Goal: Register for event/course

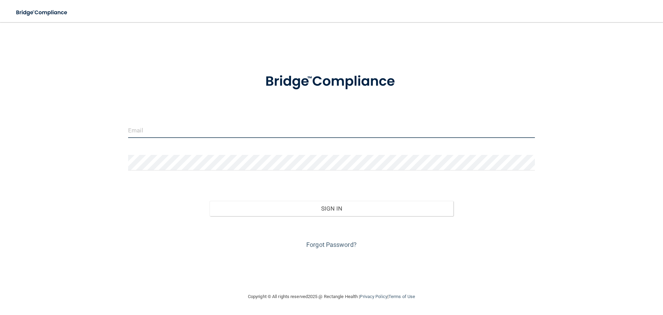
click at [213, 132] on input "email" at bounding box center [331, 130] width 407 height 16
type input "[EMAIL_ADDRESS][DOMAIN_NAME]"
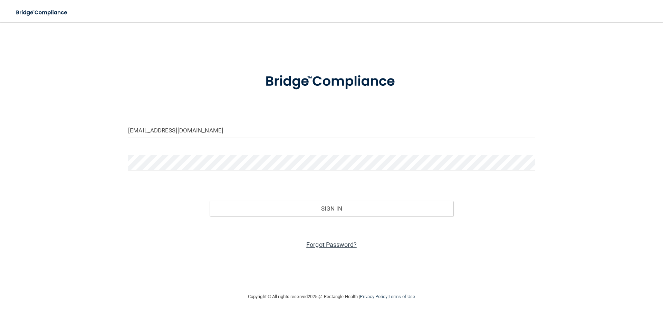
click at [335, 243] on link "Forgot Password?" at bounding box center [331, 244] width 50 height 7
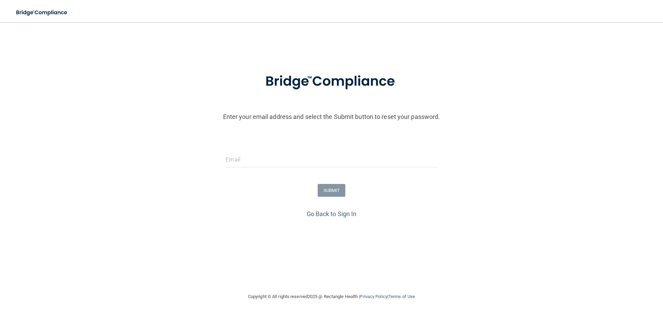
click at [317, 169] on div at bounding box center [331, 162] width 222 height 21
click at [310, 164] on input "email" at bounding box center [331, 160] width 212 height 16
click at [309, 164] on input "email" at bounding box center [331, 160] width 212 height 16
type input "[EMAIL_ADDRESS][DOMAIN_NAME]"
click at [325, 191] on button "SUBMIT" at bounding box center [332, 190] width 28 height 13
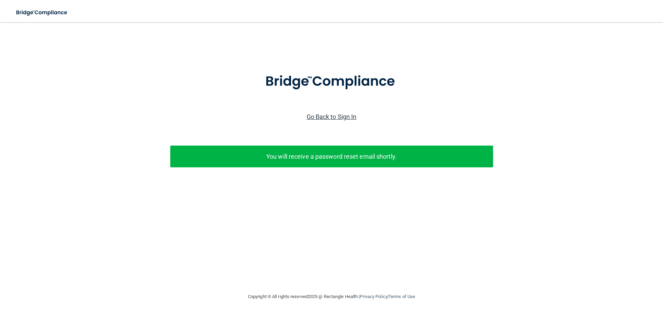
click at [324, 117] on link "Go Back to Sign In" at bounding box center [332, 116] width 50 height 7
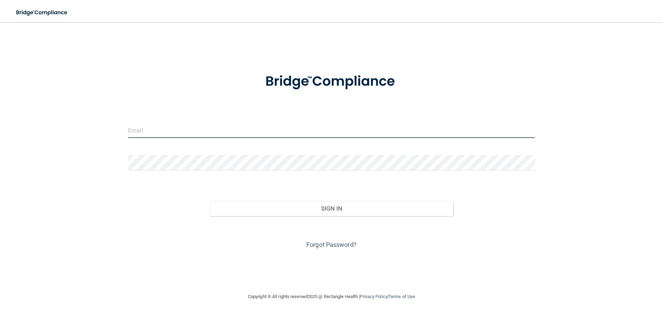
click at [246, 132] on input "email" at bounding box center [331, 130] width 407 height 16
type input "[EMAIL_ADDRESS][DOMAIN_NAME]"
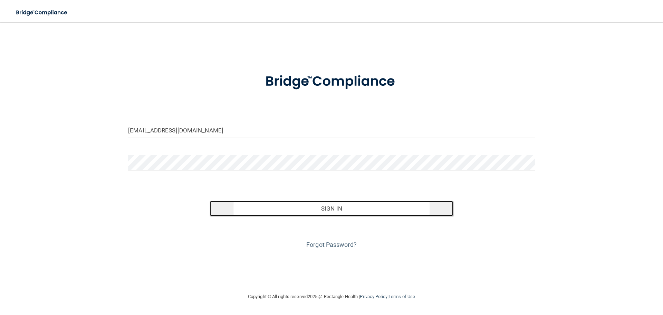
click at [335, 210] on button "Sign In" at bounding box center [332, 208] width 244 height 15
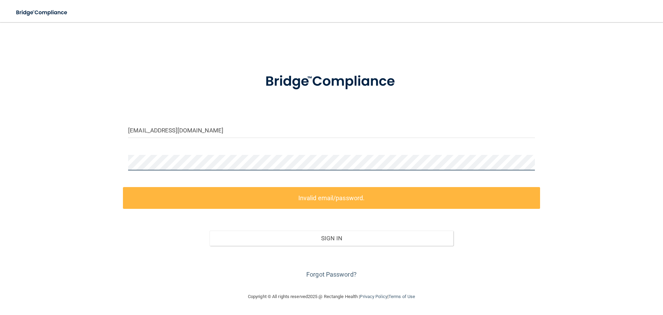
click at [115, 156] on div "rwhitcombwilcox@gmail.com Invalid email/password. You don't have permission to …" at bounding box center [331, 157] width 635 height 256
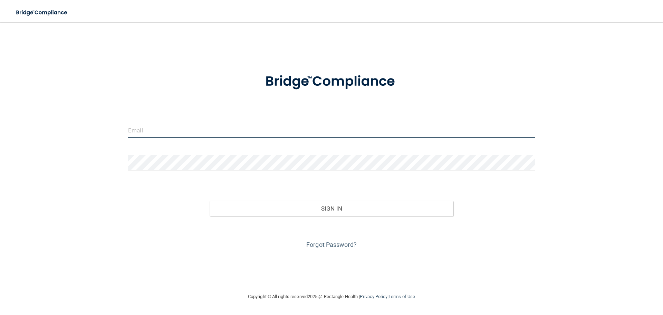
drag, startPoint x: 185, startPoint y: 130, endPoint x: 191, endPoint y: 132, distance: 5.9
click at [185, 130] on input "email" at bounding box center [331, 130] width 407 height 16
type input "[EMAIL_ADDRESS][DOMAIN_NAME]"
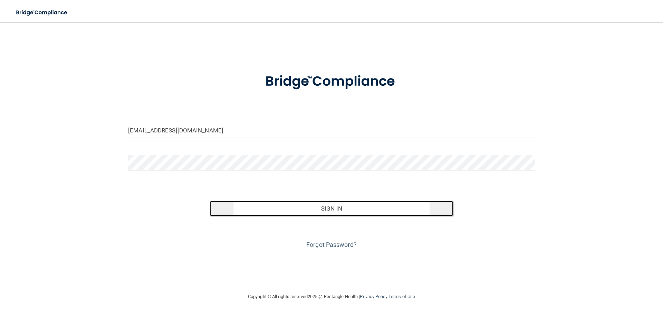
click at [345, 208] on button "Sign In" at bounding box center [332, 208] width 244 height 15
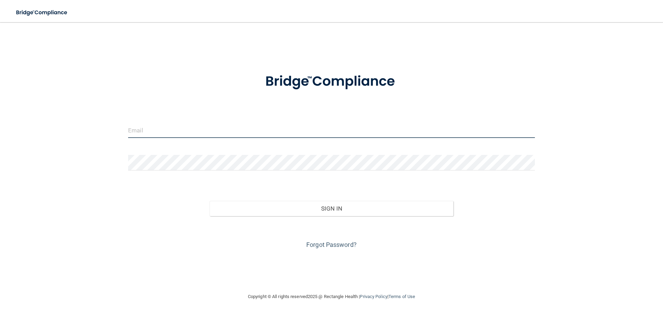
click at [239, 129] on input "email" at bounding box center [331, 130] width 407 height 16
type input "[EMAIL_ADDRESS][DOMAIN_NAME]"
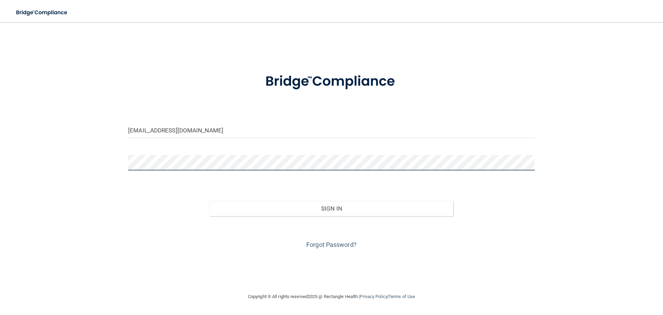
click at [210, 201] on button "Sign In" at bounding box center [332, 208] width 244 height 15
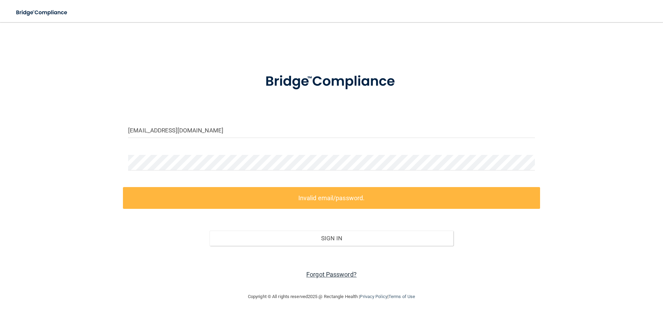
click at [340, 271] on link "Forgot Password?" at bounding box center [331, 273] width 50 height 7
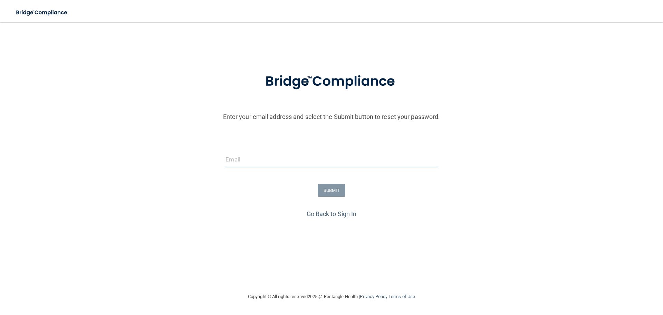
click at [279, 154] on input "email" at bounding box center [331, 160] width 212 height 16
type input "[EMAIL_ADDRESS][DOMAIN_NAME]"
click at [338, 191] on button "SUBMIT" at bounding box center [332, 190] width 28 height 13
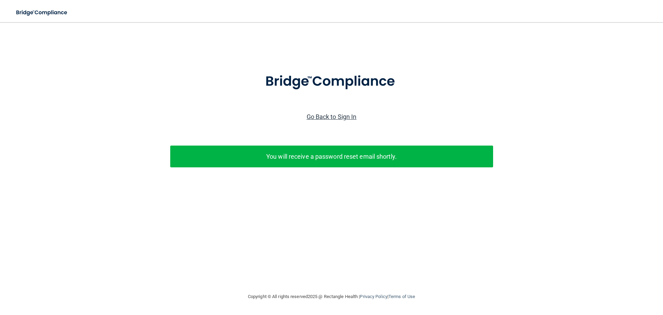
click at [325, 118] on link "Go Back to Sign In" at bounding box center [332, 116] width 50 height 7
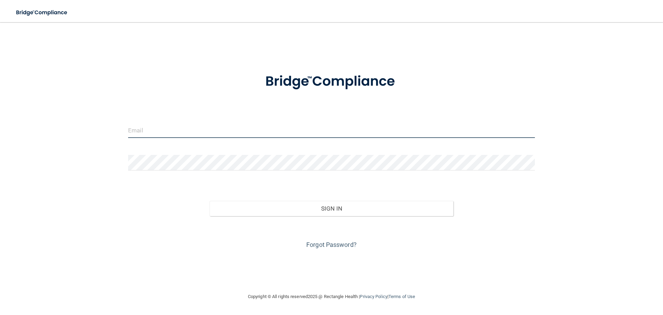
click at [254, 129] on input "email" at bounding box center [331, 130] width 407 height 16
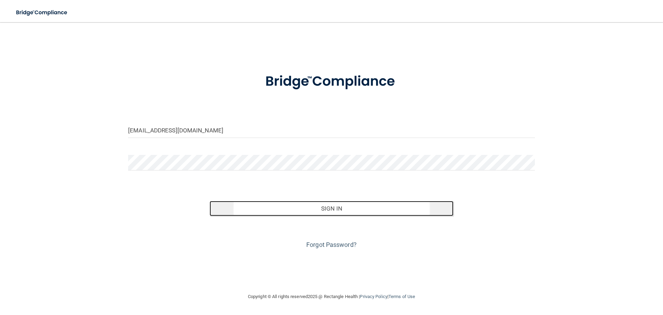
click at [346, 208] on button "Sign In" at bounding box center [332, 208] width 244 height 15
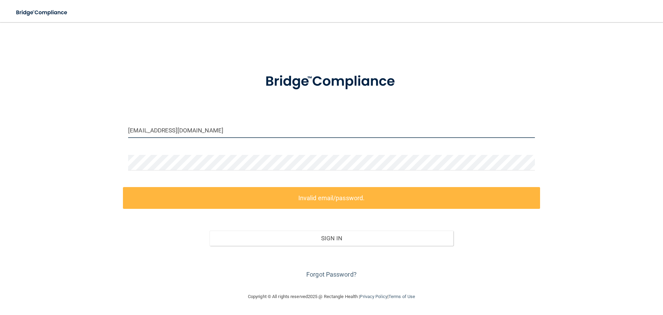
drag, startPoint x: 220, startPoint y: 133, endPoint x: 122, endPoint y: 125, distance: 98.7
click at [122, 125] on div "rwhitcombwilcox@gmail.com Invalid email/password. You don't have permission to …" at bounding box center [331, 157] width 635 height 256
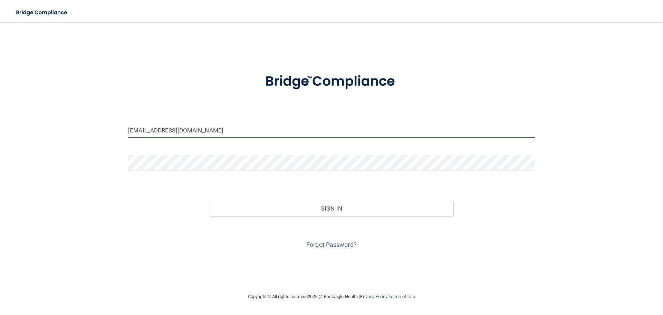
type input "RWHITCOMBWILCOX@GMAIL.COM"
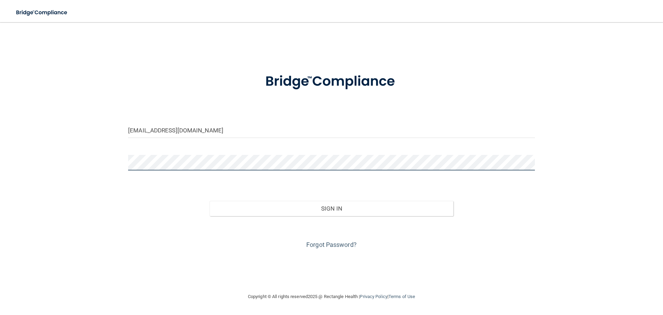
click at [120, 159] on div "RWHITCOMBWILCOX@GMAIL.COM Invalid email/password. You don't have permission to …" at bounding box center [331, 157] width 635 height 256
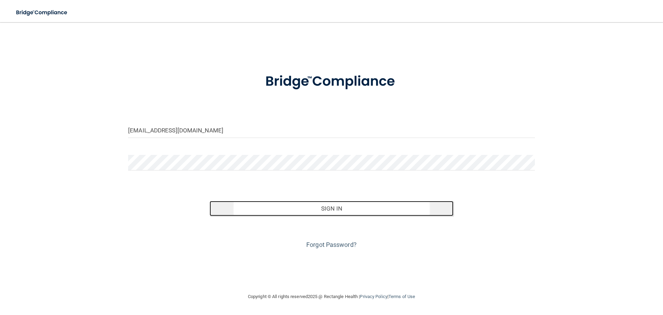
click at [340, 206] on button "Sign In" at bounding box center [332, 208] width 244 height 15
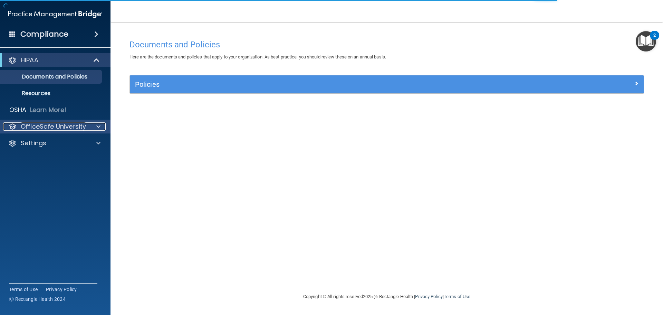
click at [88, 130] on div "OfficeSafe University" at bounding box center [46, 126] width 86 height 8
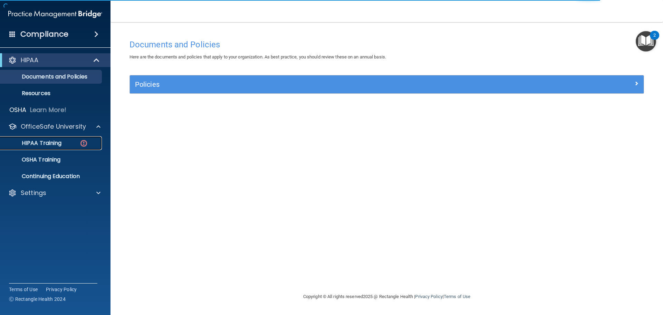
click at [51, 140] on p "HIPAA Training" at bounding box center [32, 142] width 57 height 7
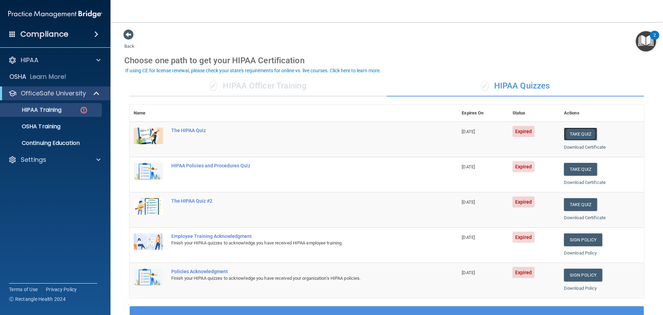
click at [568, 135] on button "Take Quiz" at bounding box center [580, 133] width 33 height 13
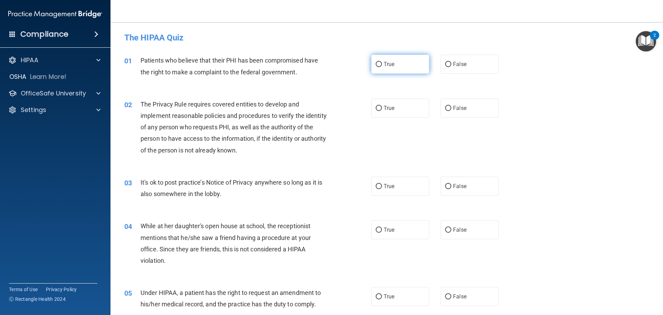
click at [377, 65] on input "True" at bounding box center [379, 64] width 6 height 5
radio input "true"
click at [376, 112] on label "True" at bounding box center [400, 107] width 58 height 19
click at [376, 111] on input "True" at bounding box center [379, 108] width 6 height 5
radio input "true"
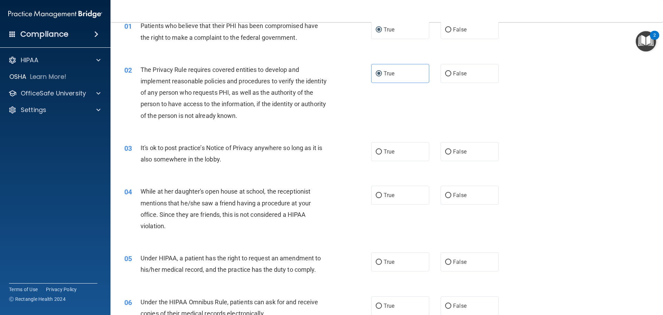
scroll to position [69, 0]
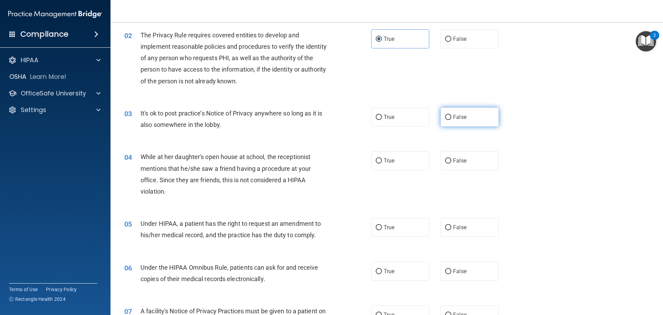
click at [455, 121] on label "False" at bounding box center [470, 116] width 58 height 19
click at [451, 120] on input "False" at bounding box center [448, 117] width 6 height 5
radio input "true"
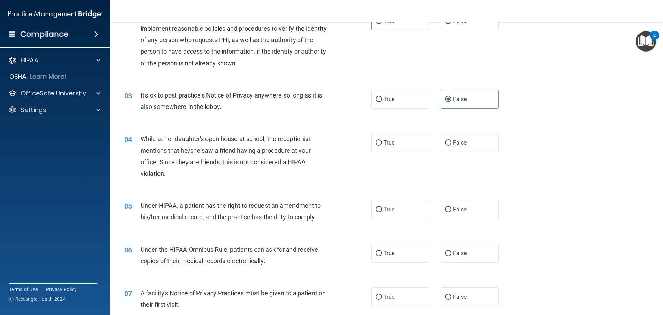
scroll to position [104, 0]
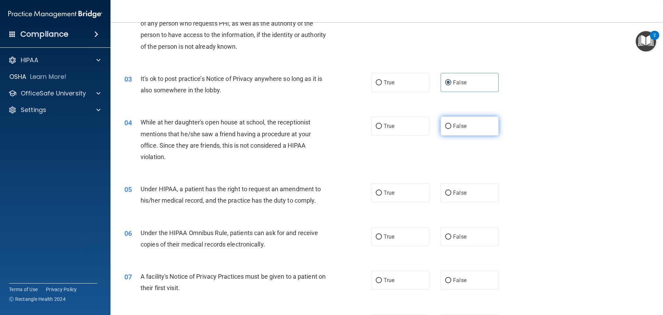
click at [448, 123] on label "False" at bounding box center [470, 125] width 58 height 19
click at [448, 124] on input "False" at bounding box center [448, 126] width 6 height 5
radio input "true"
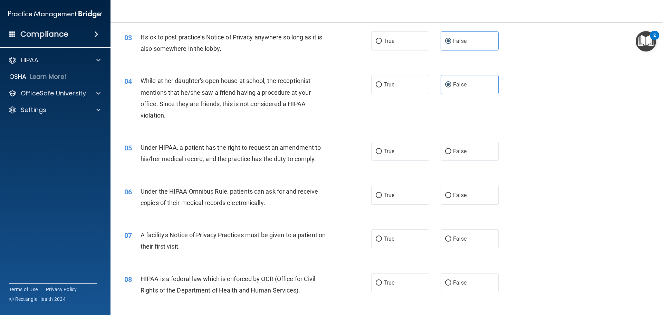
scroll to position [173, 0]
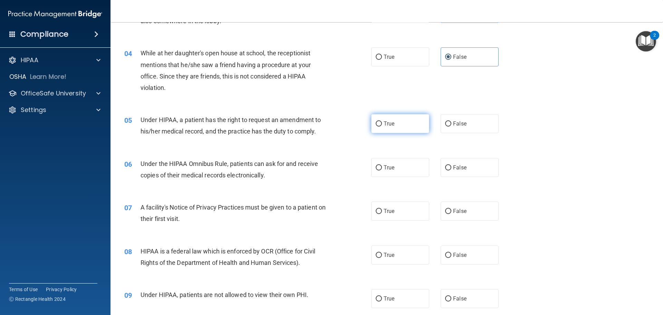
click at [384, 122] on span "True" at bounding box center [389, 123] width 11 height 7
click at [382, 122] on input "True" at bounding box center [379, 123] width 6 height 5
radio input "true"
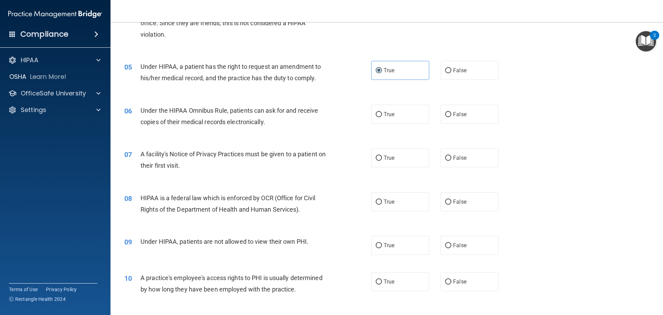
scroll to position [242, 0]
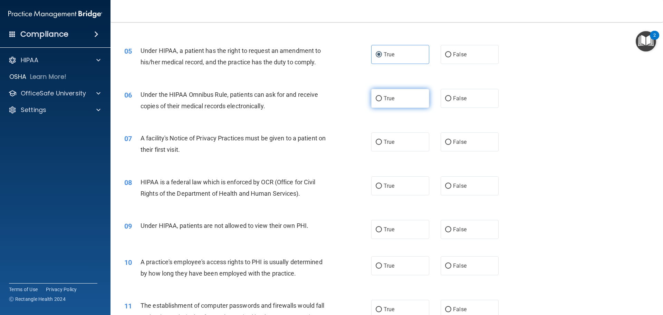
click at [389, 105] on label "True" at bounding box center [400, 98] width 58 height 19
click at [382, 101] on input "True" at bounding box center [379, 98] width 6 height 5
radio input "true"
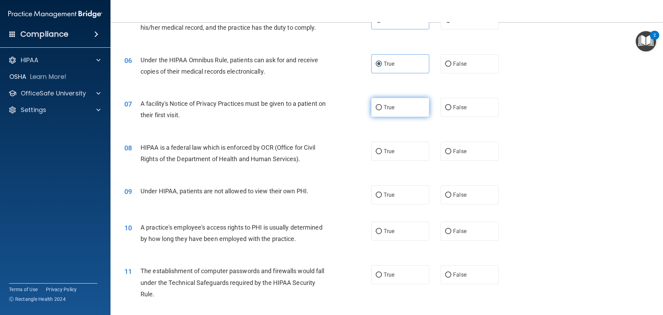
click at [394, 102] on label "True" at bounding box center [400, 107] width 58 height 19
click at [382, 105] on input "True" at bounding box center [379, 107] width 6 height 5
radio input "true"
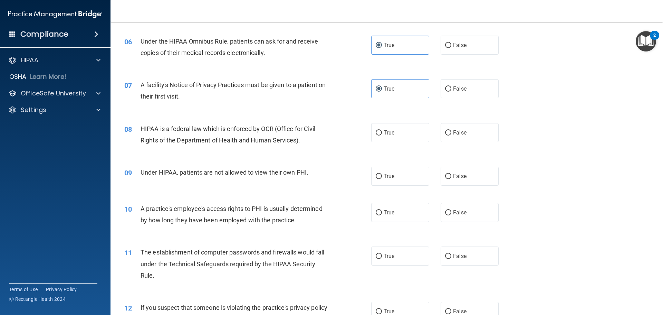
scroll to position [311, 0]
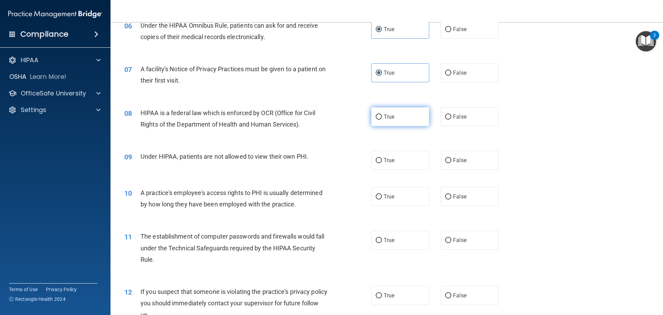
click at [399, 112] on label "True" at bounding box center [400, 116] width 58 height 19
click at [382, 114] on input "True" at bounding box center [379, 116] width 6 height 5
radio input "true"
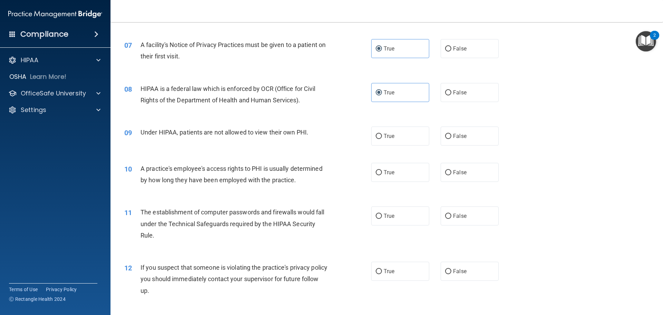
scroll to position [345, 0]
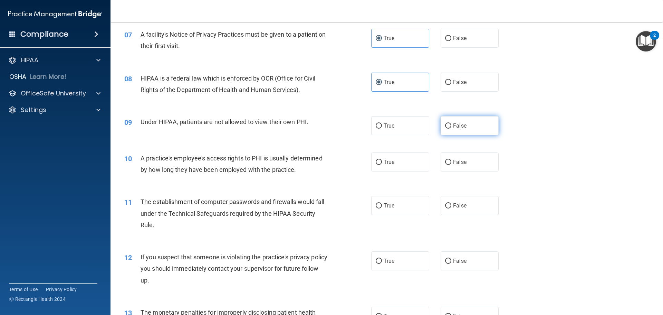
click at [454, 126] on span "False" at bounding box center [459, 125] width 13 height 7
click at [451, 126] on input "False" at bounding box center [448, 125] width 6 height 5
radio input "true"
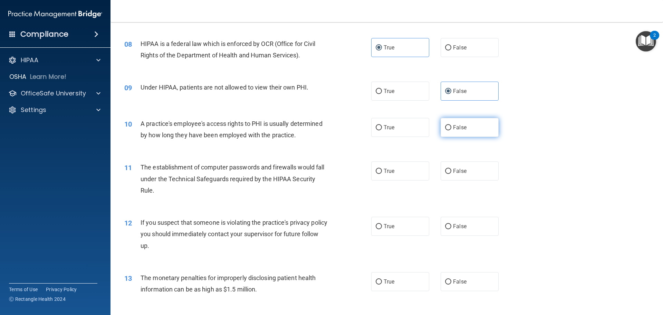
click at [448, 128] on label "False" at bounding box center [470, 127] width 58 height 19
click at [448, 128] on input "False" at bounding box center [448, 127] width 6 height 5
radio input "true"
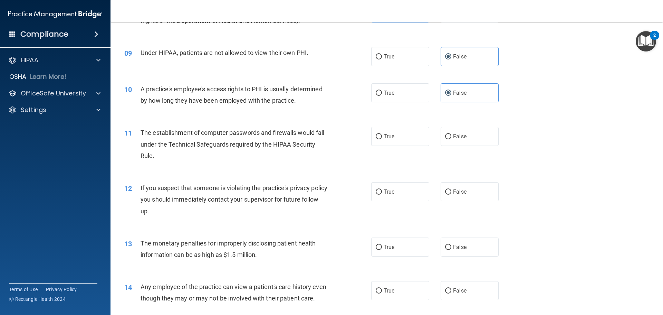
scroll to position [449, 0]
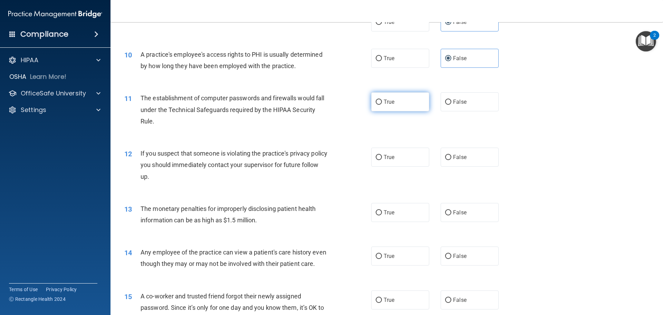
click at [400, 106] on label "True" at bounding box center [400, 101] width 58 height 19
click at [382, 105] on input "True" at bounding box center [379, 101] width 6 height 5
radio input "true"
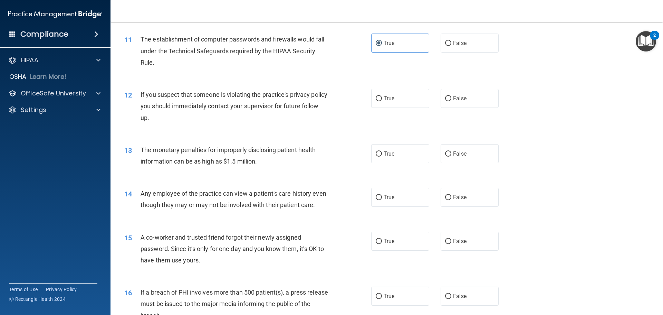
scroll to position [518, 0]
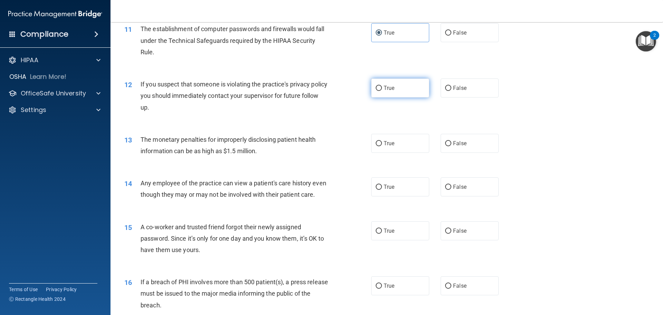
click at [407, 87] on label "True" at bounding box center [400, 87] width 58 height 19
click at [382, 87] on input "True" at bounding box center [379, 88] width 6 height 5
radio input "true"
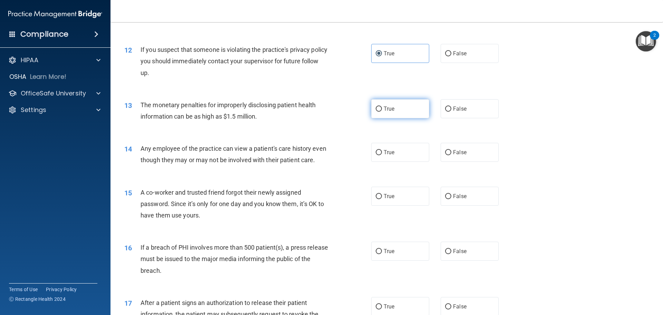
click at [398, 105] on label "True" at bounding box center [400, 108] width 58 height 19
click at [382, 106] on input "True" at bounding box center [379, 108] width 6 height 5
radio input "true"
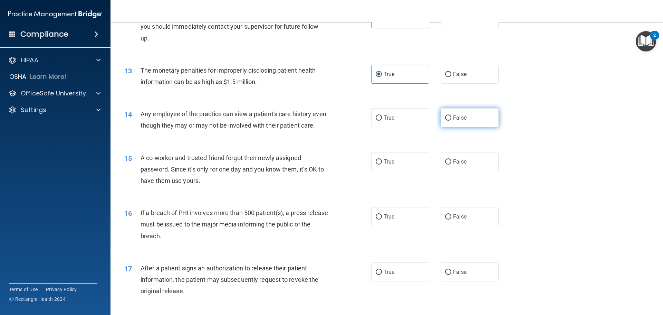
click at [456, 113] on label "False" at bounding box center [470, 117] width 58 height 19
click at [451, 115] on input "False" at bounding box center [448, 117] width 6 height 5
radio input "true"
click at [379, 114] on label "True" at bounding box center [400, 117] width 58 height 19
click at [379, 115] on input "True" at bounding box center [379, 117] width 6 height 5
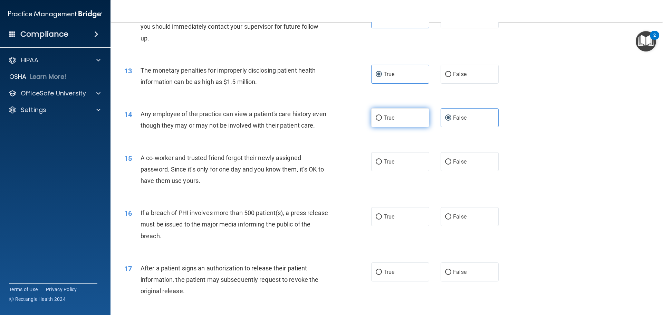
radio input "true"
radio input "false"
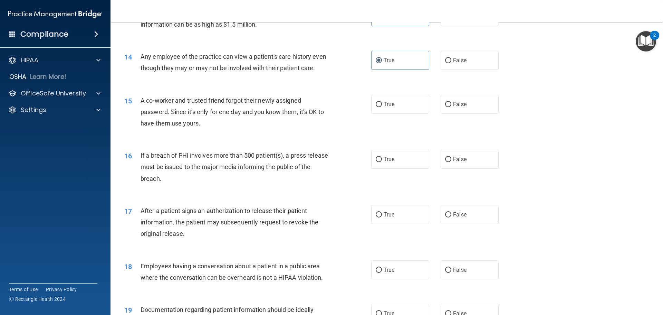
scroll to position [656, 0]
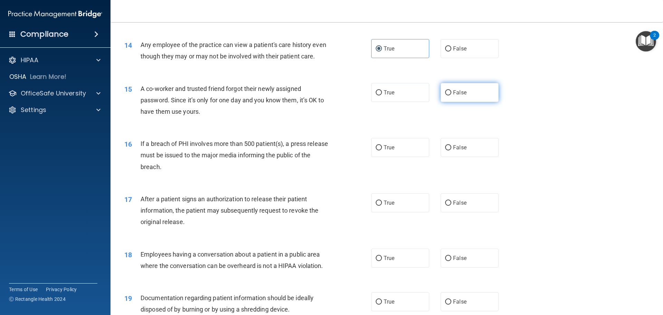
click at [473, 102] on label "False" at bounding box center [470, 92] width 58 height 19
click at [451, 95] on input "False" at bounding box center [448, 92] width 6 height 5
radio input "true"
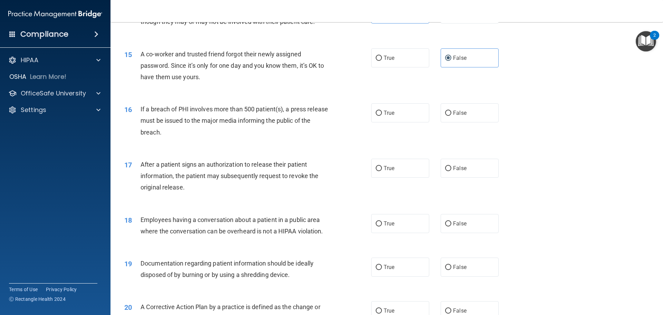
scroll to position [725, 0]
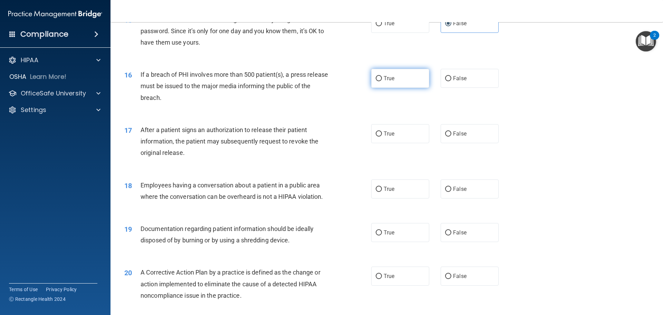
click at [405, 88] on label "True" at bounding box center [400, 78] width 58 height 19
click at [382, 81] on input "True" at bounding box center [379, 78] width 6 height 5
radio input "true"
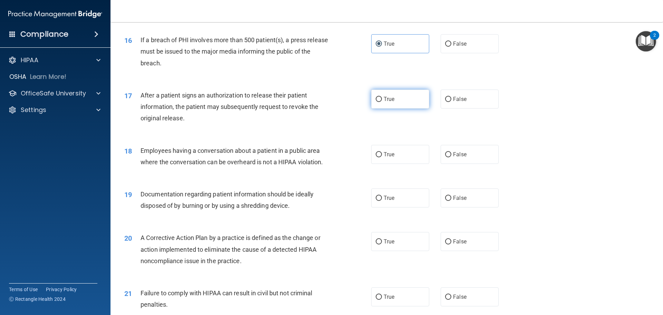
click at [394, 108] on label "True" at bounding box center [400, 98] width 58 height 19
click at [382, 102] on input "True" at bounding box center [379, 99] width 6 height 5
radio input "true"
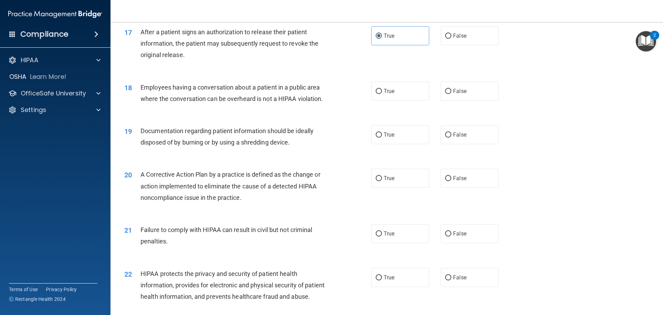
scroll to position [829, 0]
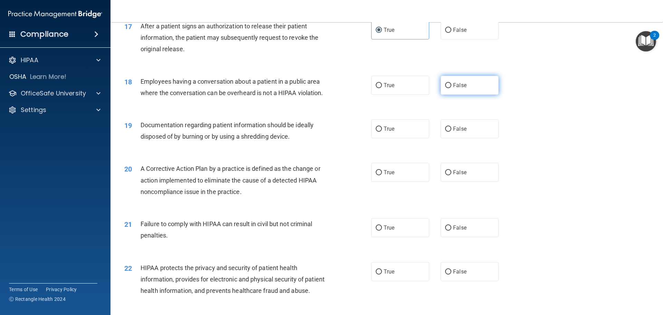
click at [453, 88] on span "False" at bounding box center [459, 85] width 13 height 7
click at [451, 88] on input "False" at bounding box center [448, 85] width 6 height 5
radio input "true"
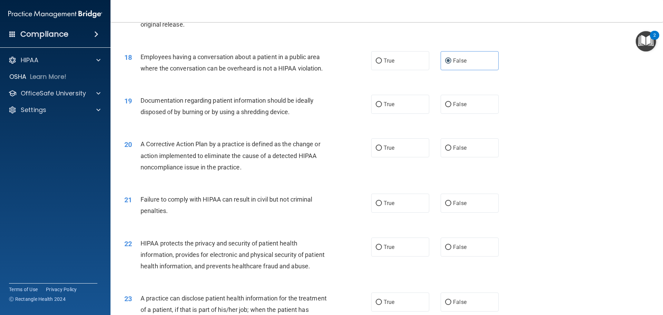
scroll to position [863, 0]
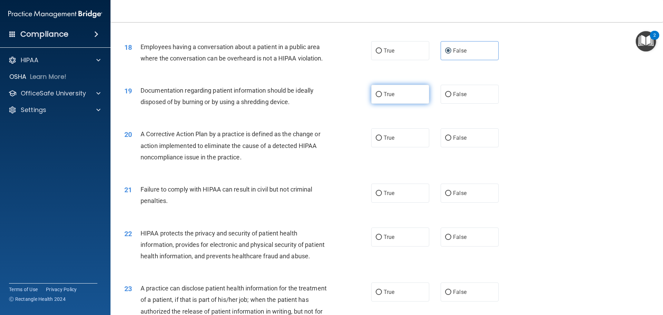
click at [397, 104] on label "True" at bounding box center [400, 94] width 58 height 19
click at [382, 97] on input "True" at bounding box center [379, 94] width 6 height 5
radio input "true"
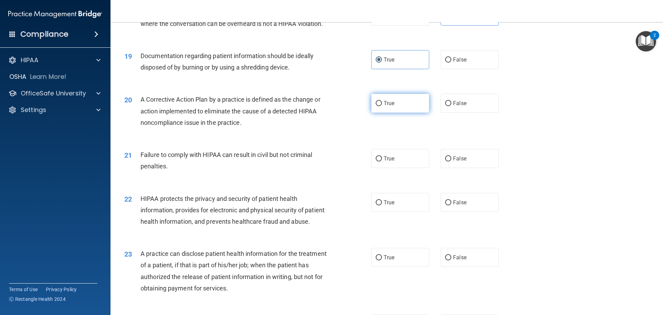
click at [403, 113] on label "True" at bounding box center [400, 103] width 58 height 19
click at [382, 106] on input "True" at bounding box center [379, 103] width 6 height 5
radio input "true"
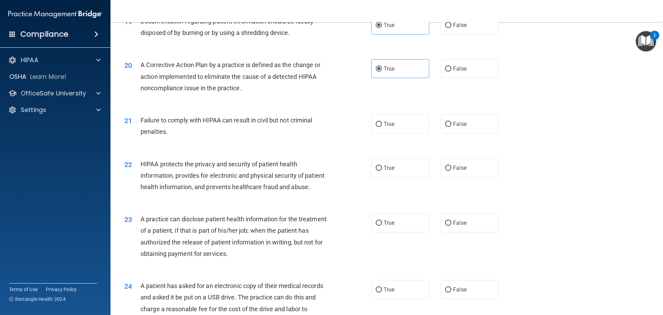
scroll to position [967, 0]
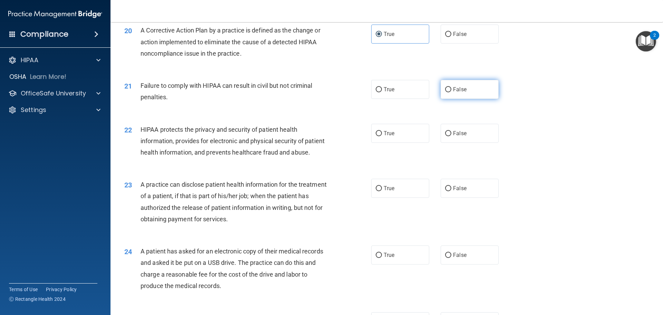
click at [472, 99] on label "False" at bounding box center [470, 89] width 58 height 19
click at [451, 92] on input "False" at bounding box center [448, 89] width 6 height 5
radio input "true"
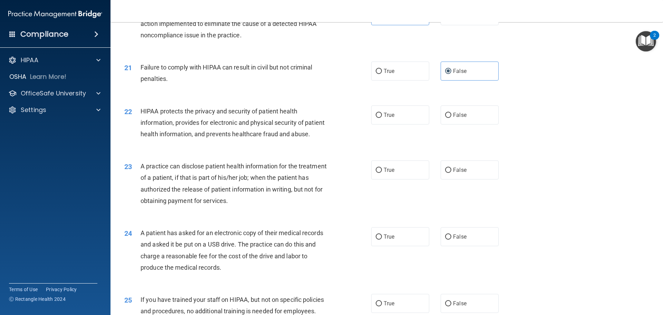
scroll to position [1001, 0]
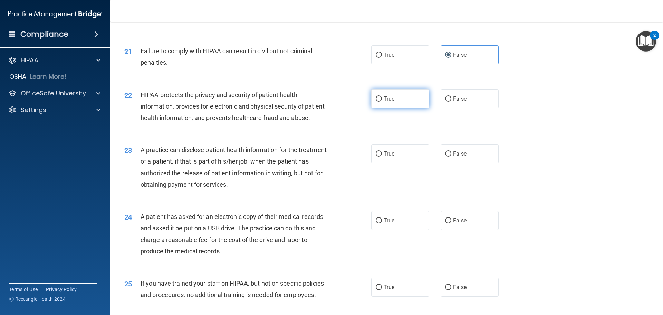
click at [398, 108] on label "True" at bounding box center [400, 98] width 58 height 19
click at [382, 102] on input "True" at bounding box center [379, 98] width 6 height 5
radio input "true"
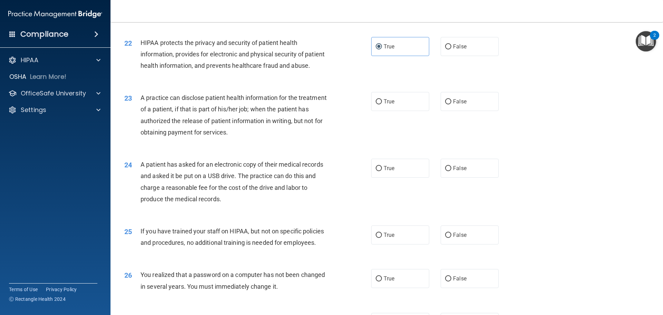
scroll to position [1070, 0]
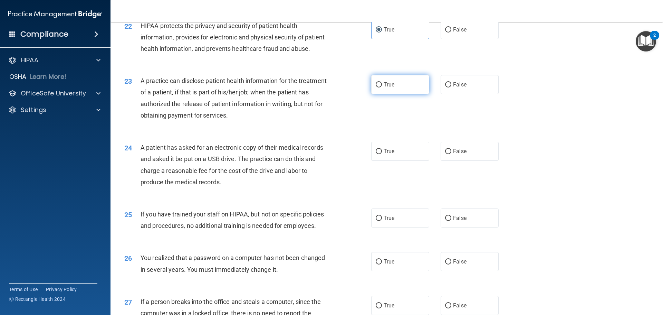
click at [397, 94] on label "True" at bounding box center [400, 84] width 58 height 19
click at [382, 87] on input "True" at bounding box center [379, 84] width 6 height 5
radio input "true"
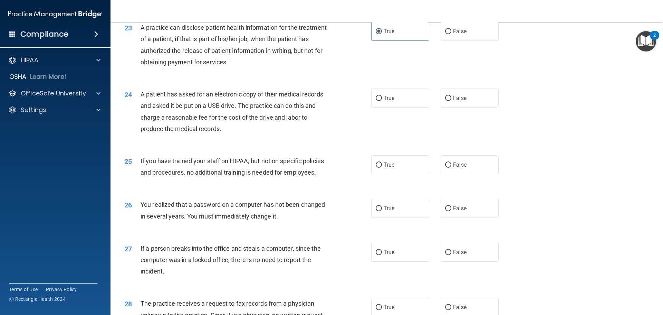
scroll to position [1139, 0]
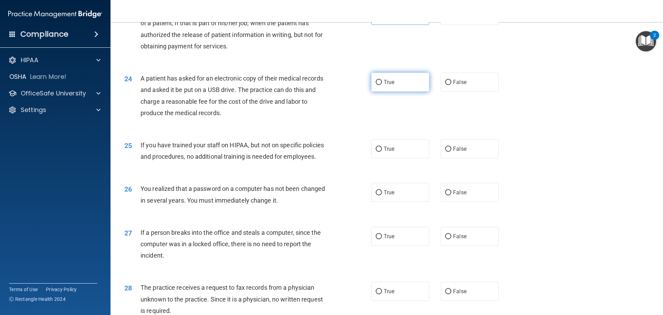
click at [393, 92] on label "True" at bounding box center [400, 82] width 58 height 19
click at [382, 85] on input "True" at bounding box center [379, 82] width 6 height 5
radio input "true"
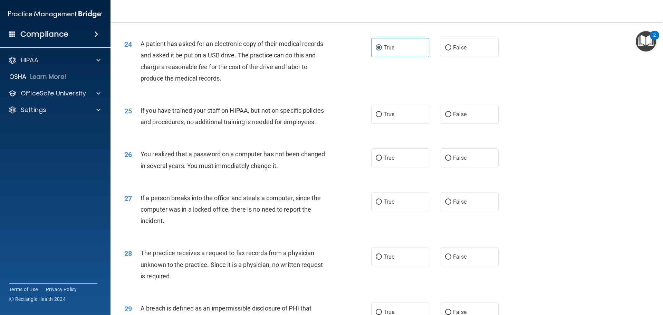
scroll to position [1209, 0]
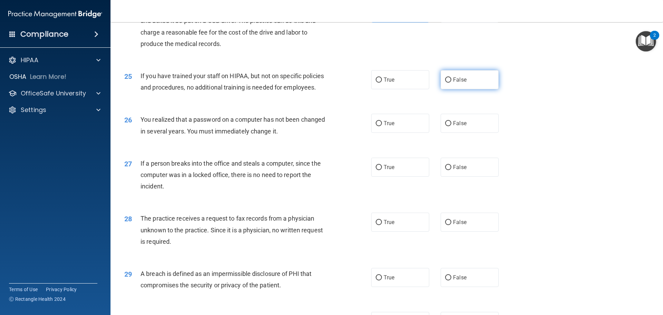
click at [470, 89] on label "False" at bounding box center [470, 79] width 58 height 19
click at [451, 83] on input "False" at bounding box center [448, 79] width 6 height 5
radio input "true"
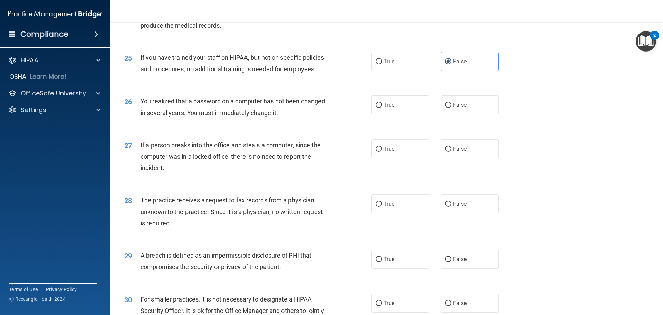
scroll to position [1243, 0]
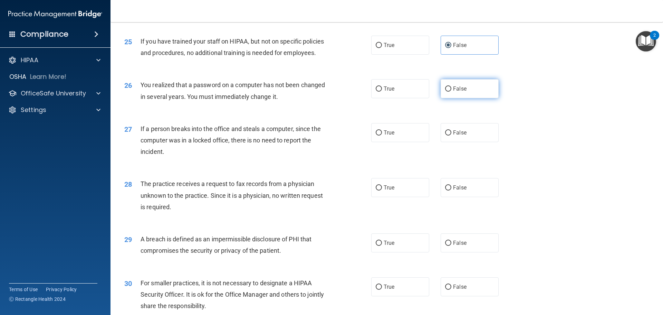
click at [470, 98] on label "False" at bounding box center [470, 88] width 58 height 19
click at [451, 92] on input "False" at bounding box center [448, 88] width 6 height 5
radio input "true"
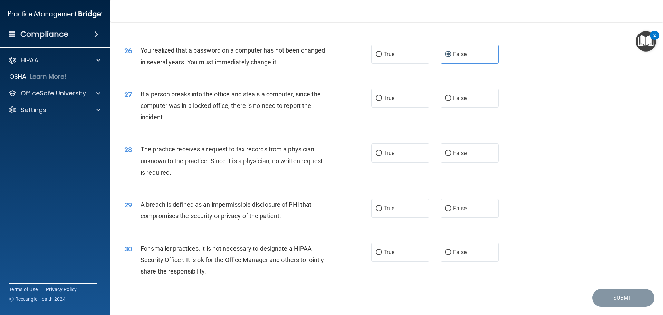
scroll to position [1312, 0]
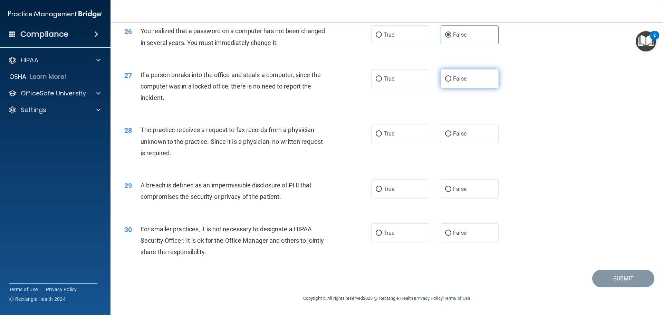
click at [455, 88] on label "False" at bounding box center [470, 78] width 58 height 19
click at [451, 81] on input "False" at bounding box center [448, 78] width 6 height 5
radio input "true"
click at [415, 129] on label "True" at bounding box center [400, 133] width 58 height 19
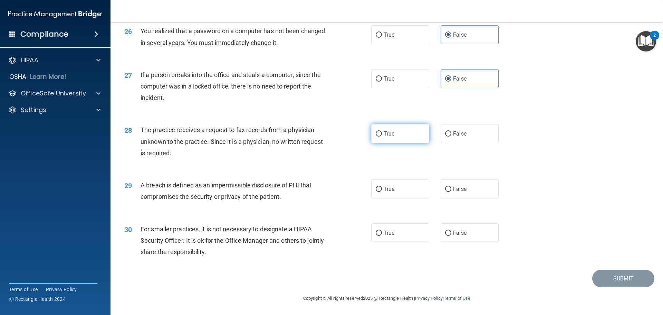
click at [382, 131] on input "True" at bounding box center [379, 133] width 6 height 5
radio input "true"
click at [407, 186] on label "True" at bounding box center [400, 188] width 58 height 19
click at [382, 186] on input "True" at bounding box center [379, 188] width 6 height 5
radio input "true"
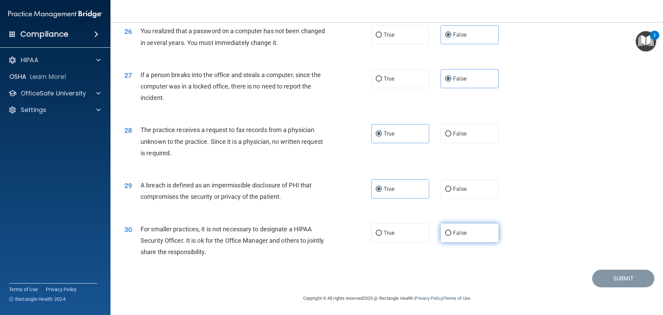
click at [462, 234] on span "False" at bounding box center [459, 232] width 13 height 7
click at [451, 234] on input "False" at bounding box center [448, 232] width 6 height 5
radio input "true"
click at [613, 278] on button "Submit" at bounding box center [623, 278] width 62 height 18
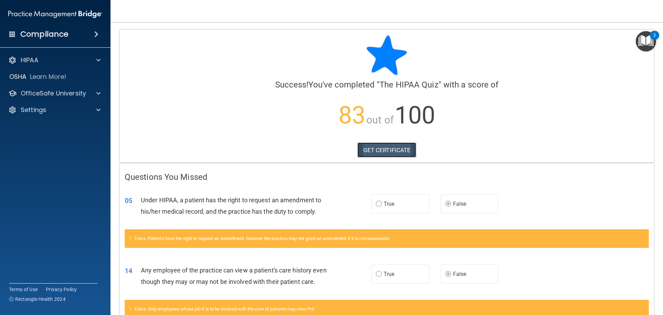
click at [389, 150] on link "GET CERTIFICATE" at bounding box center [386, 149] width 59 height 15
click at [54, 92] on p "OfficeSafe University" at bounding box center [53, 93] width 65 height 8
click at [58, 107] on p "HIPAA Training" at bounding box center [32, 109] width 57 height 7
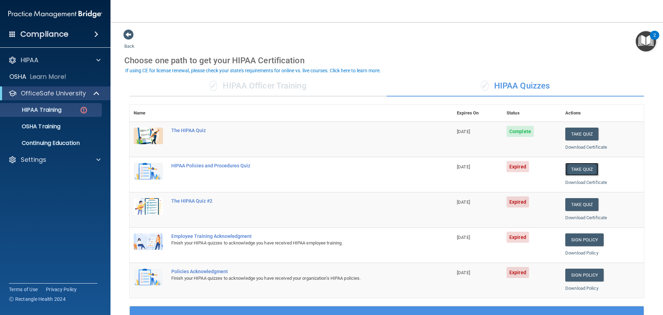
click at [577, 172] on button "Take Quiz" at bounding box center [581, 169] width 33 height 13
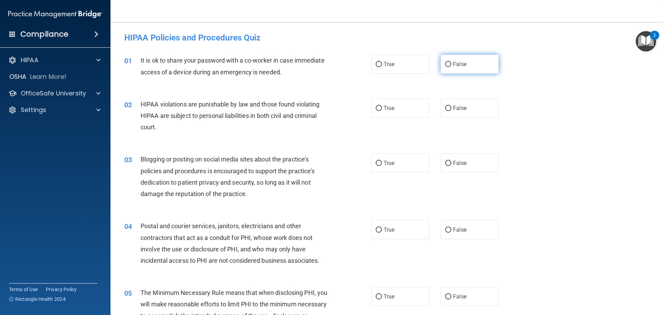
click at [445, 66] on input "False" at bounding box center [448, 64] width 6 height 5
radio input "true"
click at [377, 109] on input "True" at bounding box center [379, 108] width 6 height 5
radio input "true"
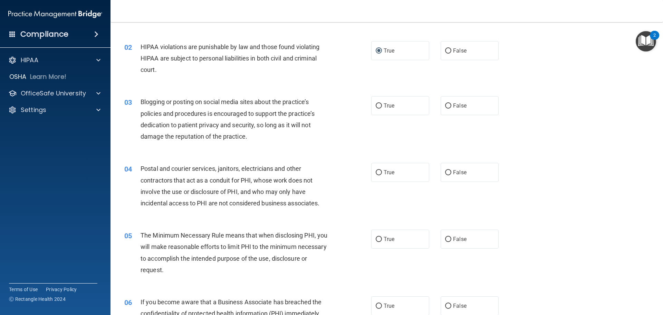
scroll to position [69, 0]
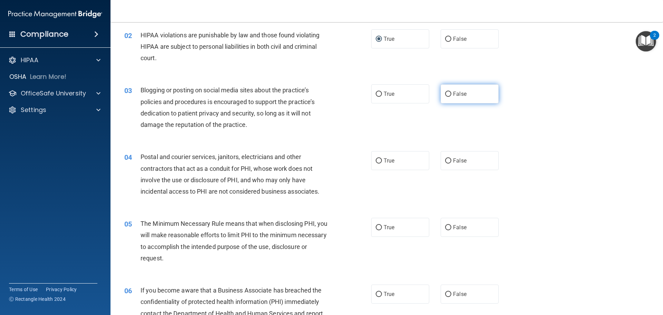
click at [448, 96] on label "False" at bounding box center [470, 93] width 58 height 19
click at [448, 96] on input "False" at bounding box center [448, 94] width 6 height 5
radio input "true"
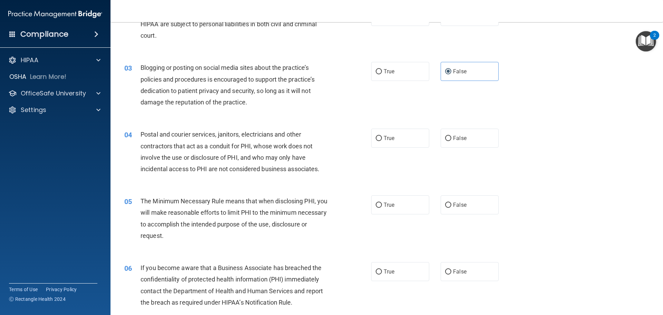
scroll to position [104, 0]
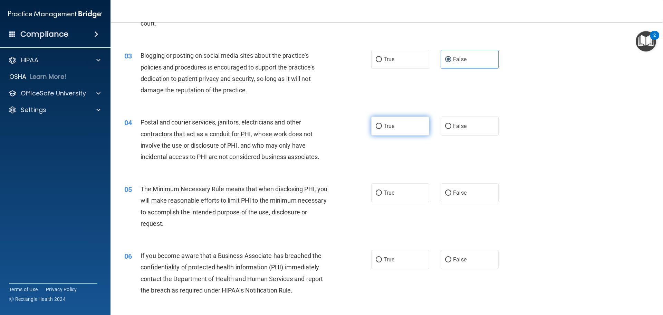
click at [398, 126] on label "True" at bounding box center [400, 125] width 58 height 19
click at [382, 126] on input "True" at bounding box center [379, 126] width 6 height 5
radio input "true"
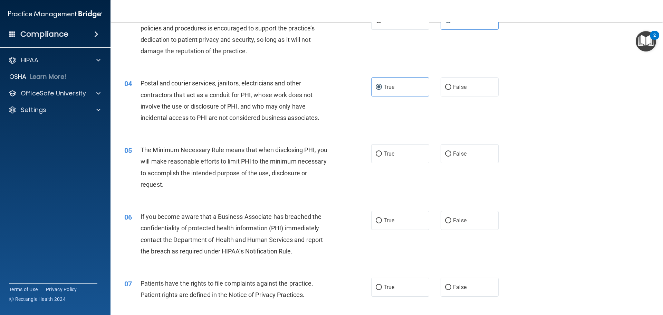
scroll to position [173, 0]
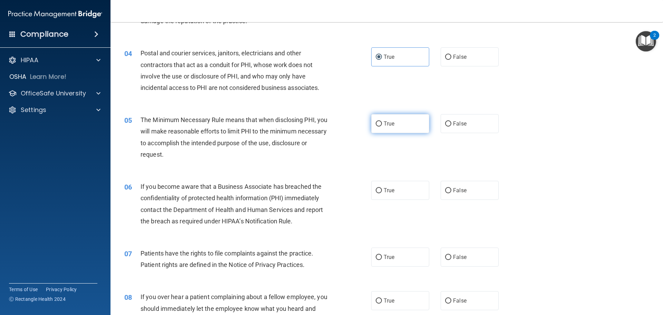
click at [384, 118] on label "True" at bounding box center [400, 123] width 58 height 19
click at [382, 121] on input "True" at bounding box center [379, 123] width 6 height 5
radio input "true"
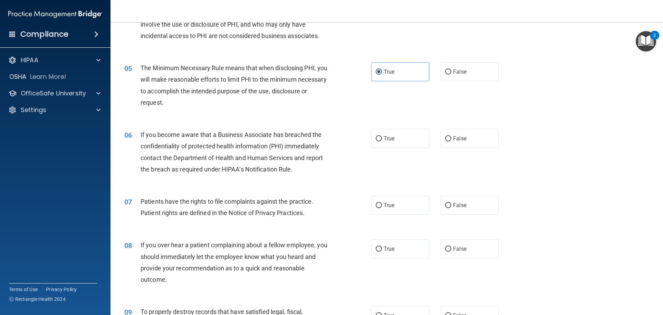
scroll to position [242, 0]
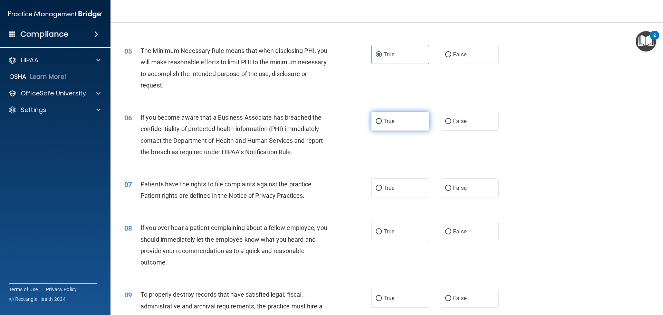
click at [395, 119] on label "True" at bounding box center [400, 121] width 58 height 19
click at [382, 119] on input "True" at bounding box center [379, 121] width 6 height 5
radio input "true"
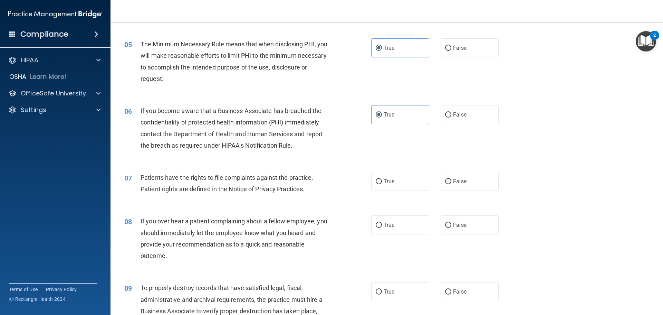
scroll to position [311, 0]
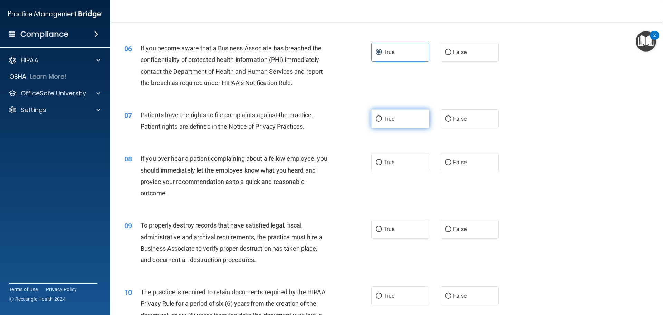
click at [384, 115] on span "True" at bounding box center [389, 118] width 11 height 7
click at [382, 116] on input "True" at bounding box center [379, 118] width 6 height 5
radio input "true"
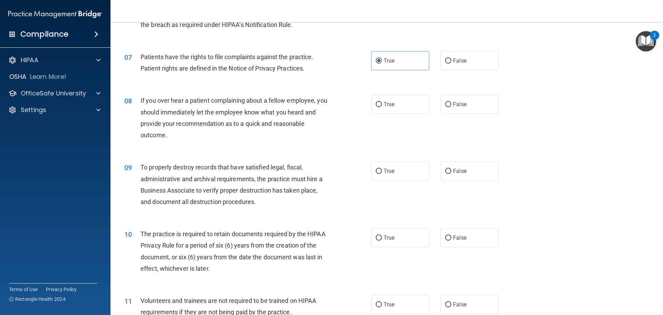
scroll to position [380, 0]
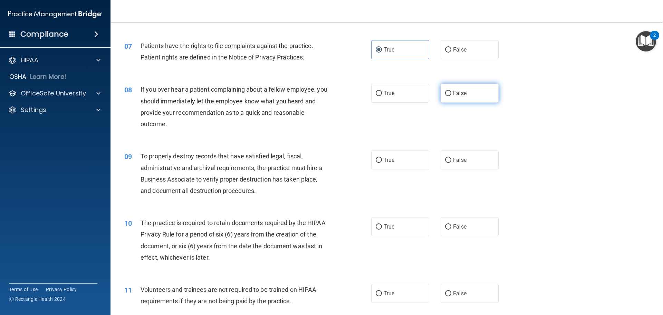
click at [460, 96] on span "False" at bounding box center [459, 93] width 13 height 7
click at [451, 96] on input "False" at bounding box center [448, 93] width 6 height 5
radio input "true"
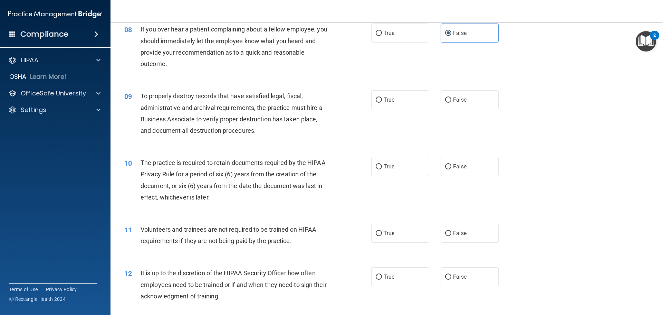
scroll to position [449, 0]
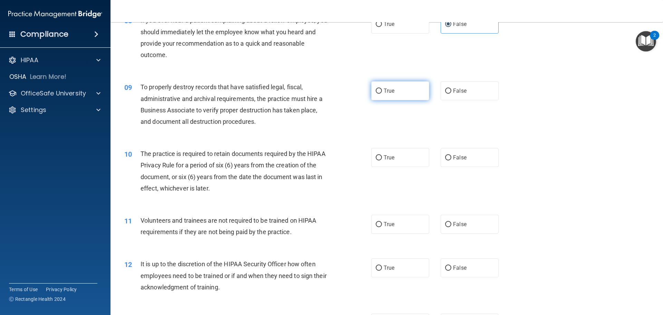
drag, startPoint x: 402, startPoint y: 93, endPoint x: 410, endPoint y: 94, distance: 8.0
click at [402, 93] on label "True" at bounding box center [400, 90] width 58 height 19
click at [382, 93] on input "True" at bounding box center [379, 90] width 6 height 5
radio input "true"
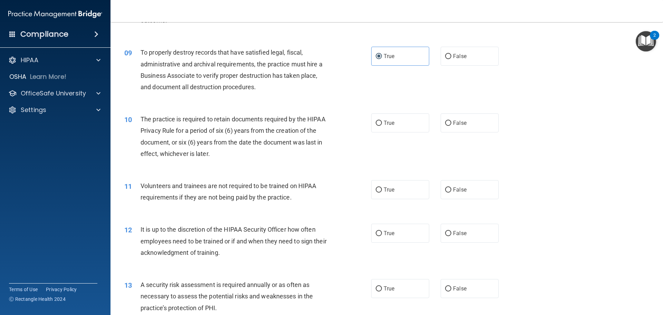
scroll to position [518, 0]
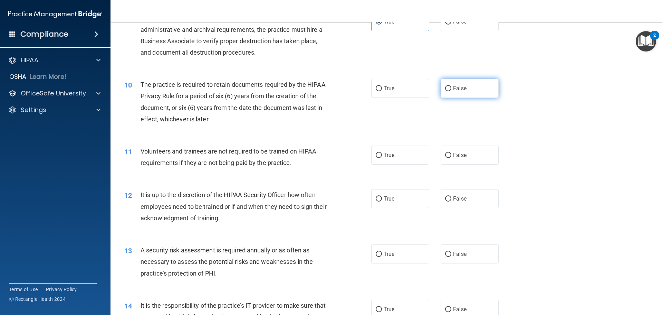
drag, startPoint x: 451, startPoint y: 89, endPoint x: 459, endPoint y: 93, distance: 8.9
click at [453, 89] on span "False" at bounding box center [459, 88] width 13 height 7
click at [450, 89] on input "False" at bounding box center [448, 88] width 6 height 5
radio input "true"
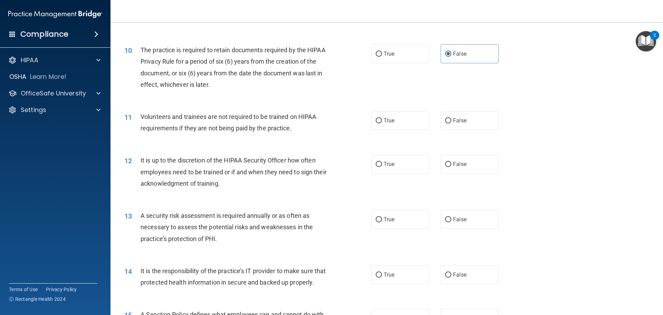
scroll to position [587, 0]
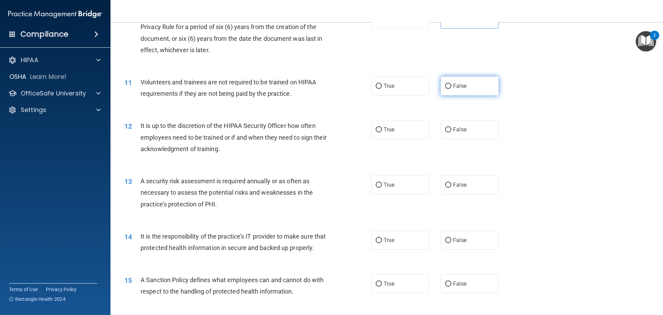
click at [463, 92] on label "False" at bounding box center [470, 85] width 58 height 19
click at [451, 89] on input "False" at bounding box center [448, 86] width 6 height 5
radio input "true"
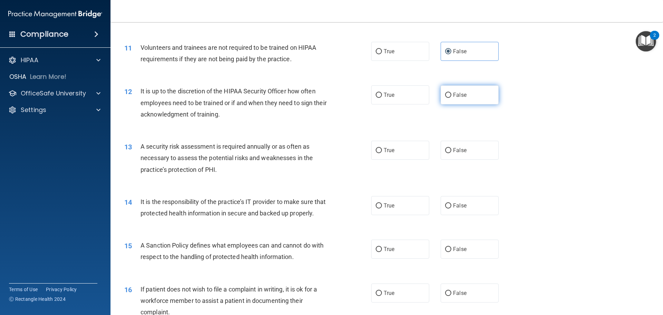
click at [455, 97] on span "False" at bounding box center [459, 95] width 13 height 7
click at [451, 97] on input "False" at bounding box center [448, 95] width 6 height 5
radio input "true"
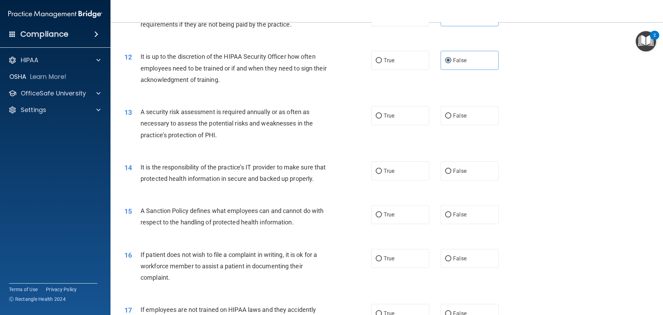
scroll to position [691, 0]
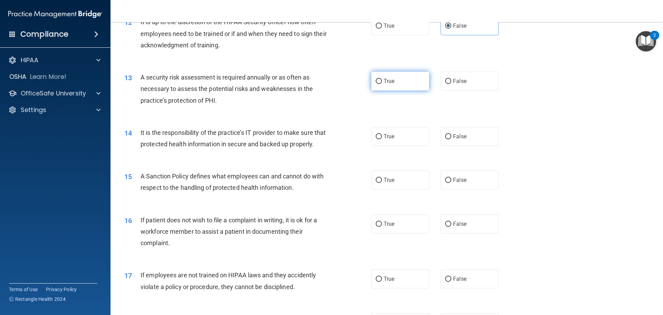
click at [398, 83] on label "True" at bounding box center [400, 80] width 58 height 19
click at [382, 83] on input "True" at bounding box center [379, 81] width 6 height 5
radio input "true"
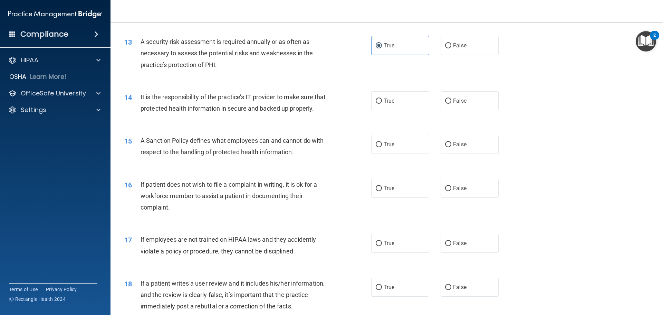
scroll to position [725, 0]
click at [448, 102] on input "False" at bounding box center [448, 101] width 6 height 5
radio input "true"
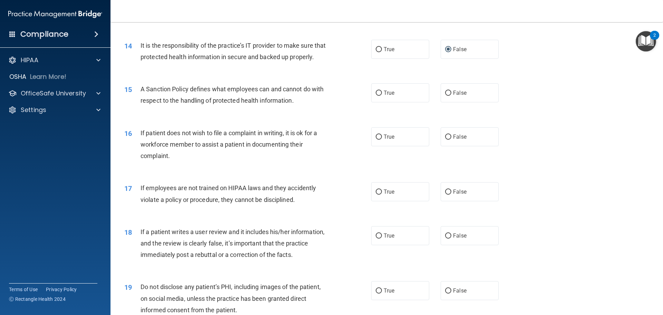
scroll to position [794, 0]
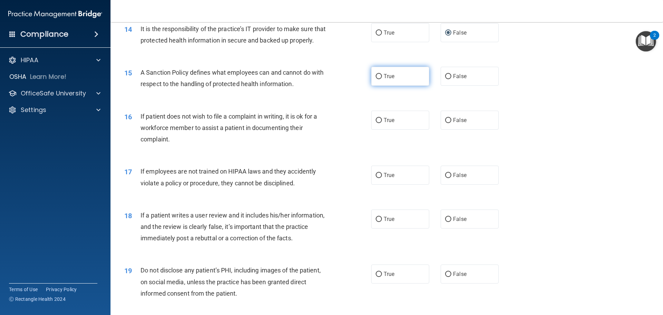
click at [395, 86] on label "True" at bounding box center [400, 76] width 58 height 19
click at [382, 79] on input "True" at bounding box center [379, 76] width 6 height 5
radio input "true"
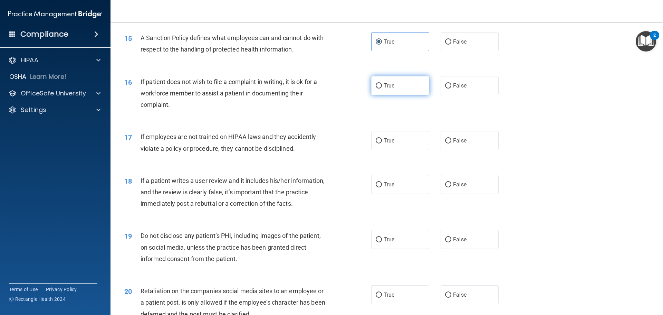
click at [391, 95] on label "True" at bounding box center [400, 85] width 58 height 19
click at [382, 88] on input "True" at bounding box center [379, 85] width 6 height 5
radio input "true"
click at [459, 95] on label "False" at bounding box center [470, 85] width 58 height 19
click at [451, 88] on input "False" at bounding box center [448, 85] width 6 height 5
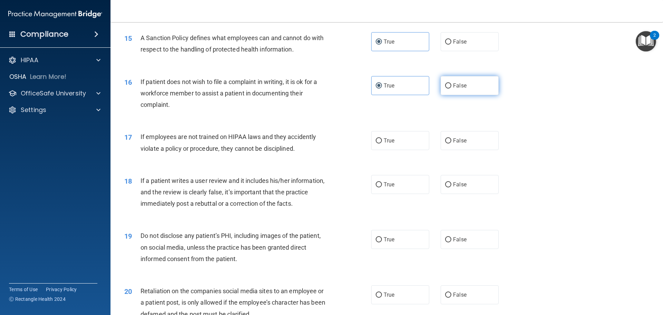
radio input "true"
radio input "false"
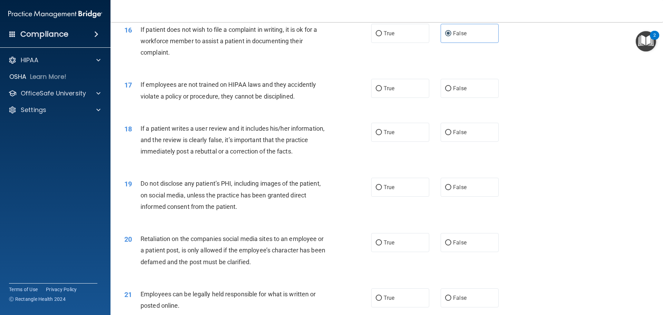
scroll to position [898, 0]
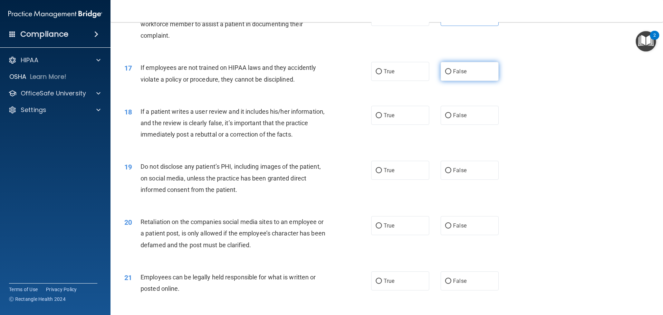
click at [457, 75] on span "False" at bounding box center [459, 71] width 13 height 7
click at [451, 74] on input "False" at bounding box center [448, 71] width 6 height 5
radio input "true"
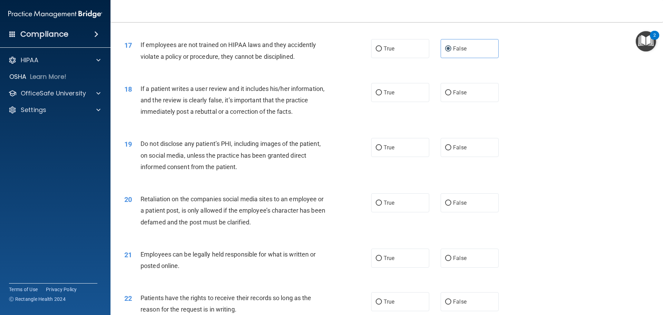
scroll to position [932, 0]
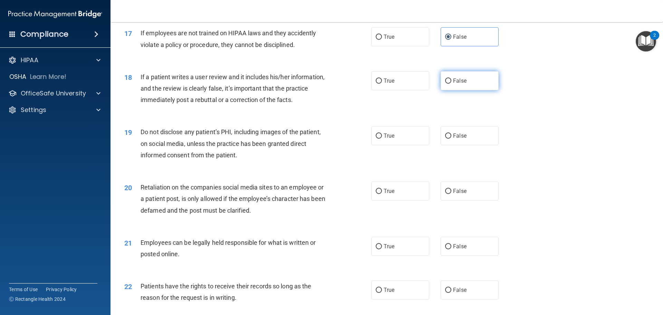
click at [459, 84] on span "False" at bounding box center [459, 80] width 13 height 7
click at [451, 84] on input "False" at bounding box center [448, 80] width 6 height 5
radio input "true"
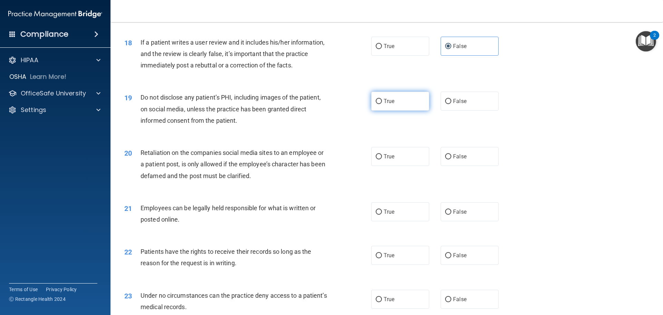
click at [398, 110] on label "True" at bounding box center [400, 101] width 58 height 19
click at [382, 104] on input "True" at bounding box center [379, 101] width 6 height 5
radio input "true"
click at [458, 160] on span "False" at bounding box center [459, 156] width 13 height 7
click at [451, 159] on input "False" at bounding box center [448, 156] width 6 height 5
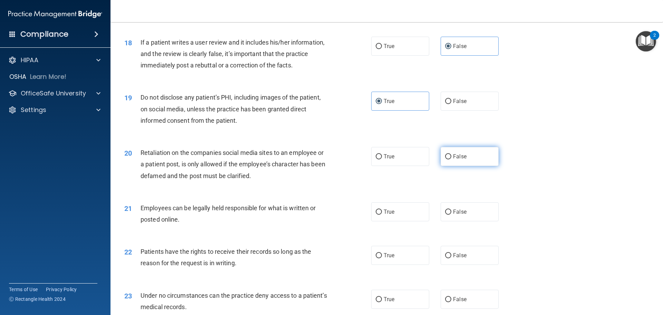
radio input "true"
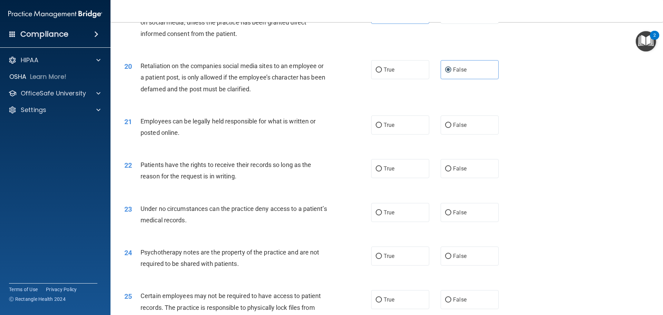
scroll to position [1070, 0]
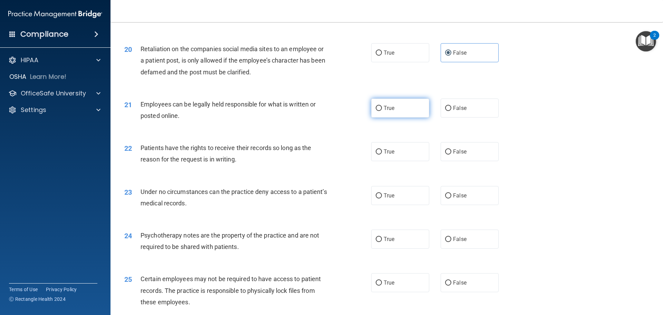
click at [384, 114] on label "True" at bounding box center [400, 107] width 58 height 19
click at [382, 111] on input "True" at bounding box center [379, 108] width 6 height 5
radio input "true"
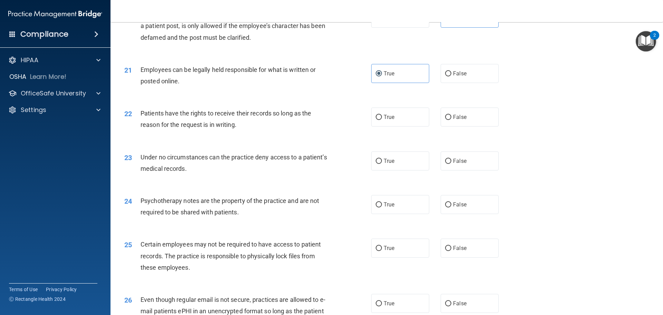
scroll to position [1139, 0]
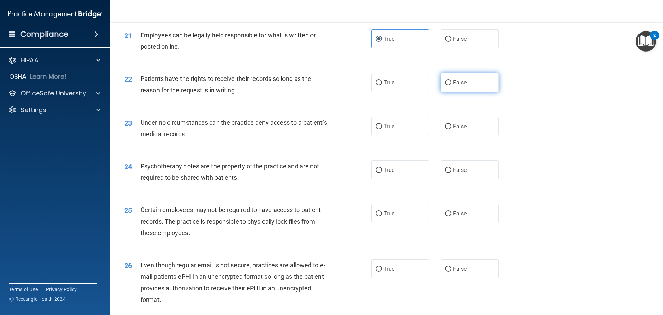
click at [456, 86] on span "False" at bounding box center [459, 82] width 13 height 7
click at [451, 85] on input "False" at bounding box center [448, 82] width 6 height 5
radio input "true"
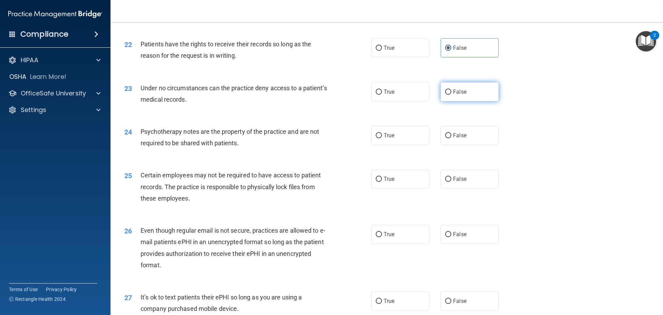
click at [464, 101] on label "False" at bounding box center [470, 91] width 58 height 19
click at [451, 95] on input "False" at bounding box center [448, 91] width 6 height 5
radio input "true"
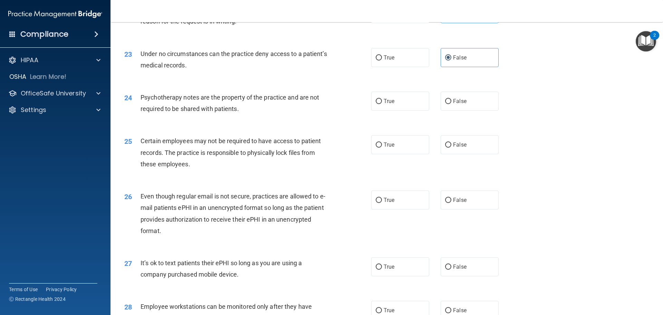
scroll to position [1209, 0]
click at [389, 106] on label "True" at bounding box center [400, 100] width 58 height 19
click at [382, 104] on input "True" at bounding box center [379, 100] width 6 height 5
radio input "true"
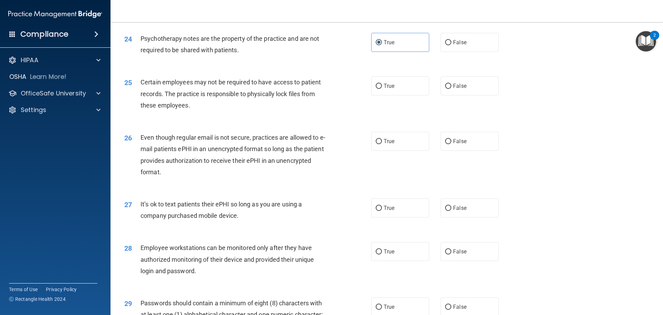
scroll to position [1278, 0]
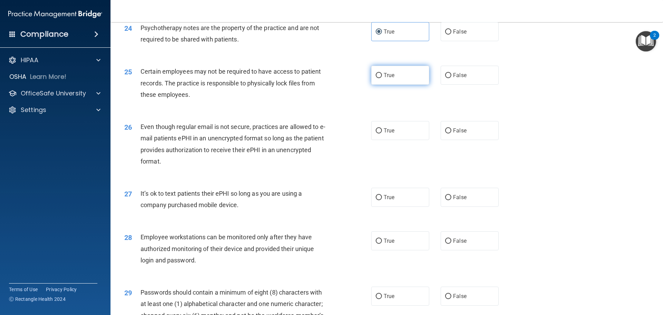
click at [384, 83] on label "True" at bounding box center [400, 75] width 58 height 19
click at [382, 78] on input "True" at bounding box center [379, 75] width 6 height 5
radio input "true"
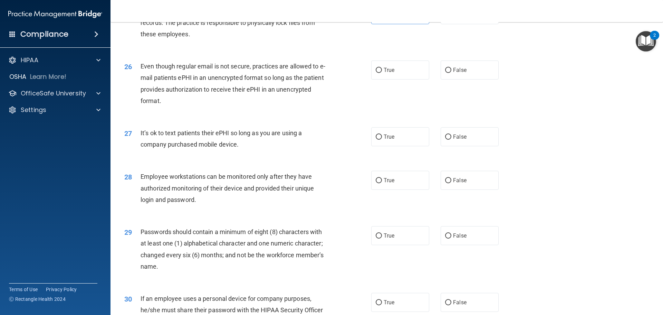
scroll to position [1347, 0]
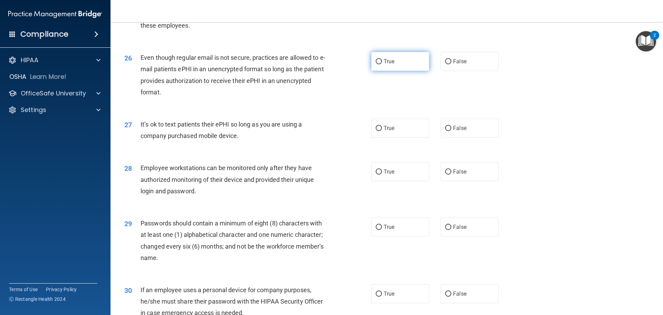
click at [403, 69] on label "True" at bounding box center [400, 61] width 58 height 19
click at [382, 64] on input "True" at bounding box center [379, 61] width 6 height 5
radio input "true"
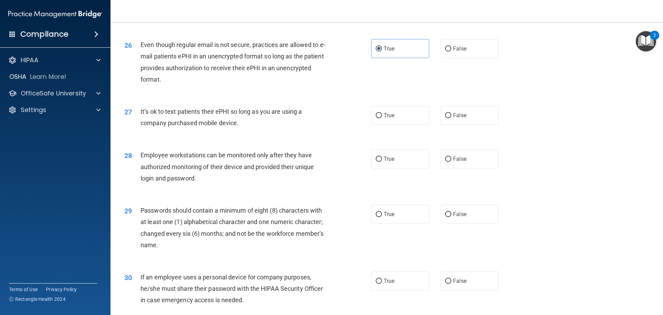
scroll to position [1381, 0]
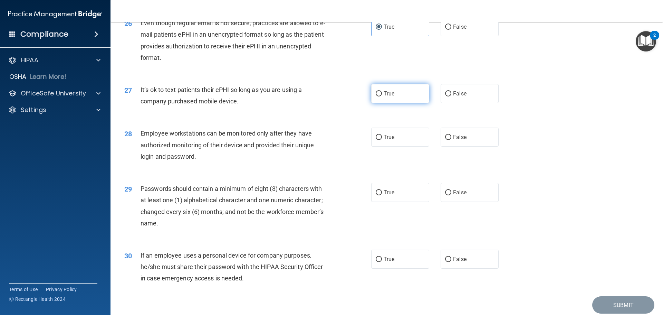
click at [410, 102] on label "True" at bounding box center [400, 93] width 58 height 19
click at [382, 96] on input "True" at bounding box center [379, 93] width 6 height 5
radio input "true"
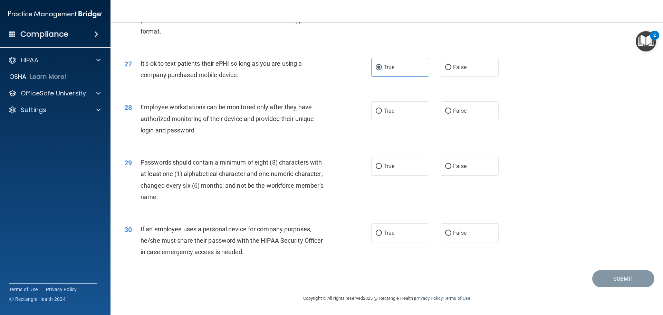
scroll to position [1419, 0]
click at [451, 114] on label "False" at bounding box center [470, 110] width 58 height 19
click at [451, 114] on input "False" at bounding box center [448, 110] width 6 height 5
radio input "true"
click at [411, 167] on label "True" at bounding box center [400, 165] width 58 height 19
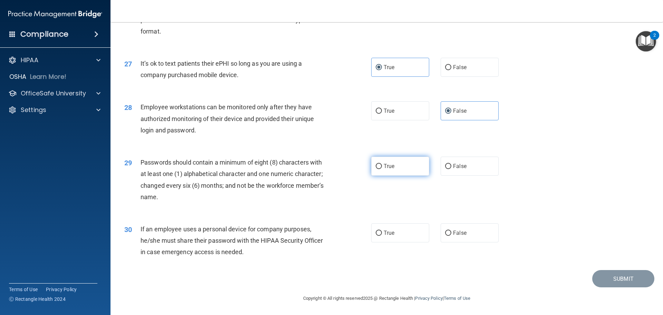
click at [382, 167] on input "True" at bounding box center [379, 166] width 6 height 5
radio input "true"
click at [406, 231] on label "True" at bounding box center [400, 232] width 58 height 19
click at [382, 231] on input "True" at bounding box center [379, 232] width 6 height 5
radio input "true"
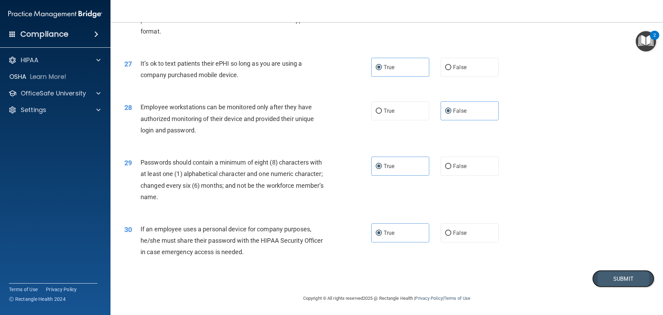
click at [605, 277] on button "Submit" at bounding box center [623, 279] width 62 height 18
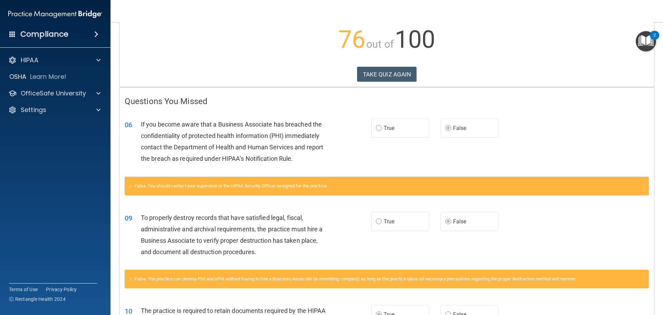
scroll to position [73, 0]
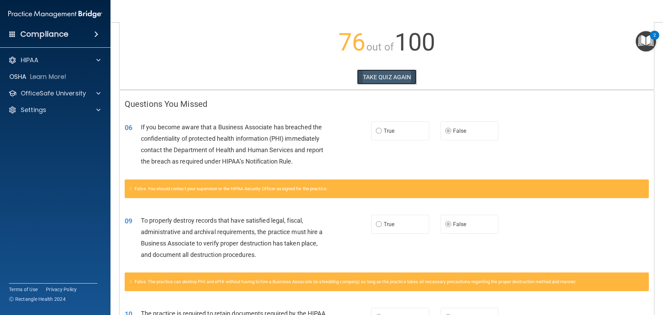
click at [396, 83] on button "TAKE QUIZ AGAIN" at bounding box center [387, 76] width 60 height 15
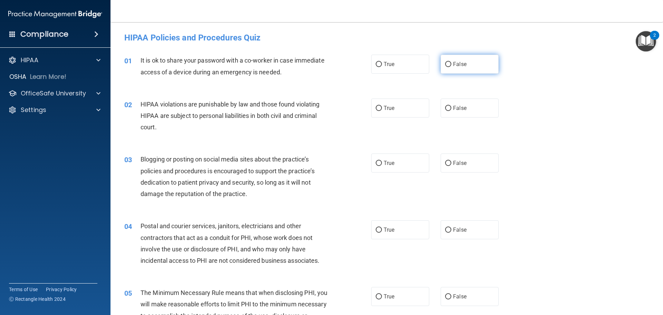
click at [459, 67] on label "False" at bounding box center [470, 64] width 58 height 19
click at [451, 67] on input "False" at bounding box center [448, 64] width 6 height 5
radio input "true"
click at [389, 112] on label "True" at bounding box center [400, 107] width 58 height 19
click at [382, 111] on input "True" at bounding box center [379, 108] width 6 height 5
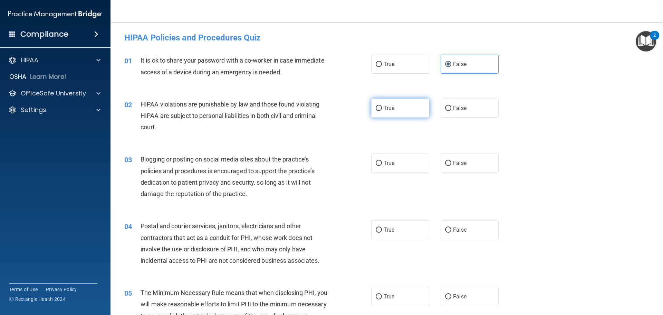
radio input "true"
click at [460, 162] on span "False" at bounding box center [459, 163] width 13 height 7
click at [451, 162] on input "False" at bounding box center [448, 163] width 6 height 5
radio input "true"
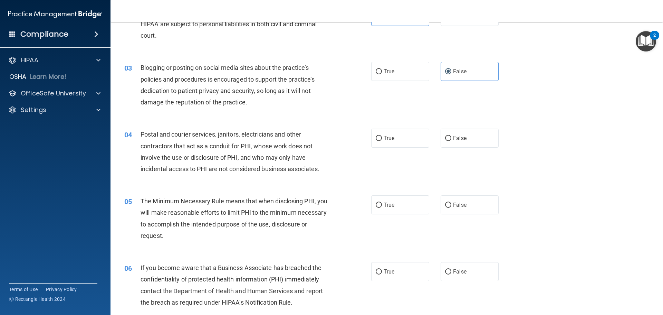
scroll to position [104, 0]
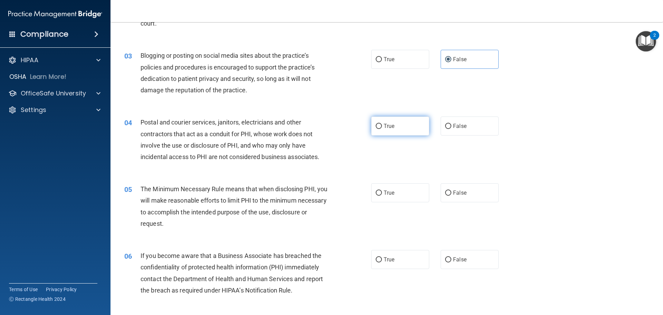
click at [401, 124] on label "True" at bounding box center [400, 125] width 58 height 19
click at [382, 124] on input "True" at bounding box center [379, 126] width 6 height 5
radio input "true"
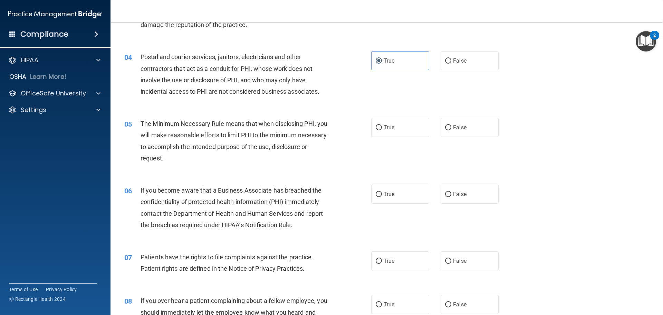
scroll to position [173, 0]
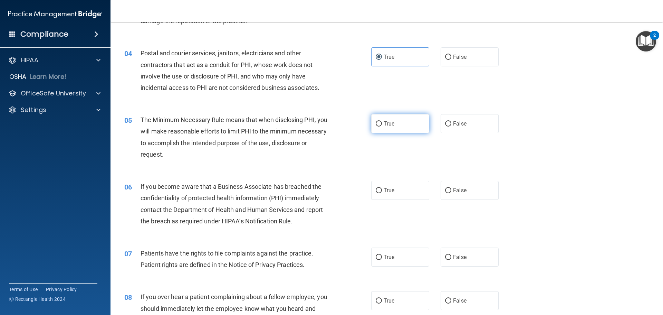
click at [412, 125] on label "True" at bounding box center [400, 123] width 58 height 19
click at [382, 125] on input "True" at bounding box center [379, 123] width 6 height 5
radio input "true"
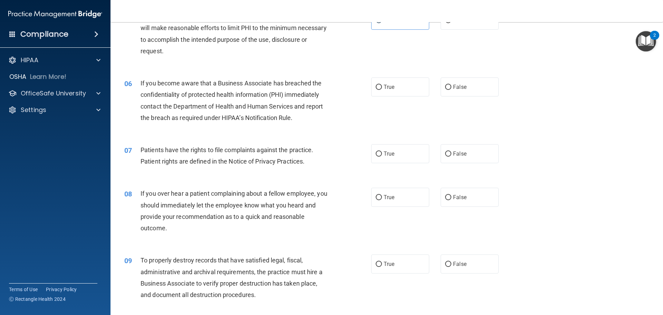
scroll to position [276, 0]
click at [466, 91] on label "False" at bounding box center [470, 86] width 58 height 19
click at [451, 89] on input "False" at bounding box center [448, 86] width 6 height 5
radio input "true"
click at [403, 156] on label "True" at bounding box center [400, 153] width 58 height 19
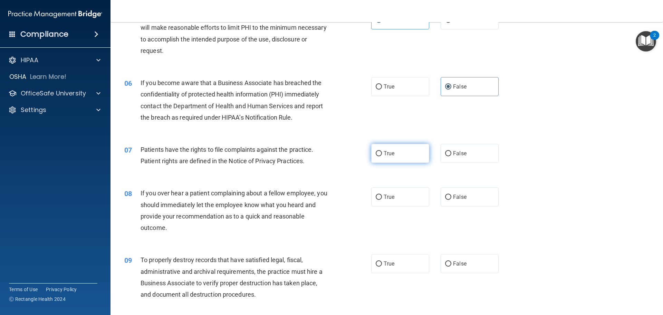
click at [382, 156] on input "True" at bounding box center [379, 153] width 6 height 5
radio input "true"
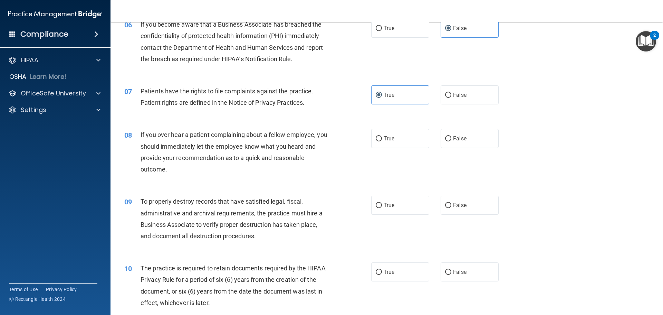
scroll to position [345, 0]
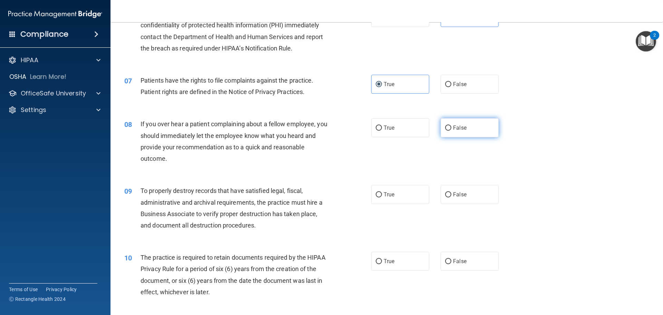
click at [454, 131] on label "False" at bounding box center [470, 127] width 58 height 19
click at [451, 131] on input "False" at bounding box center [448, 127] width 6 height 5
radio input "true"
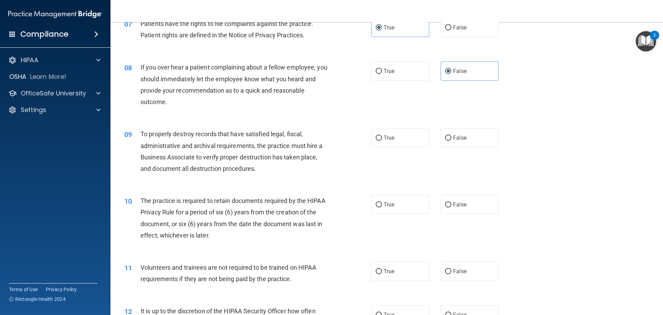
scroll to position [414, 0]
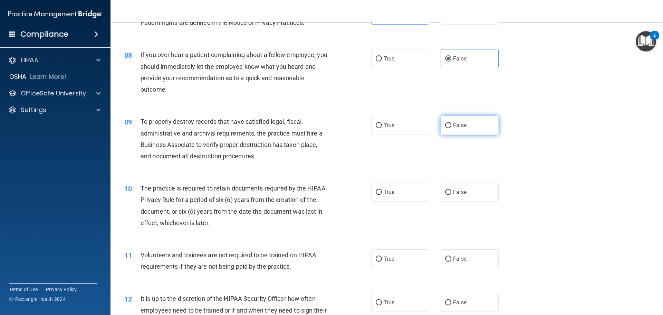
click at [459, 125] on span "False" at bounding box center [459, 125] width 13 height 7
click at [451, 125] on input "False" at bounding box center [448, 125] width 6 height 5
radio input "true"
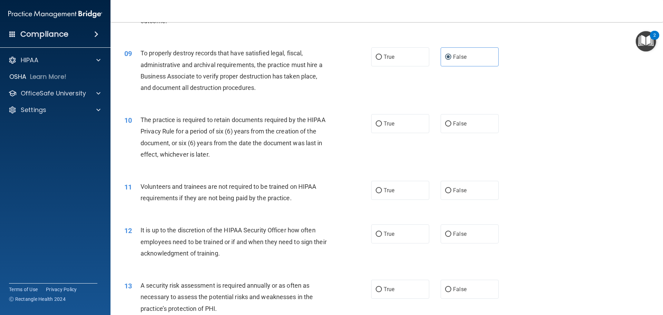
scroll to position [483, 0]
click at [401, 125] on label "True" at bounding box center [400, 122] width 58 height 19
click at [382, 125] on input "True" at bounding box center [379, 123] width 6 height 5
radio input "true"
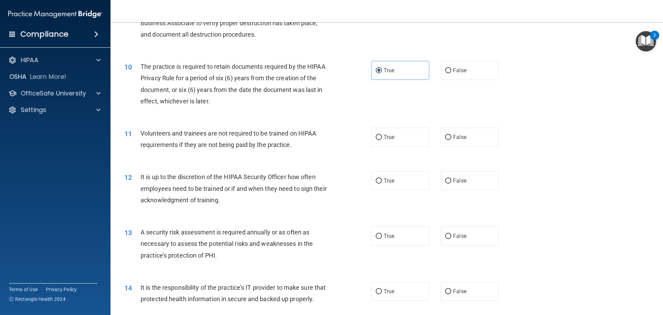
scroll to position [552, 0]
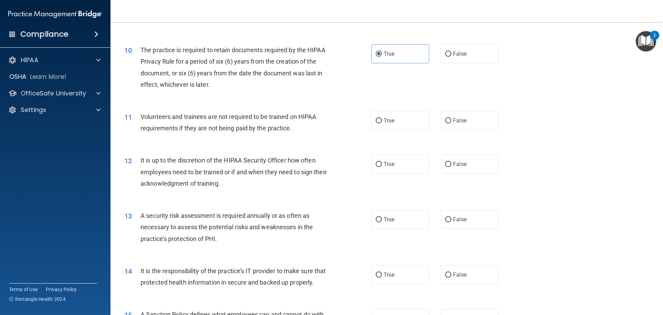
drag, startPoint x: 451, startPoint y: 123, endPoint x: 504, endPoint y: 135, distance: 54.5
click at [453, 123] on span "False" at bounding box center [459, 120] width 13 height 7
click at [451, 123] on input "False" at bounding box center [448, 120] width 6 height 5
radio input "true"
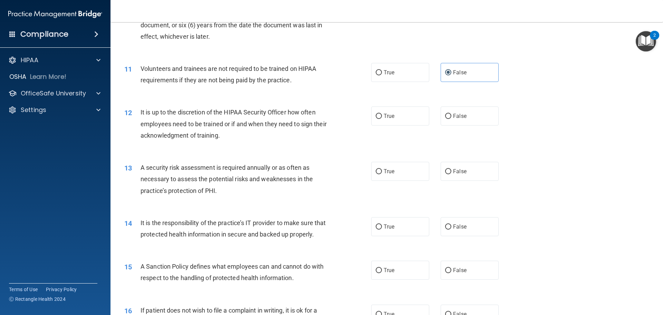
scroll to position [622, 0]
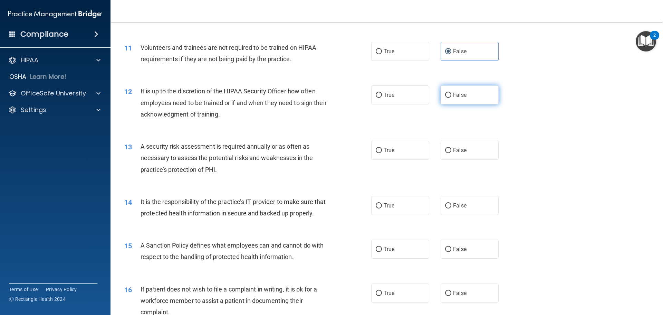
click at [455, 99] on label "False" at bounding box center [470, 94] width 58 height 19
click at [451, 98] on input "False" at bounding box center [448, 95] width 6 height 5
radio input "true"
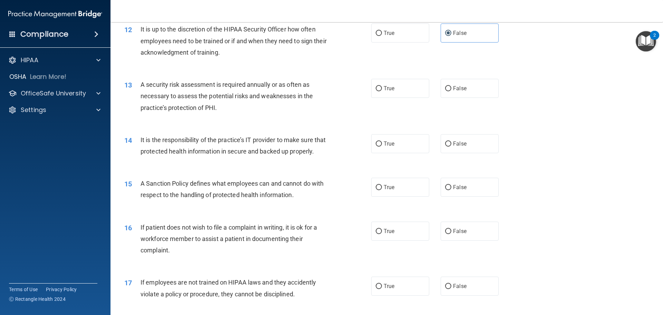
scroll to position [691, 0]
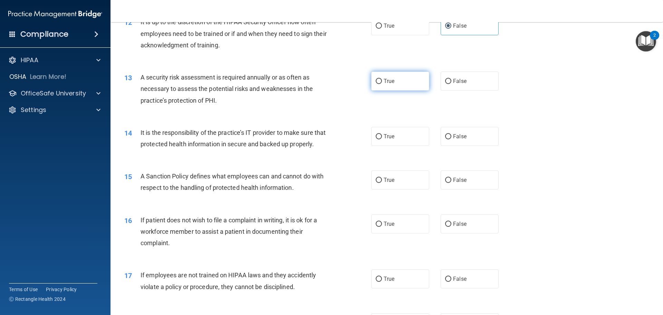
click at [401, 86] on label "True" at bounding box center [400, 80] width 58 height 19
click at [382, 84] on input "True" at bounding box center [379, 81] width 6 height 5
radio input "true"
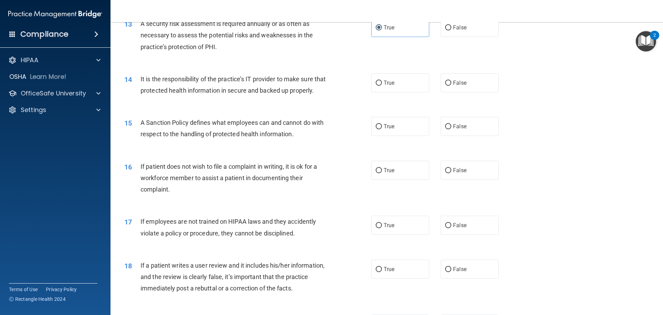
scroll to position [760, 0]
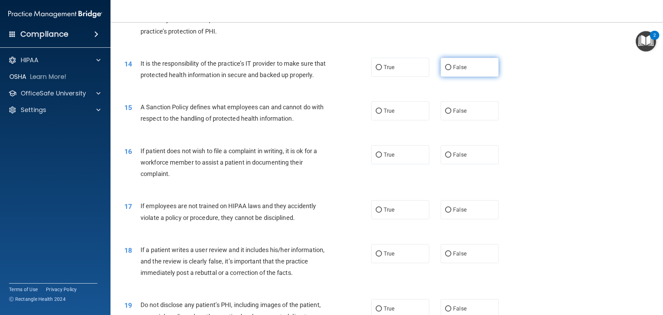
click at [464, 71] on label "False" at bounding box center [470, 67] width 58 height 19
click at [451, 70] on input "False" at bounding box center [448, 67] width 6 height 5
radio input "true"
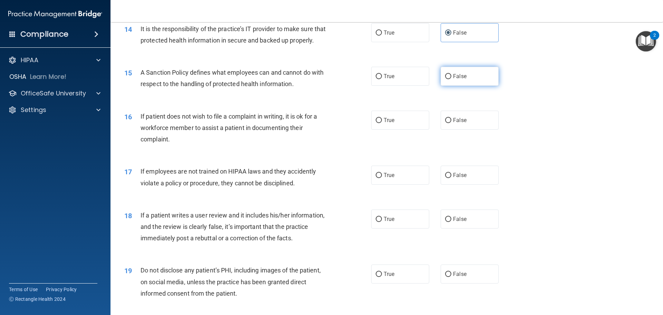
click at [469, 86] on label "False" at bounding box center [470, 76] width 58 height 19
click at [451, 79] on input "False" at bounding box center [448, 76] width 6 height 5
radio input "true"
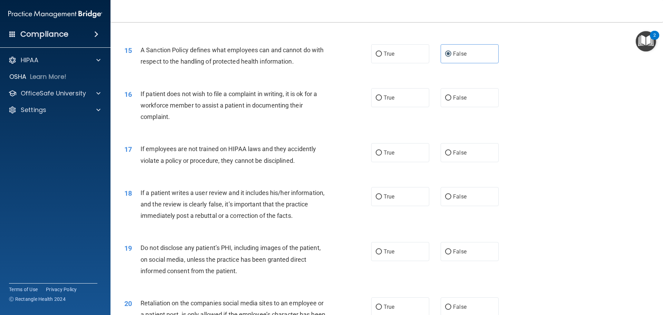
scroll to position [829, 0]
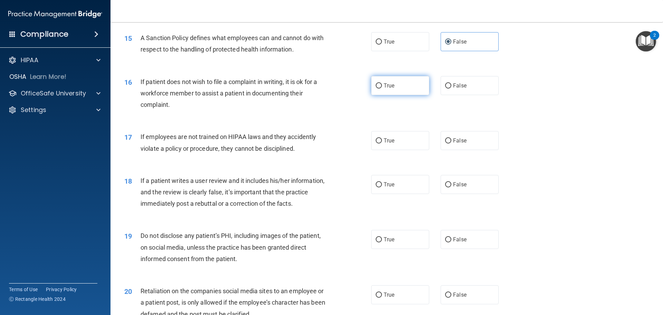
click at [400, 95] on label "True" at bounding box center [400, 85] width 58 height 19
click at [382, 88] on input "True" at bounding box center [379, 85] width 6 height 5
radio input "true"
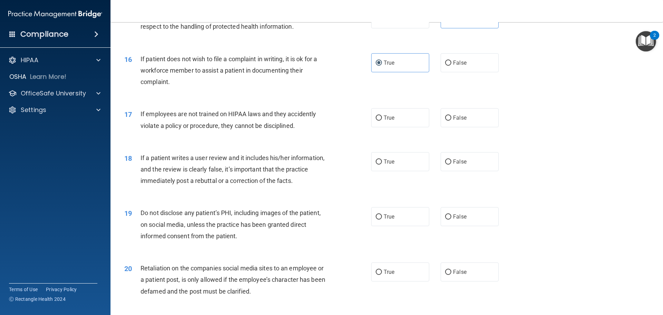
scroll to position [863, 0]
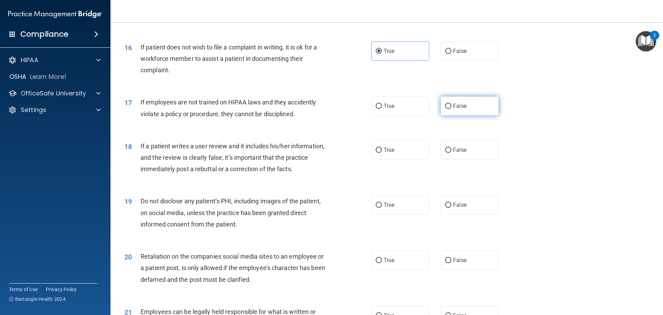
click at [463, 115] on label "False" at bounding box center [470, 105] width 58 height 19
click at [451, 109] on input "False" at bounding box center [448, 106] width 6 height 5
radio input "true"
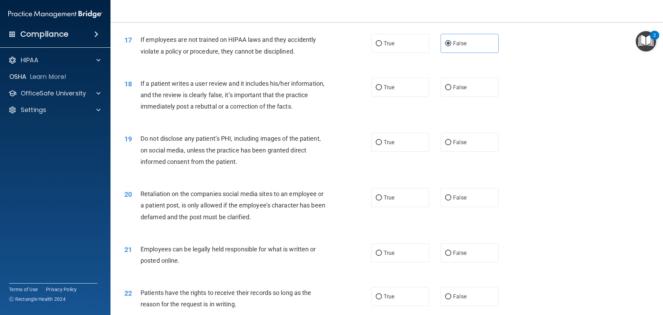
scroll to position [932, 0]
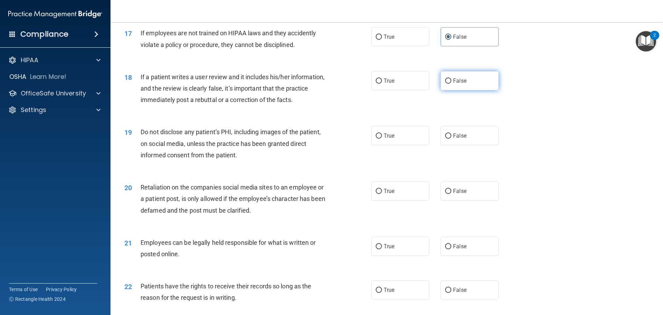
click at [447, 84] on input "False" at bounding box center [448, 80] width 6 height 5
radio input "true"
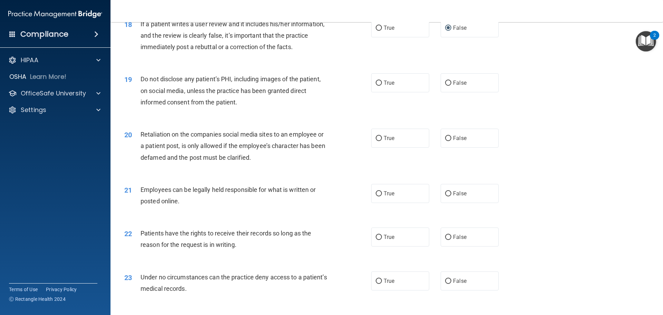
scroll to position [1001, 0]
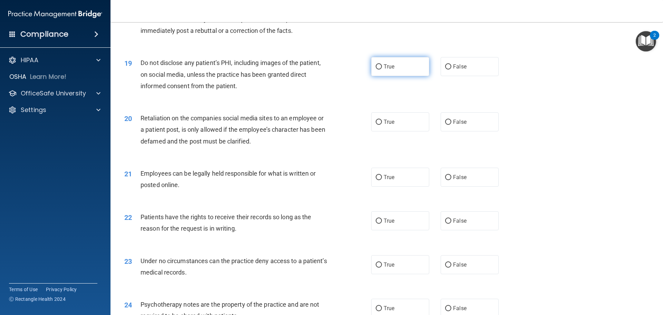
click at [405, 73] on label "True" at bounding box center [400, 66] width 58 height 19
click at [382, 69] on input "True" at bounding box center [379, 66] width 6 height 5
radio input "true"
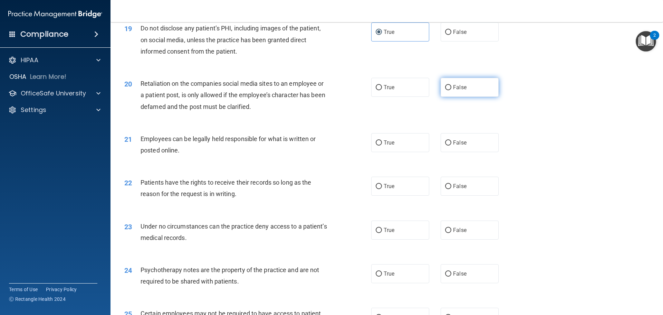
click at [469, 97] on label "False" at bounding box center [470, 87] width 58 height 19
click at [451, 90] on input "False" at bounding box center [448, 87] width 6 height 5
radio input "true"
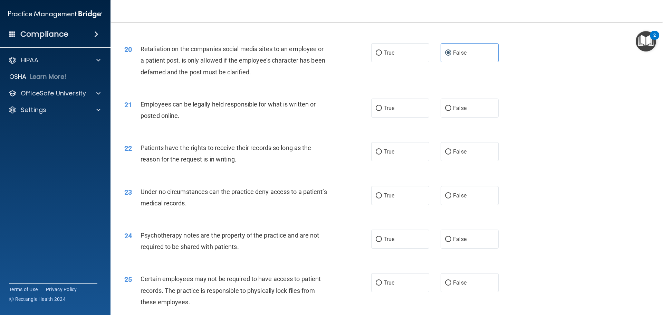
scroll to position [1105, 0]
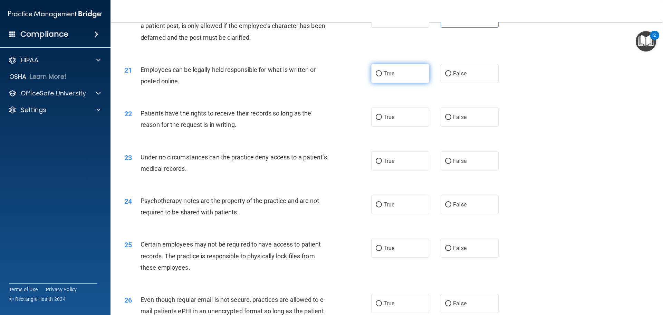
click at [393, 83] on label "True" at bounding box center [400, 73] width 58 height 19
click at [382, 76] on input "True" at bounding box center [379, 73] width 6 height 5
radio input "true"
click at [459, 120] on span "False" at bounding box center [459, 117] width 13 height 7
click at [451, 120] on input "False" at bounding box center [448, 117] width 6 height 5
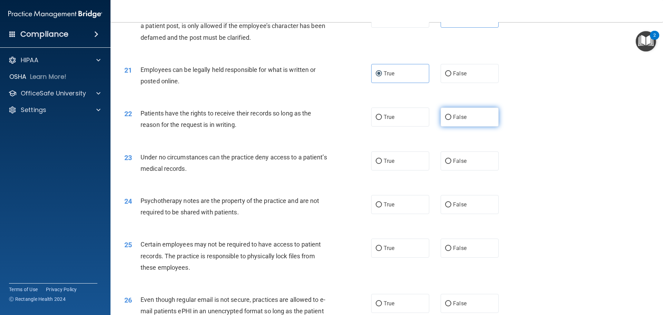
radio input "true"
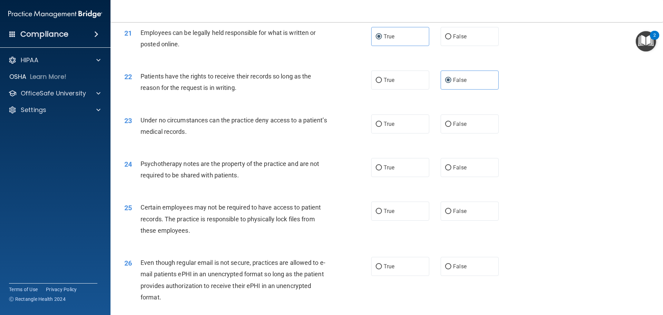
scroll to position [1174, 0]
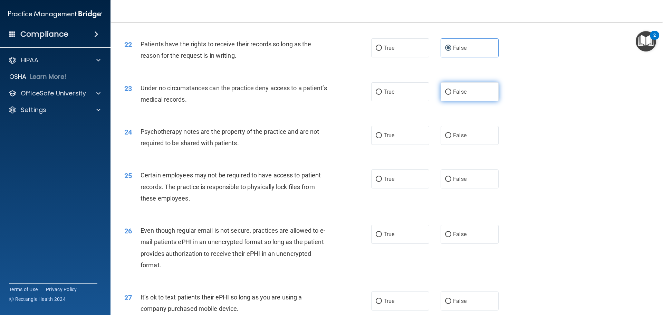
click at [460, 101] on label "False" at bounding box center [470, 91] width 58 height 19
click at [451, 95] on input "False" at bounding box center [448, 91] width 6 height 5
radio input "true"
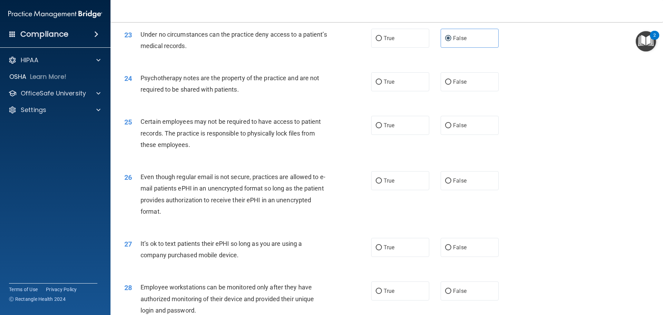
scroll to position [1243, 0]
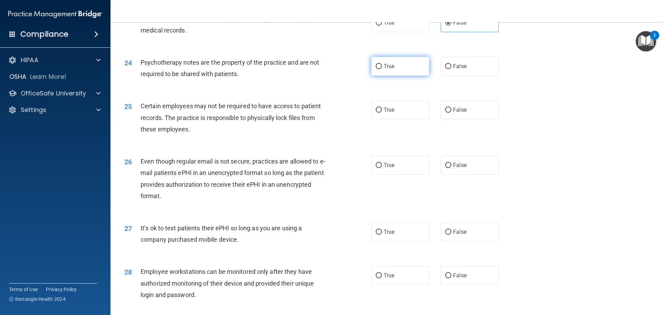
click at [399, 76] on label "True" at bounding box center [400, 66] width 58 height 19
click at [382, 69] on input "True" at bounding box center [379, 66] width 6 height 5
radio input "true"
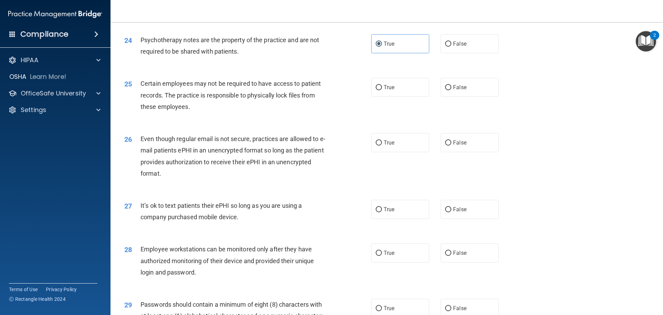
scroll to position [1278, 0]
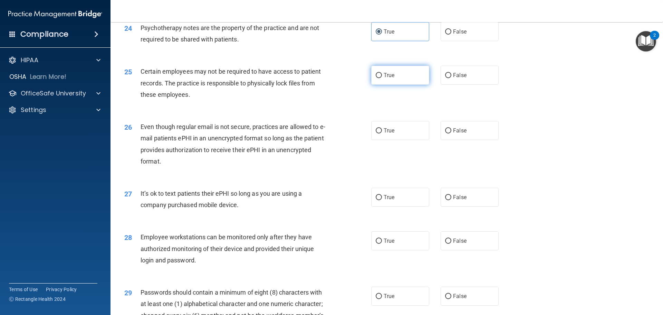
click at [404, 85] on label "True" at bounding box center [400, 75] width 58 height 19
click at [382, 78] on input "True" at bounding box center [379, 75] width 6 height 5
radio input "true"
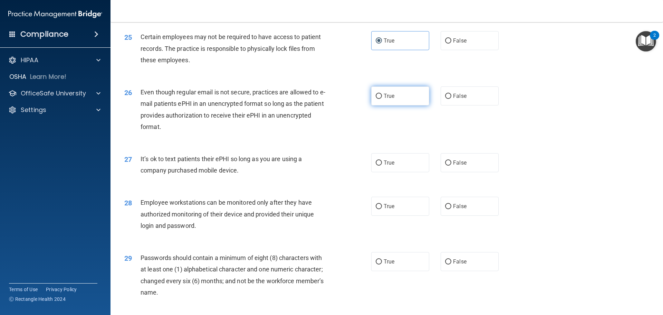
click at [409, 105] on label "True" at bounding box center [400, 95] width 58 height 19
click at [382, 99] on input "True" at bounding box center [379, 96] width 6 height 5
radio input "true"
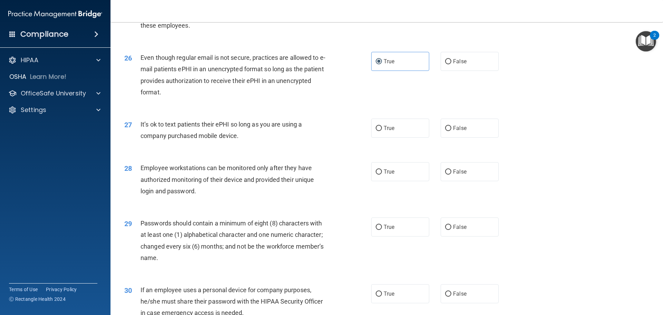
scroll to position [1381, 0]
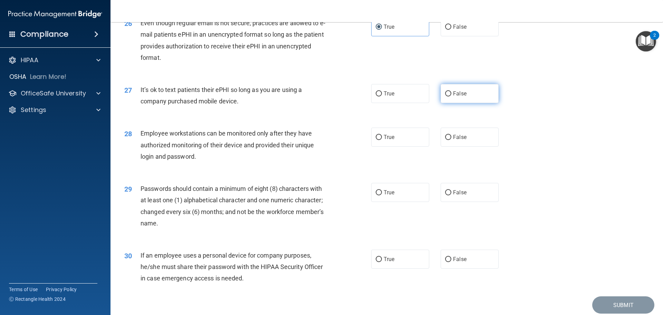
click at [463, 103] on label "False" at bounding box center [470, 93] width 58 height 19
click at [451, 96] on input "False" at bounding box center [448, 93] width 6 height 5
radio input "true"
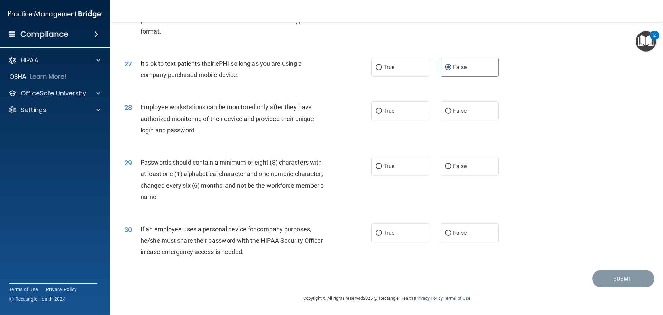
scroll to position [1419, 0]
click at [452, 115] on label "False" at bounding box center [470, 110] width 58 height 19
click at [451, 114] on input "False" at bounding box center [448, 110] width 6 height 5
radio input "true"
click at [393, 162] on label "True" at bounding box center [400, 165] width 58 height 19
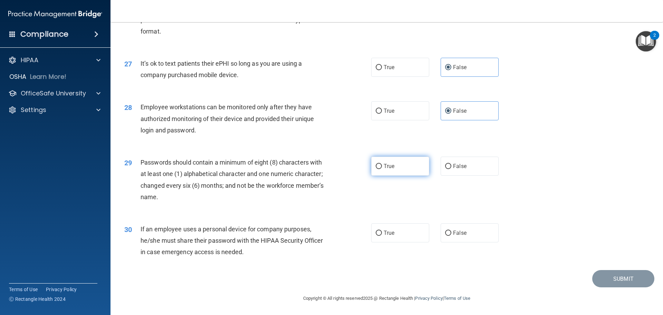
click at [382, 164] on input "True" at bounding box center [379, 166] width 6 height 5
radio input "true"
click at [453, 232] on span "False" at bounding box center [459, 232] width 13 height 7
click at [451, 232] on input "False" at bounding box center [448, 232] width 6 height 5
radio input "true"
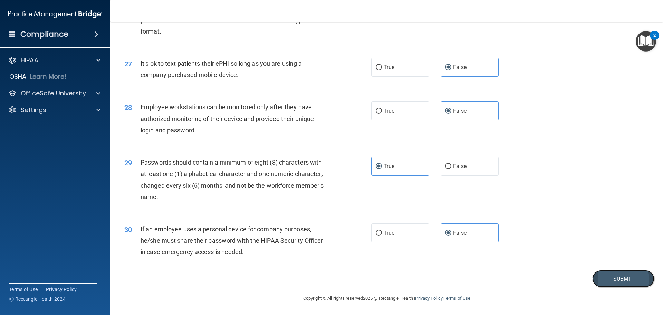
click at [617, 277] on button "Submit" at bounding box center [623, 279] width 62 height 18
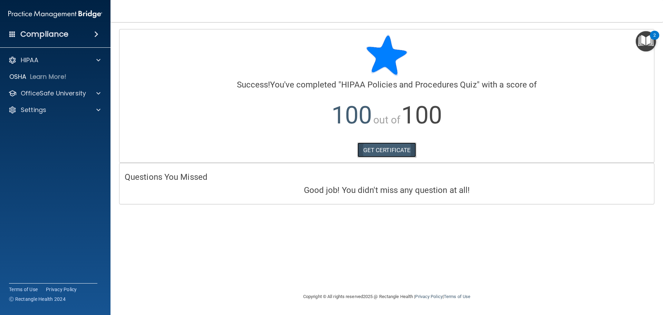
click at [389, 148] on link "GET CERTIFICATE" at bounding box center [386, 149] width 59 height 15
click at [93, 94] on div at bounding box center [97, 93] width 17 height 8
click at [75, 114] on link "HIPAA Training" at bounding box center [47, 110] width 109 height 14
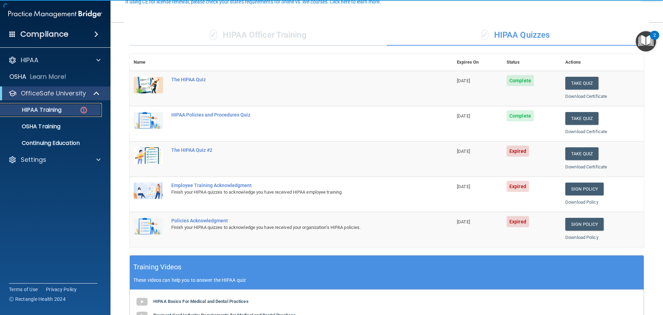
scroll to position [69, 0]
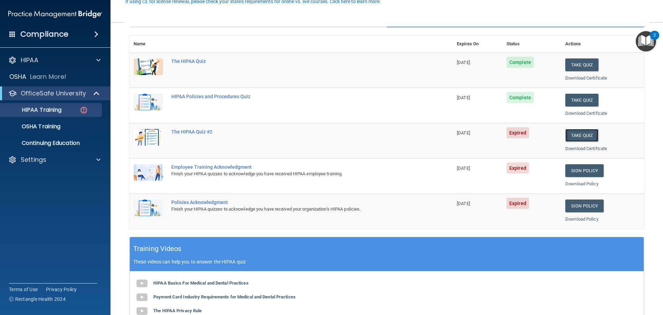
click at [569, 137] on button "Take Quiz" at bounding box center [581, 135] width 33 height 13
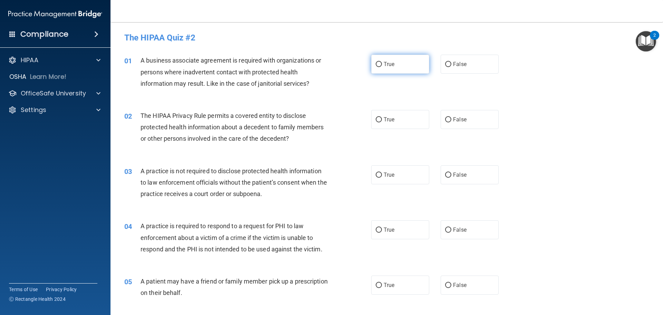
click at [388, 64] on span "True" at bounding box center [389, 64] width 11 height 7
click at [382, 64] on input "True" at bounding box center [379, 64] width 6 height 5
radio input "true"
click at [392, 116] on span "True" at bounding box center [389, 119] width 11 height 7
click at [382, 117] on input "True" at bounding box center [379, 119] width 6 height 5
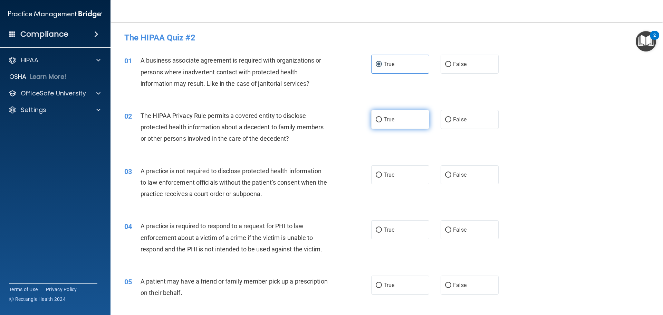
radio input "true"
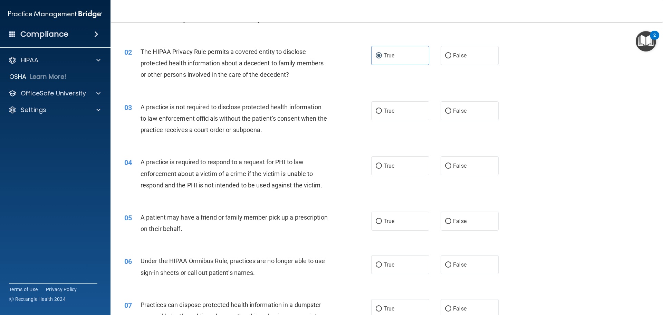
scroll to position [69, 0]
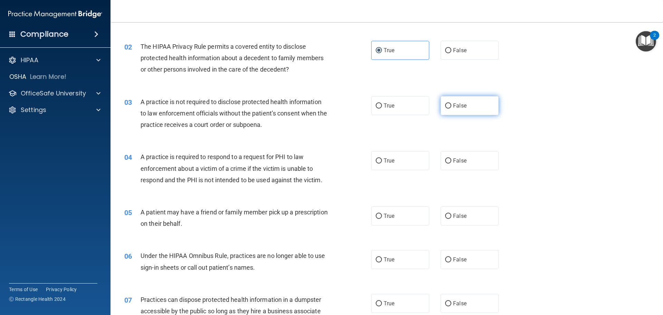
click at [473, 109] on label "False" at bounding box center [470, 105] width 58 height 19
click at [451, 108] on input "False" at bounding box center [448, 105] width 6 height 5
radio input "true"
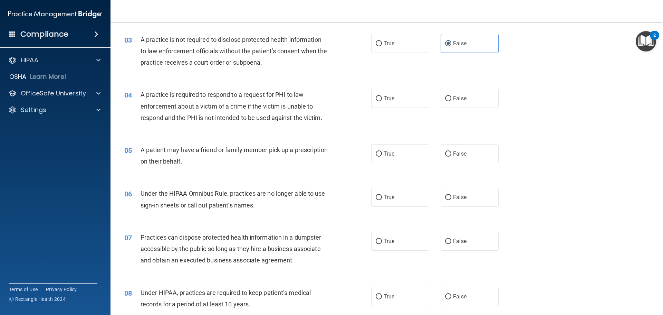
scroll to position [138, 0]
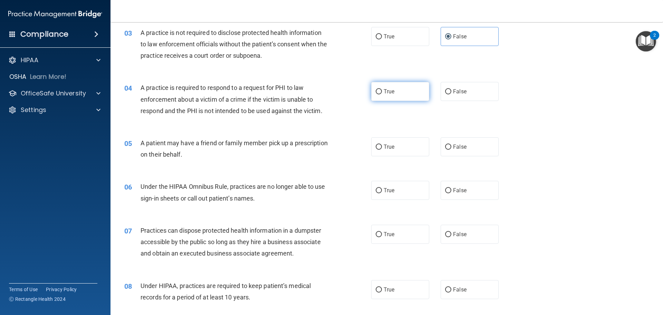
click at [392, 99] on label "True" at bounding box center [400, 91] width 58 height 19
click at [382, 94] on input "True" at bounding box center [379, 91] width 6 height 5
radio input "true"
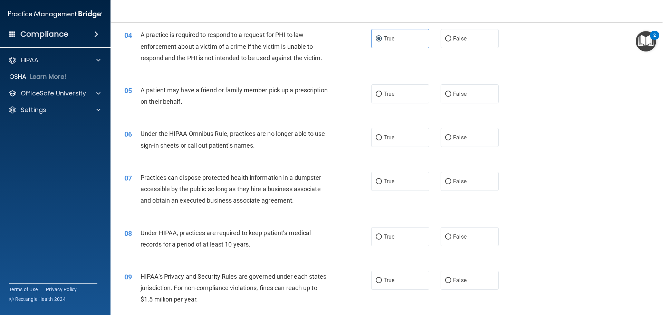
scroll to position [207, 0]
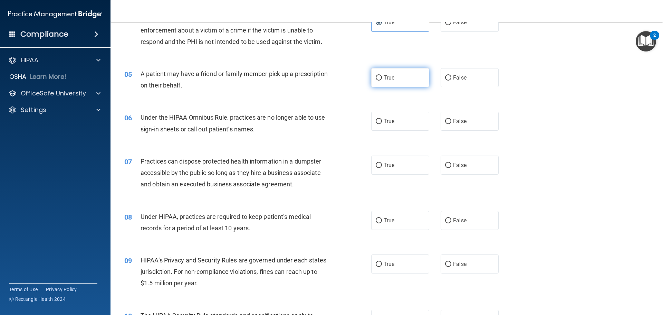
click at [395, 80] on label "True" at bounding box center [400, 77] width 58 height 19
click at [382, 80] on input "True" at bounding box center [379, 77] width 6 height 5
radio input "true"
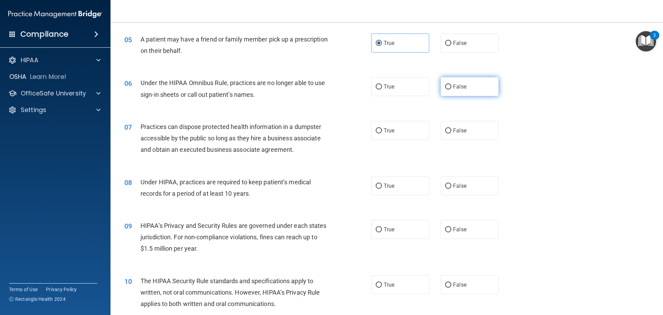
click at [463, 91] on label "False" at bounding box center [470, 86] width 58 height 19
click at [451, 89] on input "False" at bounding box center [448, 86] width 6 height 5
radio input "true"
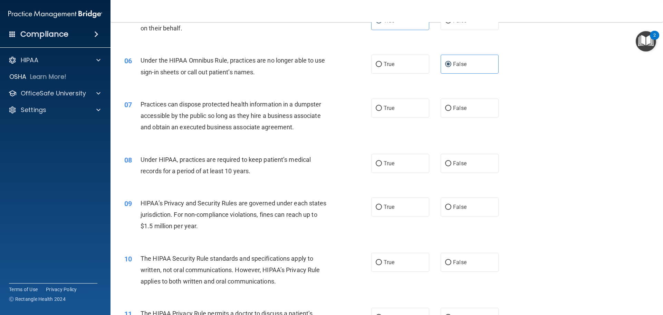
scroll to position [276, 0]
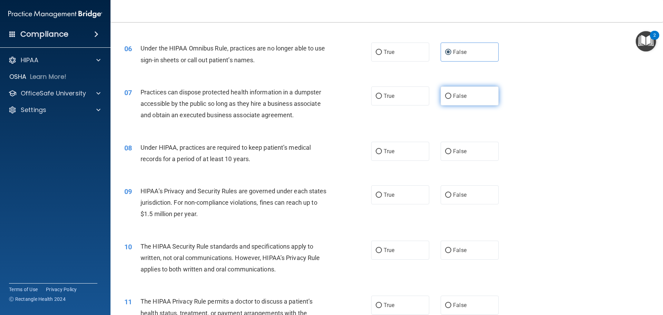
click at [475, 102] on label "False" at bounding box center [470, 95] width 58 height 19
click at [451, 99] on input "False" at bounding box center [448, 96] width 6 height 5
radio input "true"
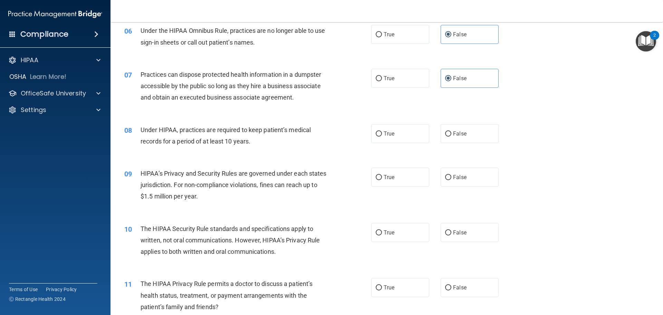
scroll to position [311, 0]
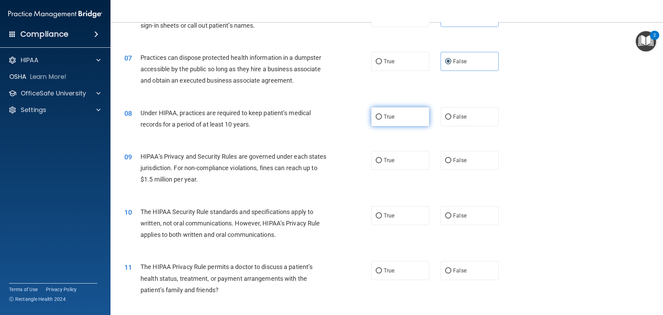
click at [384, 118] on span "True" at bounding box center [389, 116] width 11 height 7
click at [382, 118] on input "True" at bounding box center [379, 116] width 6 height 5
radio input "true"
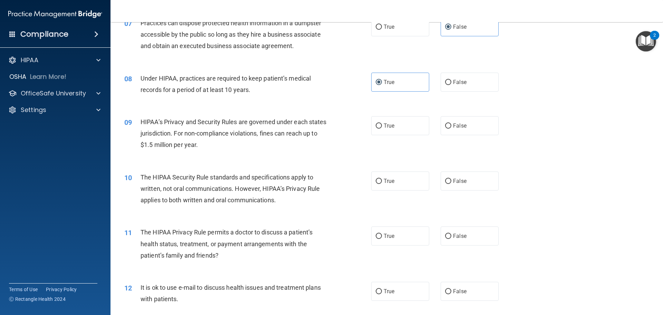
scroll to position [380, 0]
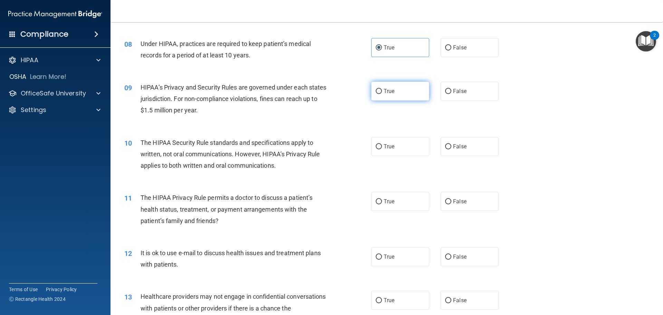
click at [402, 93] on label "True" at bounding box center [400, 90] width 58 height 19
click at [382, 93] on input "True" at bounding box center [379, 91] width 6 height 5
radio input "true"
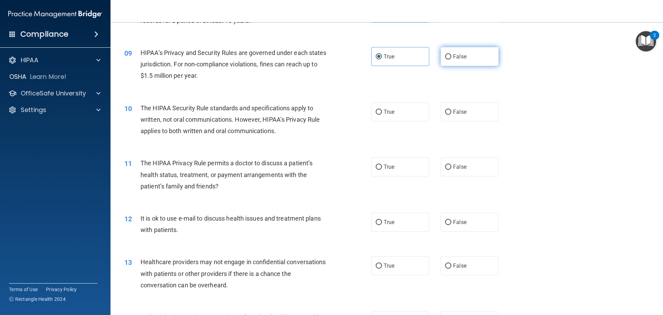
click at [462, 55] on span "False" at bounding box center [459, 56] width 13 height 7
click at [451, 55] on input "False" at bounding box center [448, 56] width 6 height 5
radio input "true"
radio input "false"
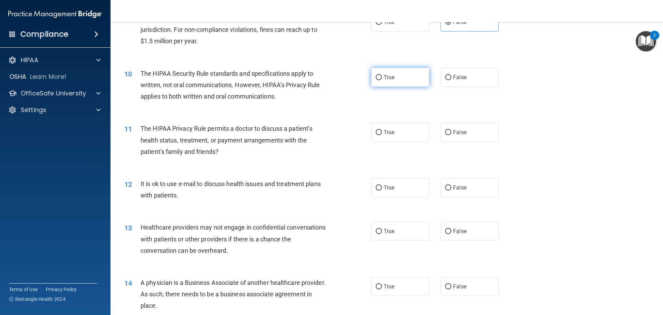
click at [399, 78] on label "True" at bounding box center [400, 77] width 58 height 19
click at [382, 78] on input "True" at bounding box center [379, 77] width 6 height 5
radio input "true"
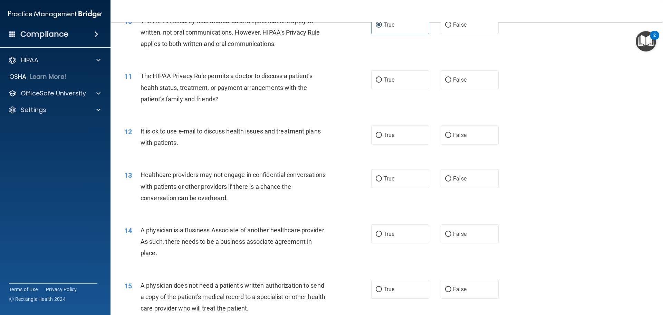
scroll to position [518, 0]
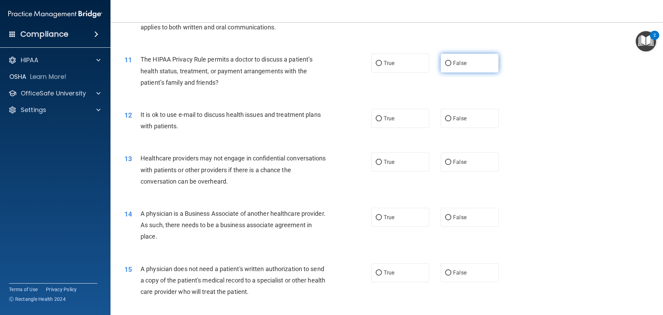
click at [446, 66] on input "False" at bounding box center [448, 63] width 6 height 5
radio input "true"
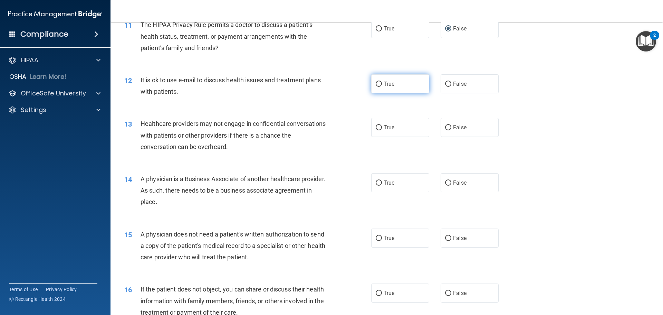
click at [399, 88] on label "True" at bounding box center [400, 83] width 58 height 19
click at [382, 87] on input "True" at bounding box center [379, 83] width 6 height 5
radio input "true"
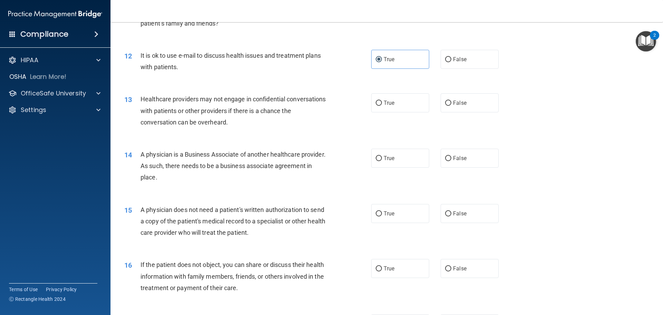
scroll to position [587, 0]
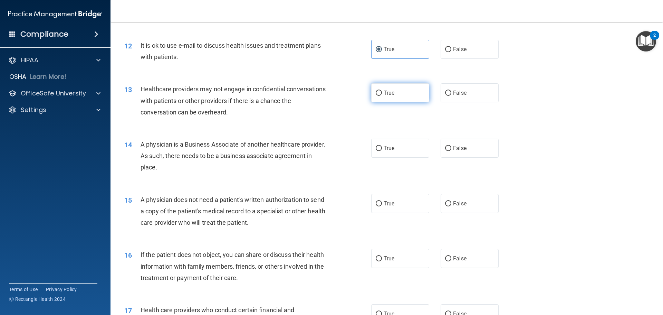
click at [410, 91] on label "True" at bounding box center [400, 92] width 58 height 19
click at [382, 91] on input "True" at bounding box center [379, 92] width 6 height 5
radio input "true"
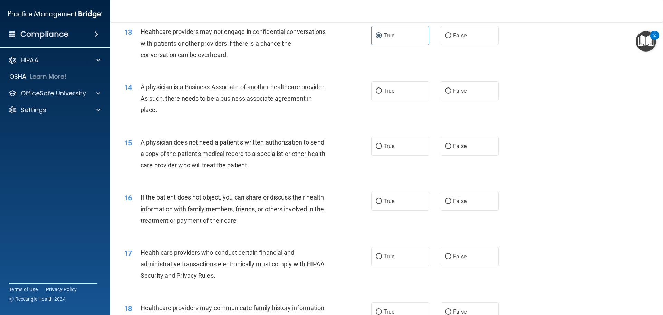
scroll to position [656, 0]
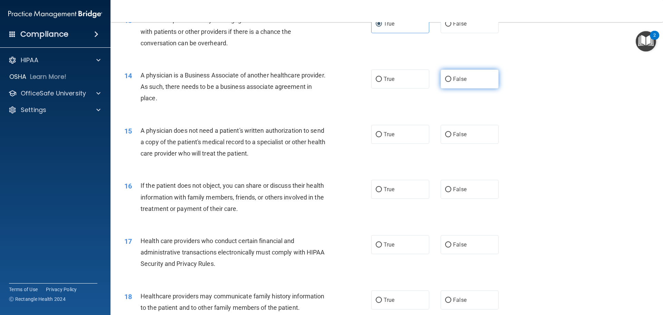
click at [446, 82] on label "False" at bounding box center [470, 78] width 58 height 19
click at [446, 82] on input "False" at bounding box center [448, 79] width 6 height 5
radio input "true"
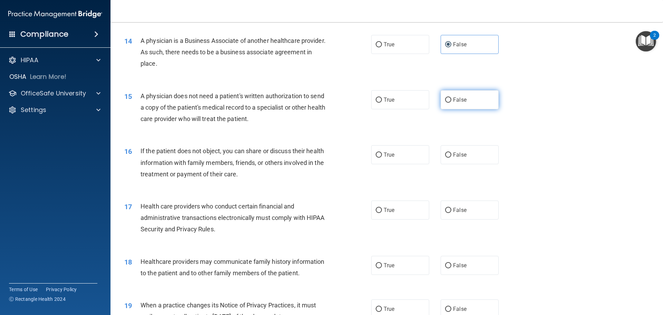
click at [482, 103] on label "False" at bounding box center [470, 99] width 58 height 19
click at [451, 103] on input "False" at bounding box center [448, 99] width 6 height 5
radio input "true"
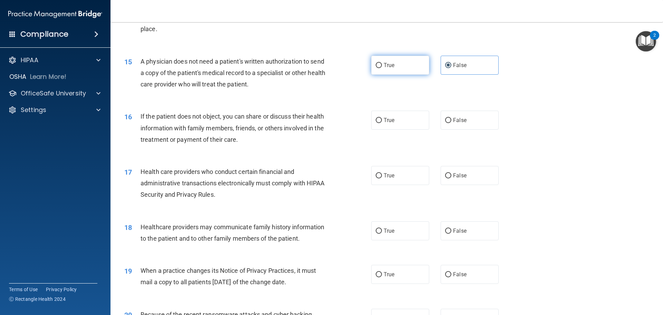
click at [395, 66] on label "True" at bounding box center [400, 65] width 58 height 19
click at [382, 66] on input "True" at bounding box center [379, 65] width 6 height 5
radio input "true"
radio input "false"
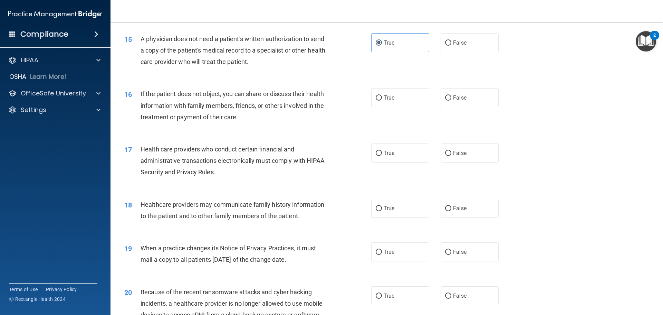
scroll to position [760, 0]
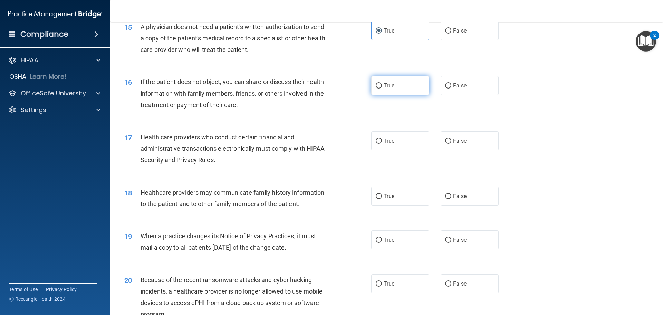
click at [396, 92] on label "True" at bounding box center [400, 85] width 58 height 19
click at [382, 88] on input "True" at bounding box center [379, 85] width 6 height 5
radio input "true"
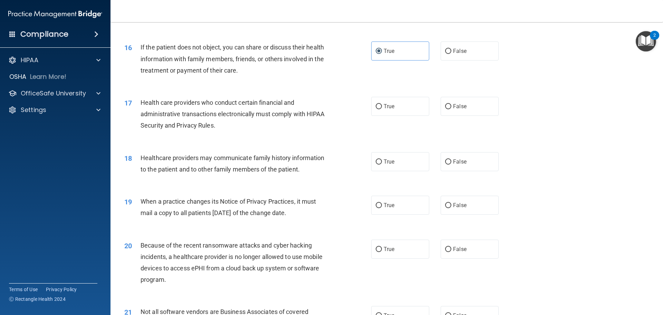
scroll to position [829, 0]
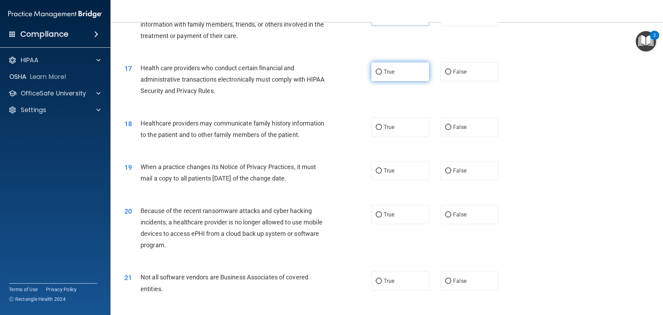
click at [384, 71] on span "True" at bounding box center [389, 71] width 11 height 7
click at [382, 71] on input "True" at bounding box center [379, 71] width 6 height 5
radio input "true"
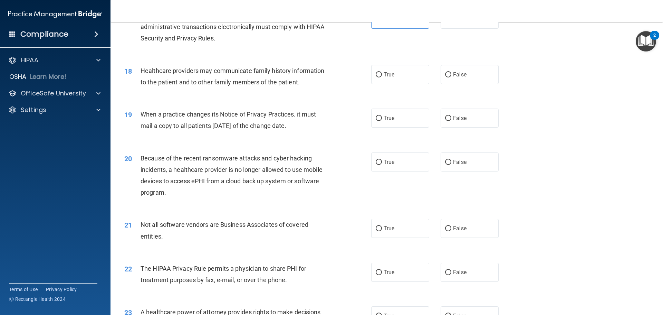
scroll to position [898, 0]
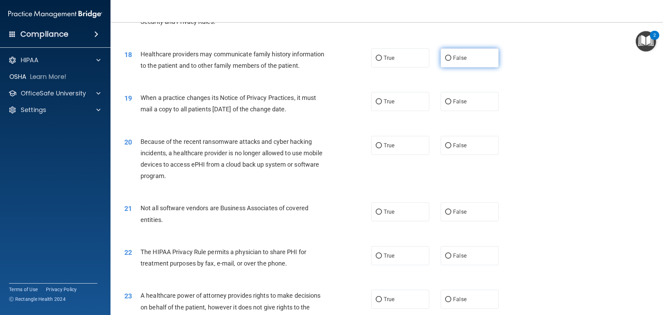
click at [457, 61] on label "False" at bounding box center [470, 57] width 58 height 19
click at [451, 61] on input "False" at bounding box center [448, 58] width 6 height 5
radio input "true"
click at [410, 102] on label "True" at bounding box center [400, 101] width 58 height 19
click at [382, 102] on input "True" at bounding box center [379, 101] width 6 height 5
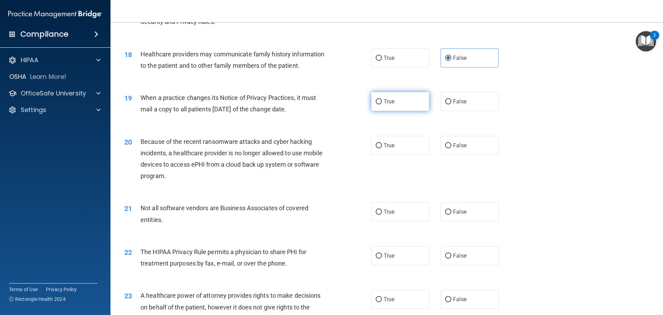
radio input "true"
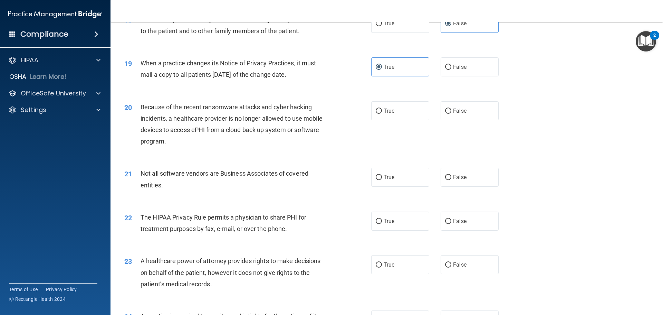
scroll to position [967, 0]
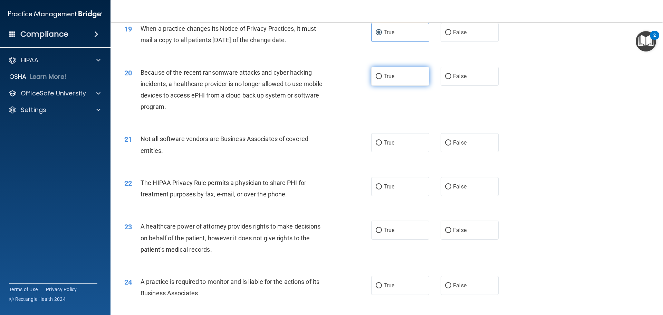
click at [397, 80] on label "True" at bounding box center [400, 76] width 58 height 19
click at [382, 79] on input "True" at bounding box center [379, 76] width 6 height 5
radio input "true"
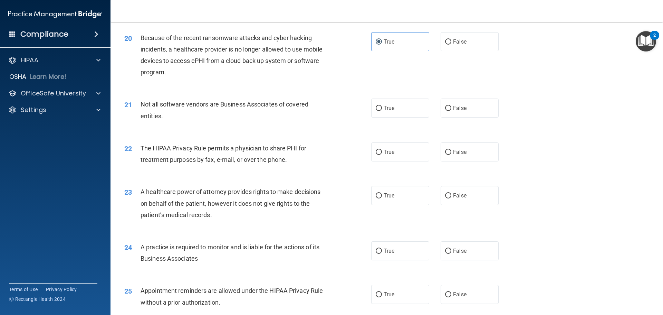
scroll to position [1036, 0]
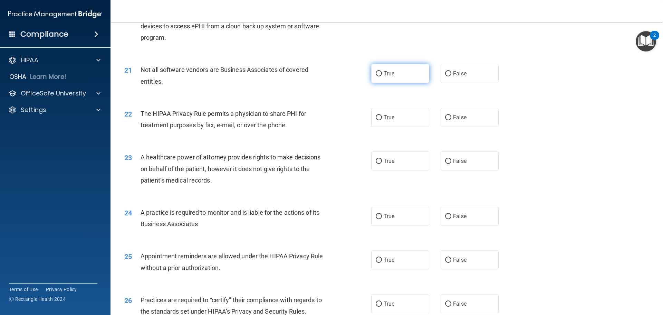
click at [387, 76] on span "True" at bounding box center [389, 73] width 11 height 7
click at [382, 76] on input "True" at bounding box center [379, 73] width 6 height 5
radio input "true"
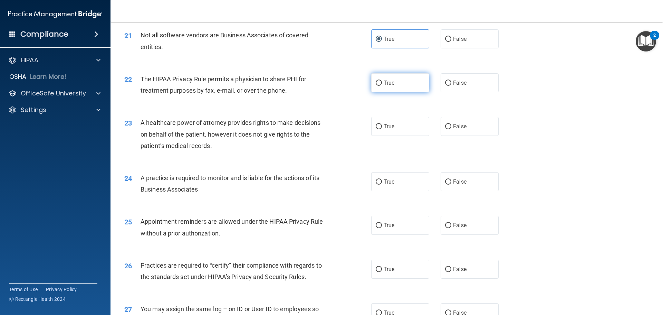
click at [399, 88] on label "True" at bounding box center [400, 82] width 58 height 19
click at [382, 86] on input "True" at bounding box center [379, 82] width 6 height 5
radio input "true"
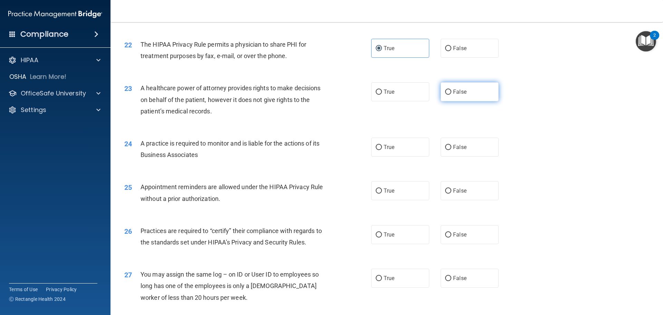
click at [454, 98] on label "False" at bounding box center [470, 91] width 58 height 19
click at [451, 95] on input "False" at bounding box center [448, 91] width 6 height 5
radio input "true"
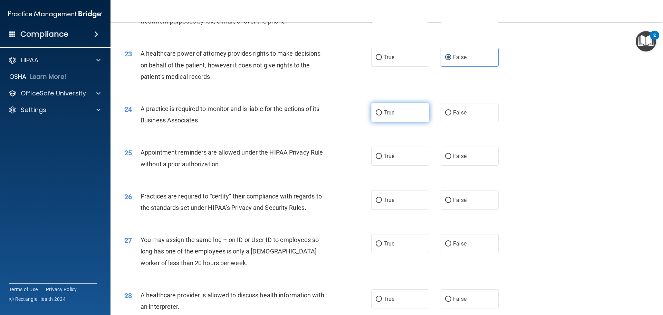
click at [398, 107] on label "True" at bounding box center [400, 112] width 58 height 19
click at [382, 110] on input "True" at bounding box center [379, 112] width 6 height 5
radio input "true"
click at [465, 116] on label "False" at bounding box center [470, 112] width 58 height 19
click at [451, 115] on input "False" at bounding box center [448, 112] width 6 height 5
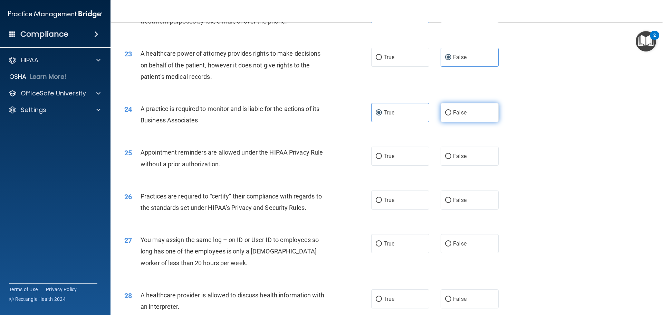
radio input "true"
radio input "false"
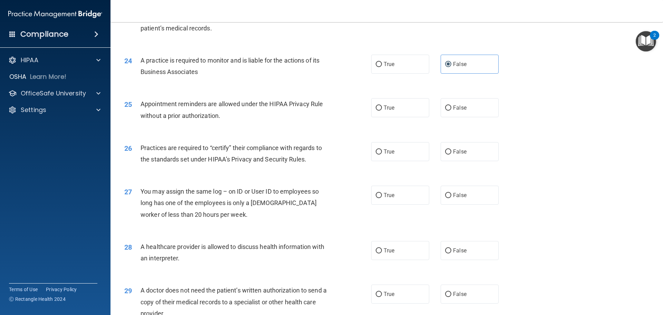
scroll to position [1209, 0]
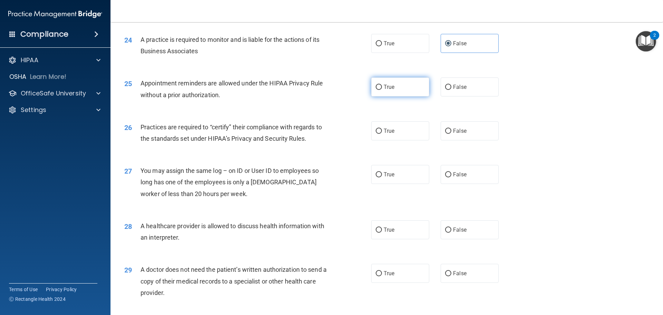
click at [404, 92] on label "True" at bounding box center [400, 86] width 58 height 19
click at [382, 90] on input "True" at bounding box center [379, 87] width 6 height 5
radio input "true"
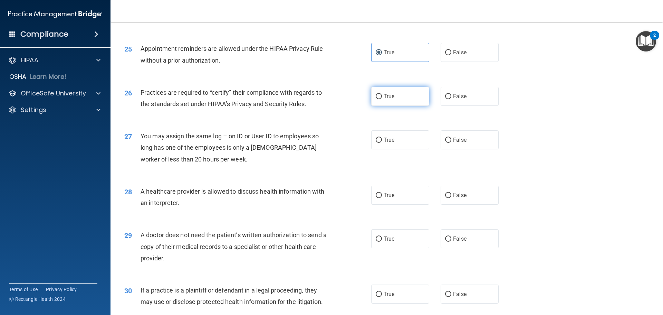
click at [384, 99] on span "True" at bounding box center [389, 96] width 11 height 7
click at [382, 99] on input "True" at bounding box center [379, 96] width 6 height 5
radio input "true"
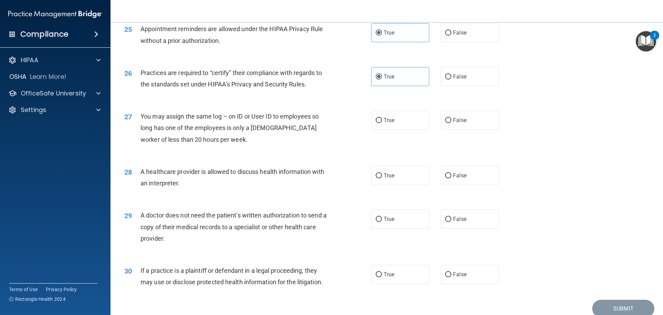
scroll to position [1278, 0]
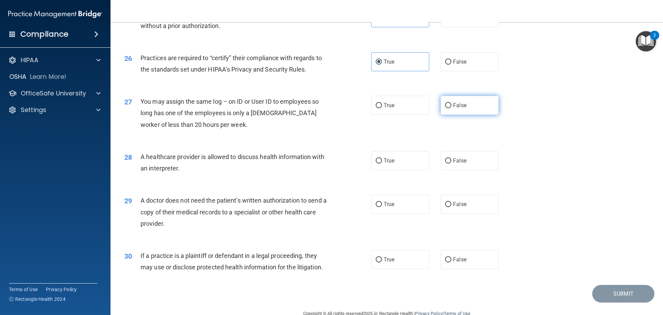
click at [454, 111] on label "False" at bounding box center [470, 105] width 58 height 19
click at [451, 108] on input "False" at bounding box center [448, 105] width 6 height 5
radio input "true"
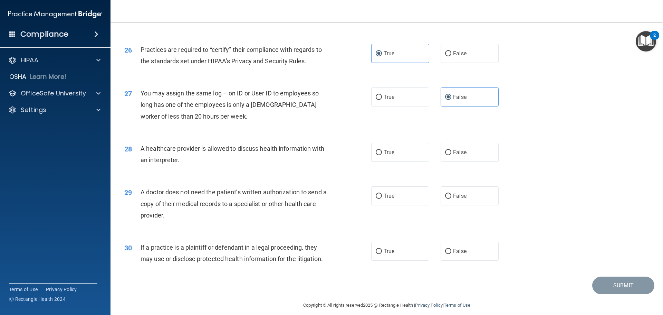
scroll to position [1293, 0]
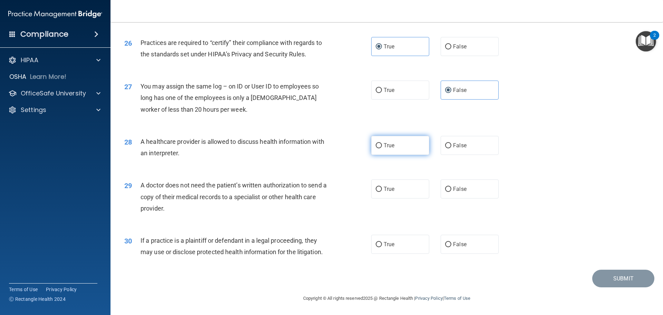
click at [404, 149] on label "True" at bounding box center [400, 145] width 58 height 19
click at [382, 148] on input "True" at bounding box center [379, 145] width 6 height 5
radio input "true"
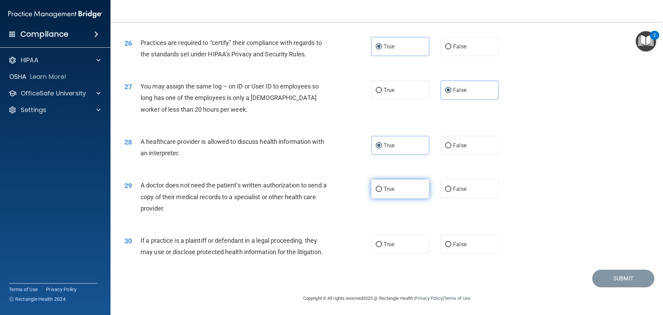
click at [408, 187] on label "True" at bounding box center [400, 188] width 58 height 19
click at [382, 187] on input "True" at bounding box center [379, 188] width 6 height 5
radio input "true"
click at [395, 247] on label "True" at bounding box center [400, 243] width 58 height 19
click at [382, 247] on input "True" at bounding box center [379, 244] width 6 height 5
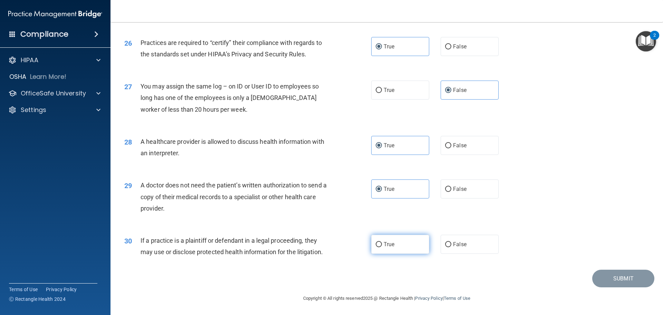
radio input "true"
click at [614, 276] on button "Submit" at bounding box center [623, 278] width 62 height 18
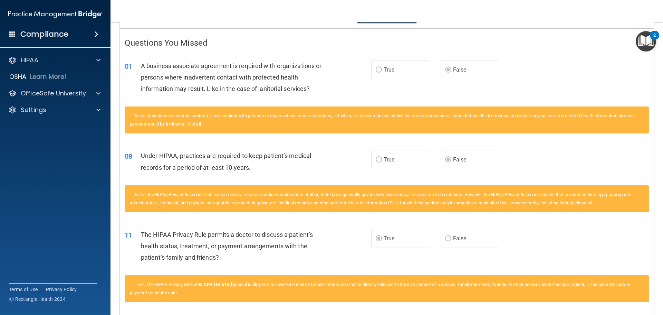
scroll to position [10, 0]
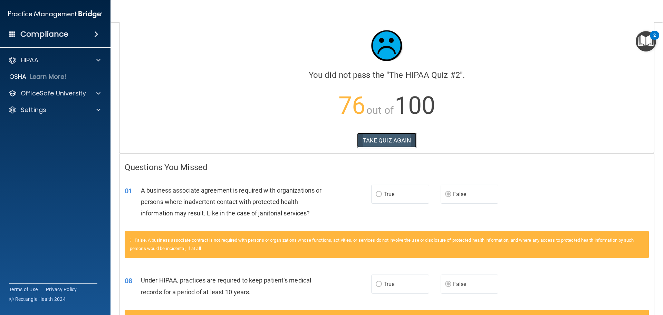
click at [379, 136] on button "TAKE QUIZ AGAIN" at bounding box center [387, 140] width 60 height 15
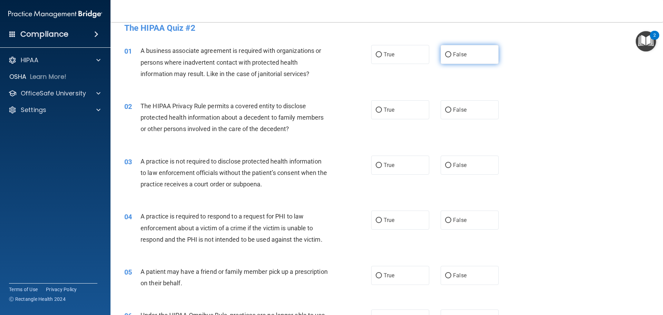
click at [447, 55] on input "False" at bounding box center [448, 54] width 6 height 5
radio input "true"
click at [386, 110] on span "True" at bounding box center [389, 109] width 11 height 7
click at [382, 110] on input "True" at bounding box center [379, 109] width 6 height 5
radio input "true"
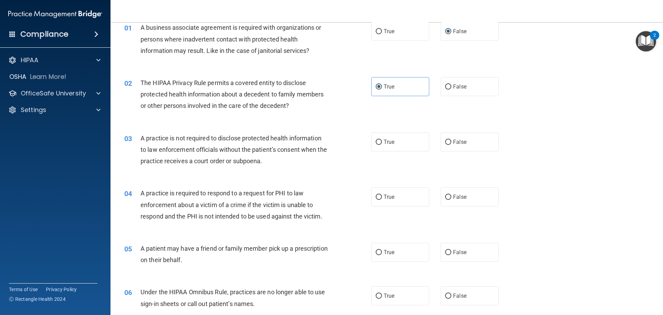
scroll to position [44, 0]
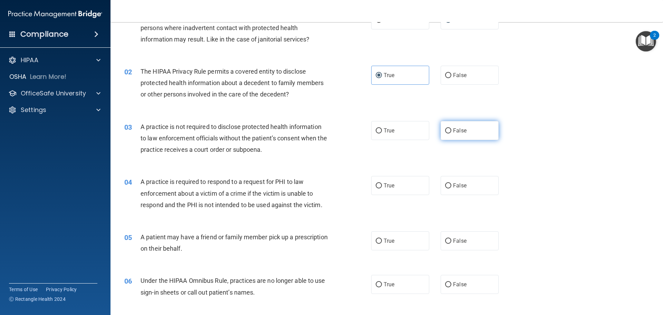
click at [453, 131] on span "False" at bounding box center [459, 130] width 13 height 7
click at [451, 131] on input "False" at bounding box center [448, 130] width 6 height 5
radio input "true"
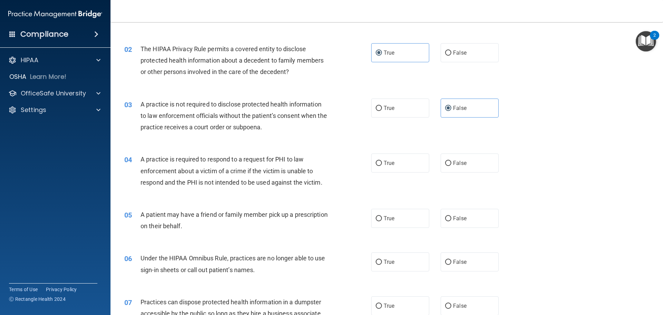
scroll to position [79, 0]
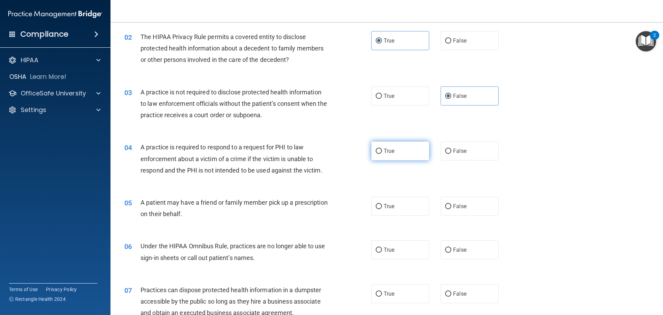
click at [397, 149] on label "True" at bounding box center [400, 150] width 58 height 19
click at [382, 149] on input "True" at bounding box center [379, 150] width 6 height 5
radio input "true"
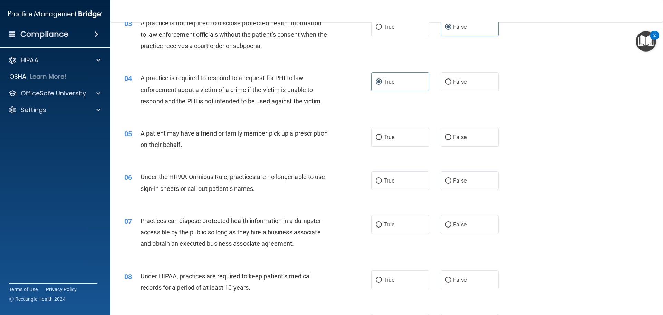
scroll to position [182, 0]
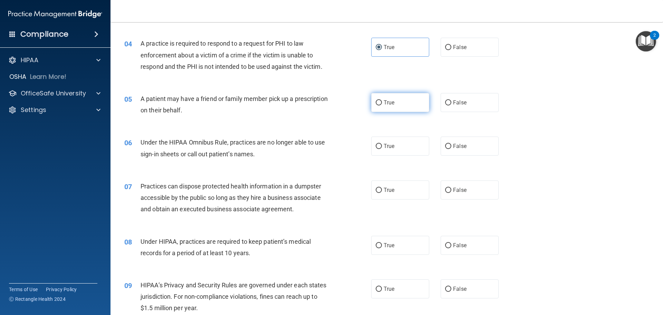
click at [395, 104] on label "True" at bounding box center [400, 102] width 58 height 19
click at [382, 104] on input "True" at bounding box center [379, 102] width 6 height 5
radio input "true"
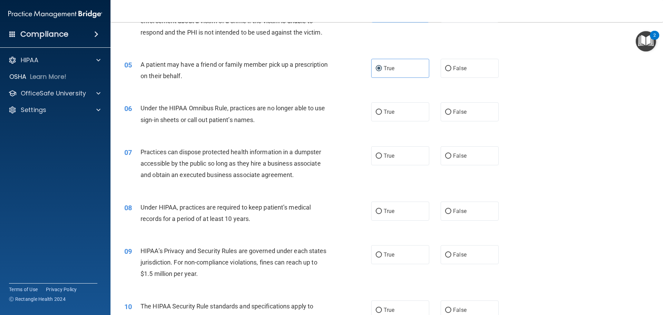
scroll to position [217, 0]
click at [470, 113] on label "False" at bounding box center [470, 111] width 58 height 19
click at [451, 113] on input "False" at bounding box center [448, 111] width 6 height 5
radio input "true"
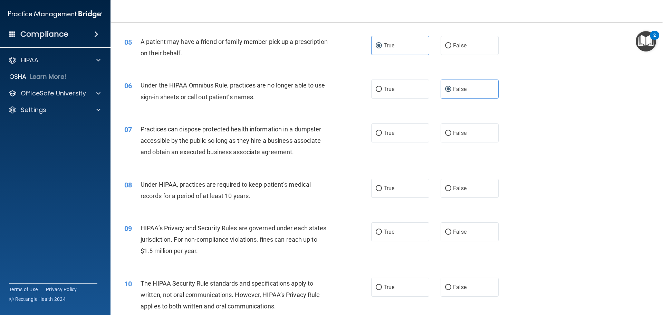
scroll to position [251, 0]
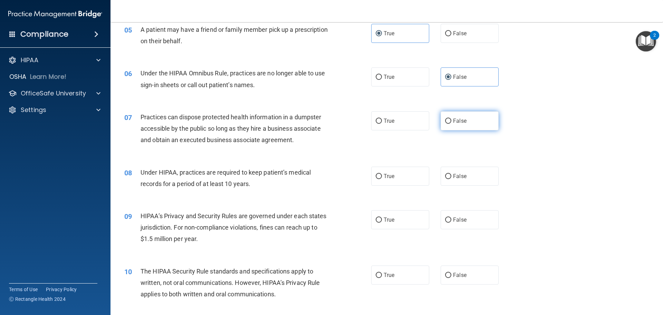
click at [452, 116] on label "False" at bounding box center [470, 120] width 58 height 19
click at [451, 118] on input "False" at bounding box center [448, 120] width 6 height 5
radio input "true"
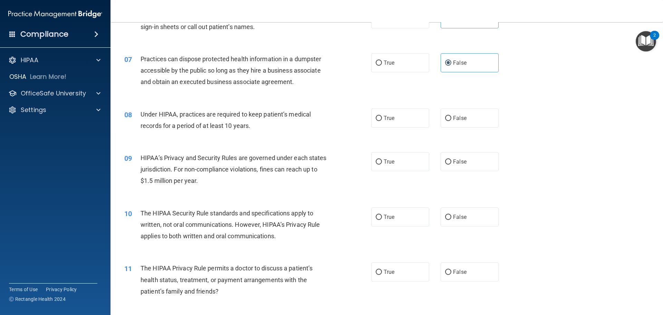
scroll to position [320, 0]
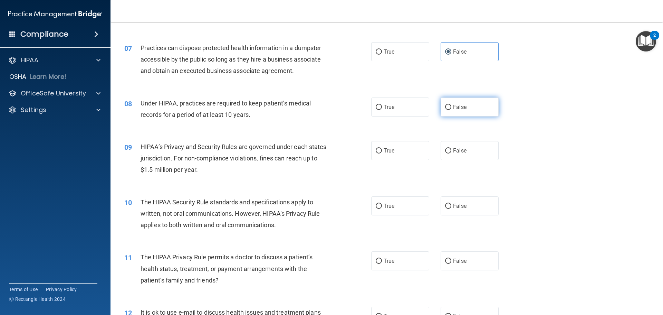
click at [462, 112] on label "False" at bounding box center [470, 106] width 58 height 19
click at [451, 110] on input "False" at bounding box center [448, 107] width 6 height 5
radio input "true"
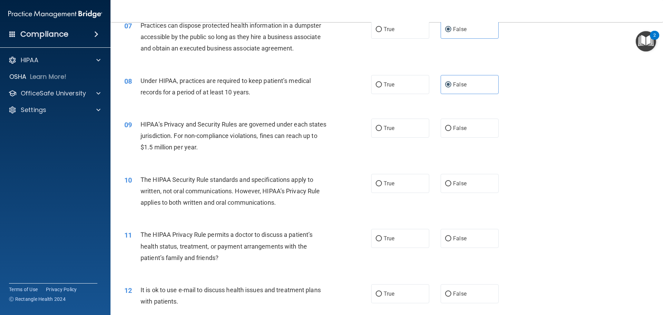
scroll to position [355, 0]
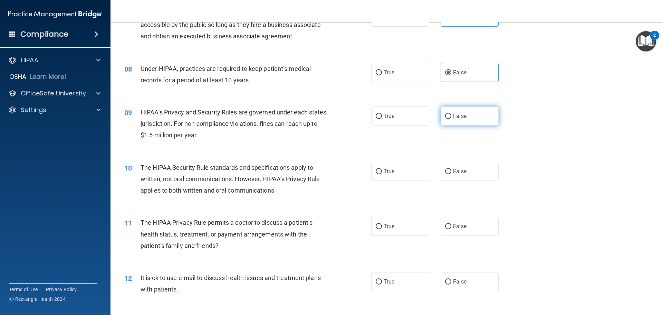
click at [454, 119] on label "False" at bounding box center [470, 115] width 58 height 19
click at [451, 119] on input "False" at bounding box center [448, 116] width 6 height 5
radio input "true"
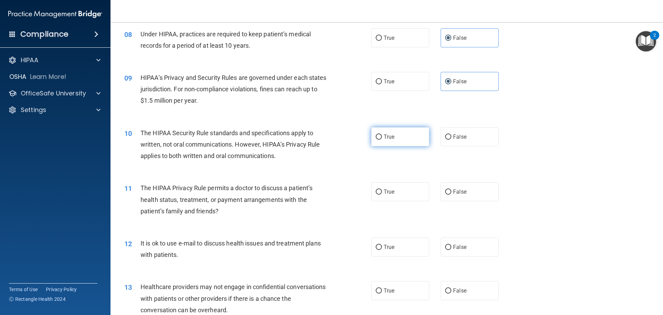
click at [407, 137] on label "True" at bounding box center [400, 136] width 58 height 19
click at [382, 137] on input "True" at bounding box center [379, 136] width 6 height 5
radio input "true"
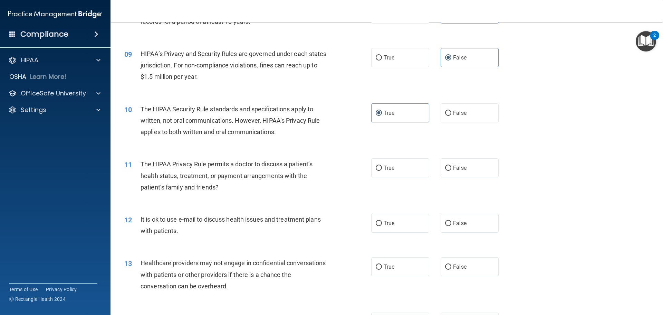
scroll to position [424, 0]
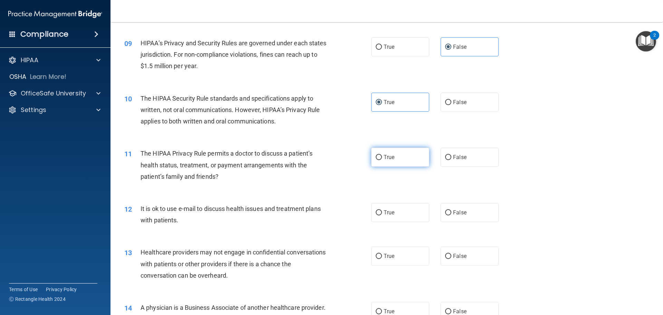
click at [393, 158] on label "True" at bounding box center [400, 156] width 58 height 19
click at [382, 158] on input "True" at bounding box center [379, 157] width 6 height 5
radio input "true"
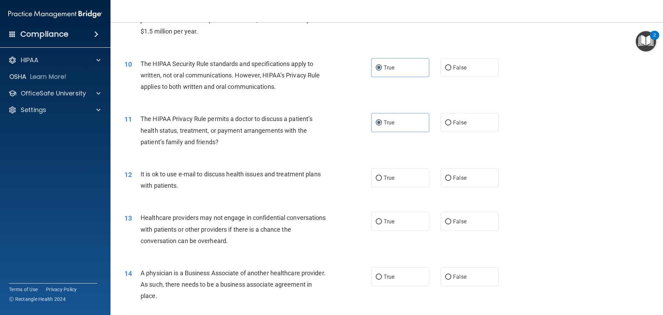
scroll to position [493, 0]
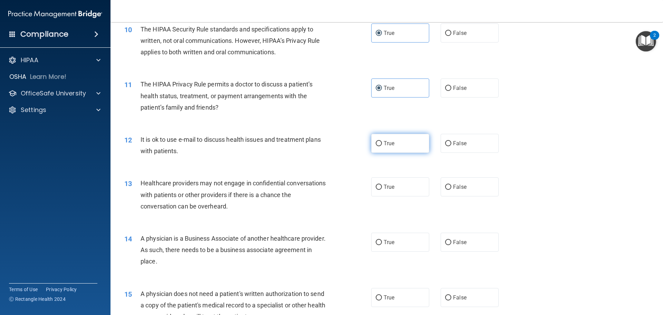
click at [401, 147] on label "True" at bounding box center [400, 143] width 58 height 19
click at [382, 146] on input "True" at bounding box center [379, 143] width 6 height 5
radio input "true"
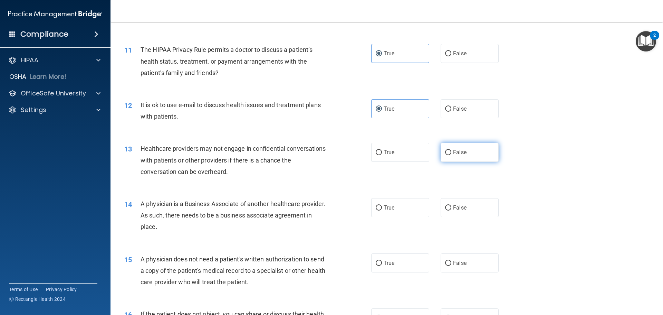
click at [469, 156] on label "False" at bounding box center [470, 152] width 58 height 19
click at [451, 155] on input "False" at bounding box center [448, 152] width 6 height 5
radio input "true"
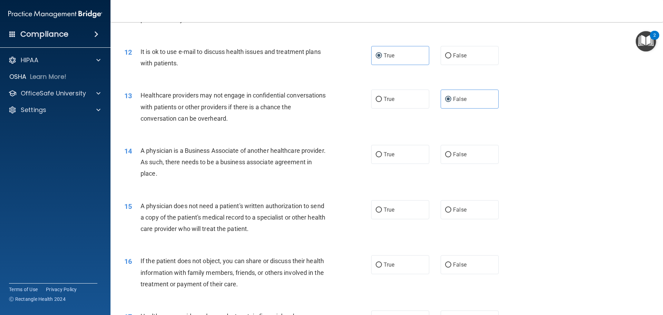
scroll to position [597, 0]
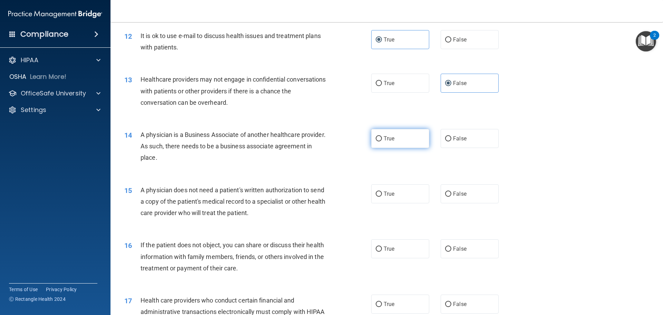
click at [397, 140] on label "True" at bounding box center [400, 138] width 58 height 19
click at [382, 140] on input "True" at bounding box center [379, 138] width 6 height 5
radio input "true"
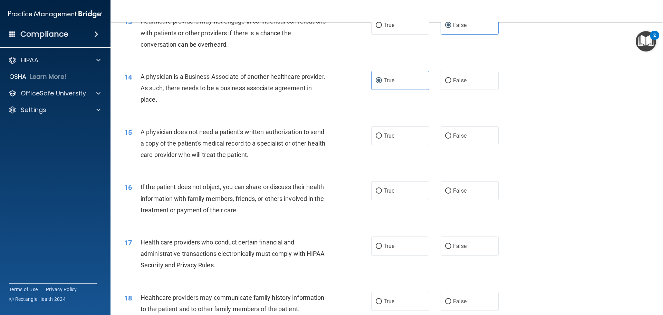
scroll to position [666, 0]
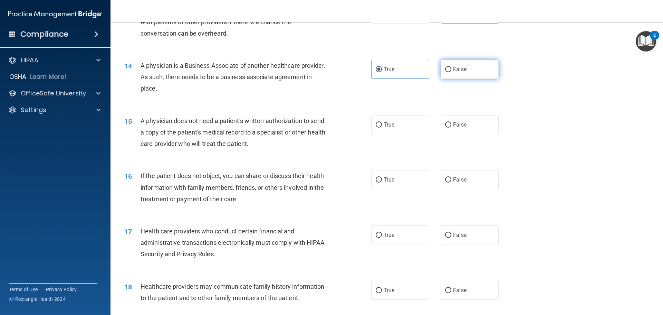
click at [451, 74] on label "False" at bounding box center [470, 69] width 58 height 19
click at [451, 72] on input "False" at bounding box center [448, 69] width 6 height 5
radio input "true"
radio input "false"
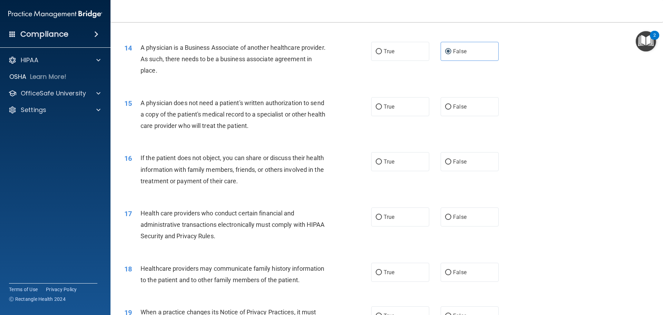
scroll to position [700, 0]
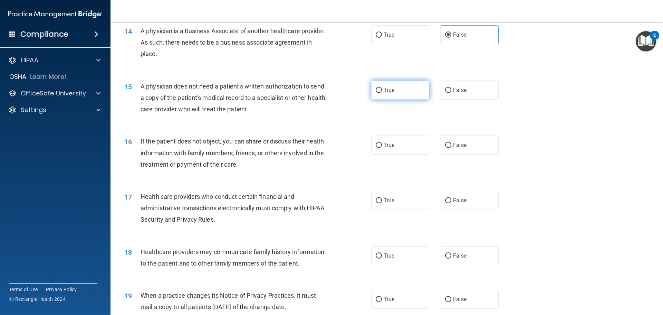
click at [398, 89] on label "True" at bounding box center [400, 89] width 58 height 19
click at [382, 89] on input "True" at bounding box center [379, 90] width 6 height 5
radio input "true"
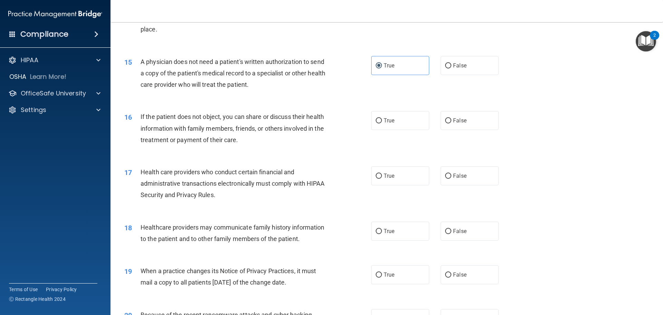
scroll to position [735, 0]
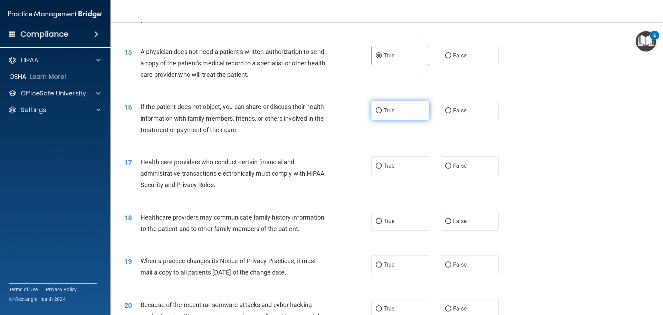
click at [400, 110] on label "True" at bounding box center [400, 110] width 58 height 19
click at [382, 110] on input "True" at bounding box center [379, 110] width 6 height 5
radio input "true"
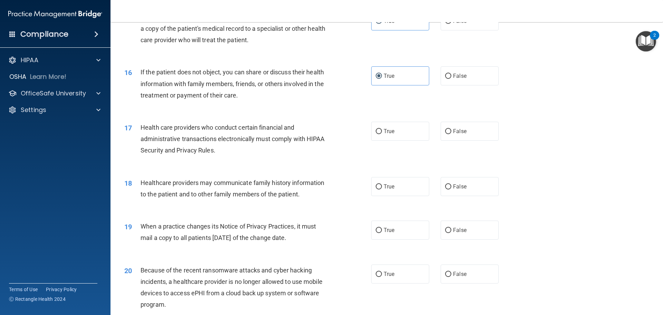
scroll to position [804, 0]
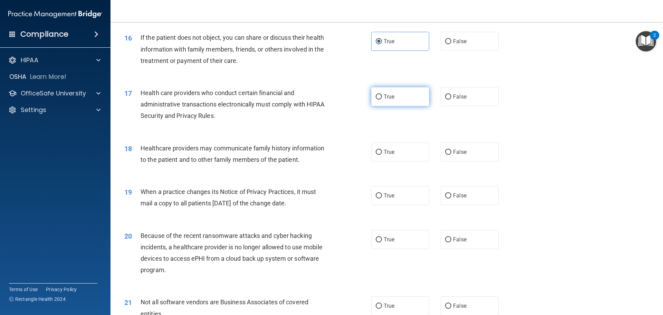
click at [401, 99] on label "True" at bounding box center [400, 96] width 58 height 19
click at [382, 99] on input "True" at bounding box center [379, 96] width 6 height 5
radio input "true"
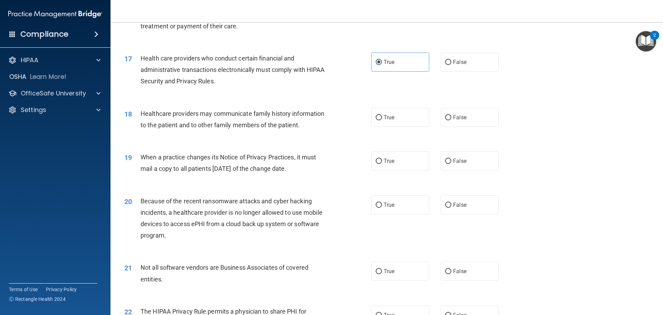
scroll to position [873, 0]
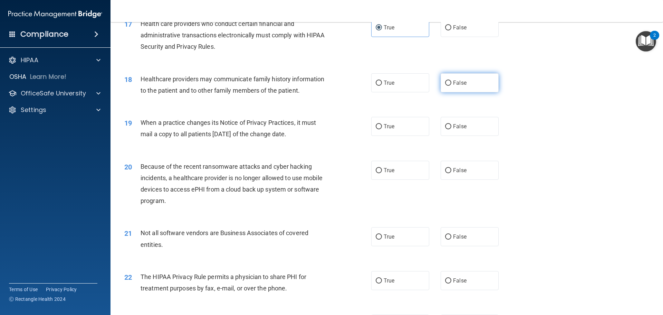
click at [465, 81] on label "False" at bounding box center [470, 82] width 58 height 19
click at [451, 81] on input "False" at bounding box center [448, 82] width 6 height 5
radio input "true"
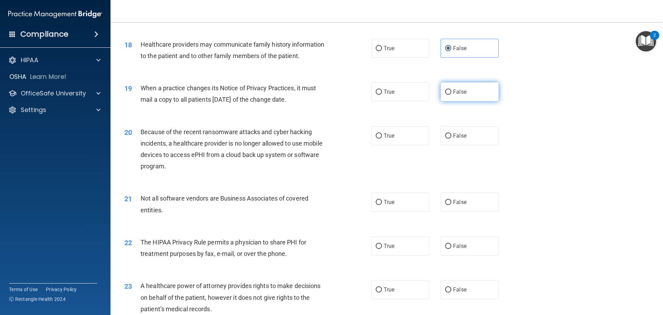
click at [463, 94] on label "False" at bounding box center [470, 91] width 58 height 19
click at [451, 94] on input "False" at bounding box center [448, 91] width 6 height 5
radio input "true"
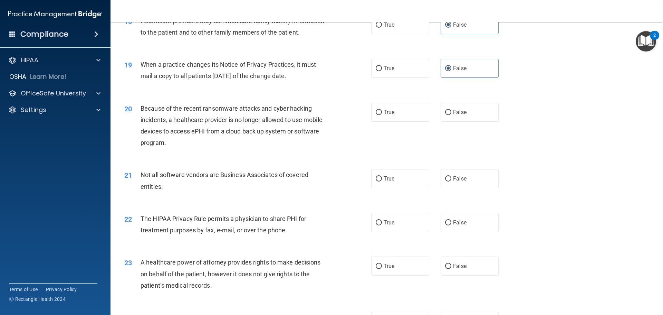
scroll to position [942, 0]
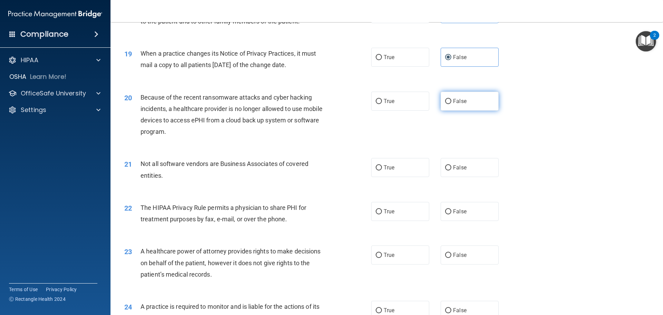
click at [462, 102] on span "False" at bounding box center [459, 101] width 13 height 7
click at [451, 102] on input "False" at bounding box center [448, 101] width 6 height 5
radio input "true"
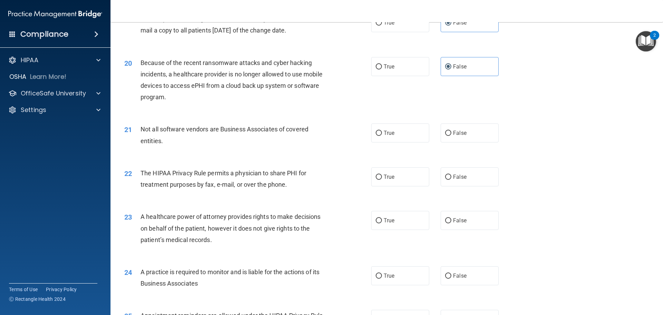
scroll to position [1011, 0]
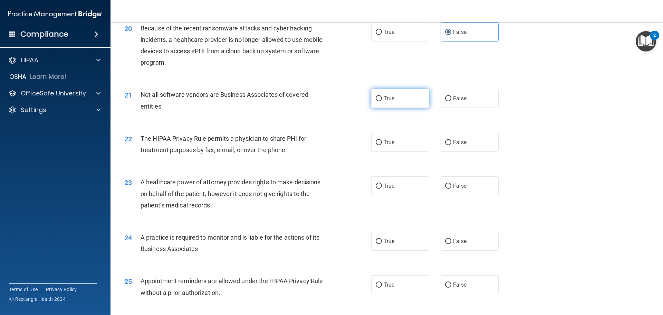
click at [389, 102] on label "True" at bounding box center [400, 98] width 58 height 19
click at [382, 101] on input "True" at bounding box center [379, 98] width 6 height 5
radio input "true"
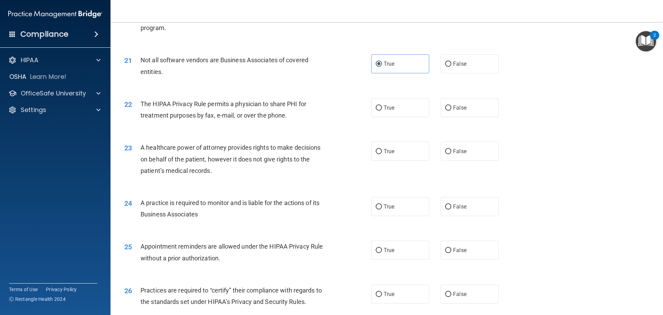
scroll to position [1080, 0]
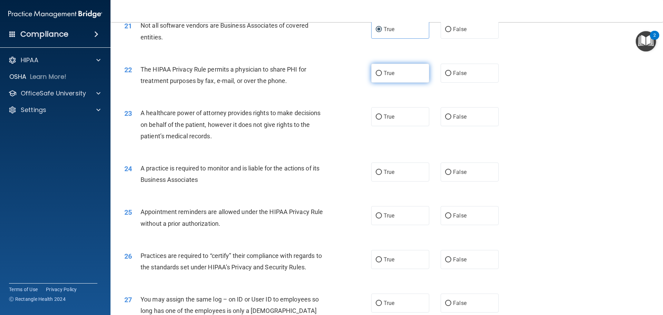
click at [407, 77] on label "True" at bounding box center [400, 73] width 58 height 19
click at [382, 76] on input "True" at bounding box center [379, 73] width 6 height 5
radio input "true"
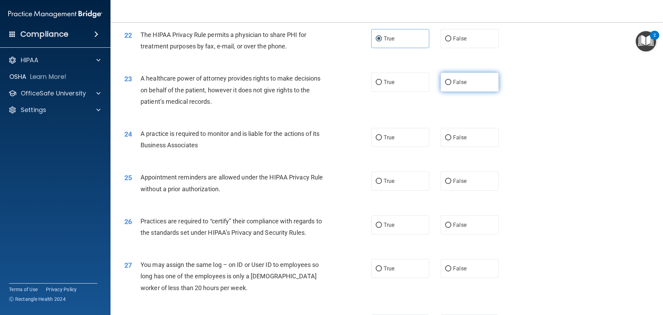
click at [464, 85] on label "False" at bounding box center [470, 82] width 58 height 19
click at [451, 85] on input "False" at bounding box center [448, 82] width 6 height 5
radio input "true"
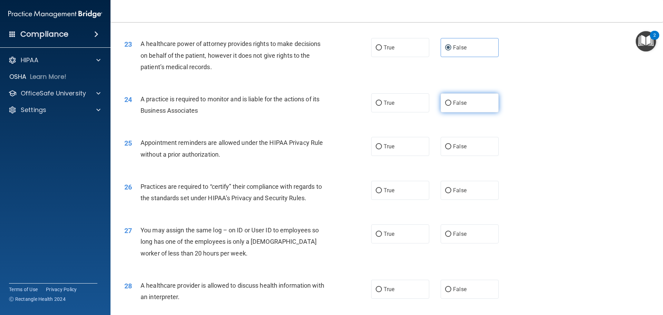
click at [460, 106] on label "False" at bounding box center [470, 102] width 58 height 19
click at [451, 106] on input "False" at bounding box center [448, 102] width 6 height 5
radio input "true"
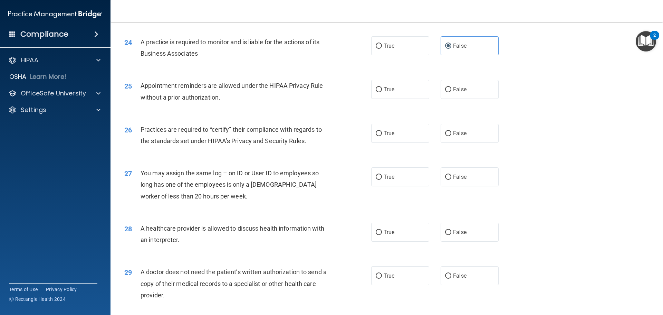
scroll to position [1218, 0]
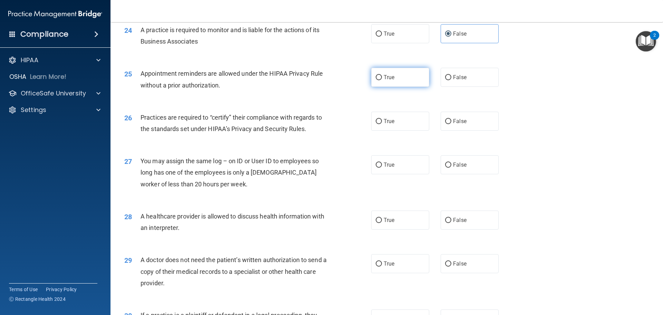
click at [399, 77] on label "True" at bounding box center [400, 77] width 58 height 19
click at [382, 77] on input "True" at bounding box center [379, 77] width 6 height 5
radio input "true"
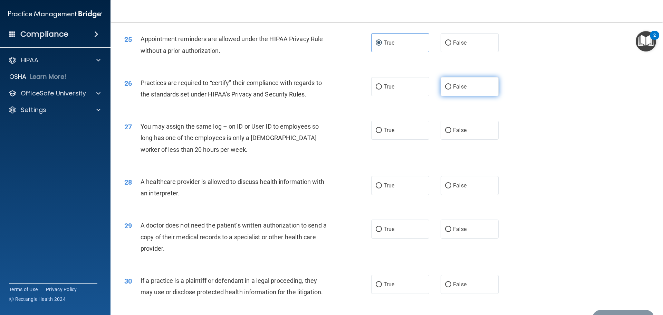
click at [463, 89] on span "False" at bounding box center [459, 86] width 13 height 7
click at [451, 89] on input "False" at bounding box center [448, 86] width 6 height 5
radio input "true"
click at [459, 131] on span "False" at bounding box center [459, 130] width 13 height 7
click at [451, 131] on input "False" at bounding box center [448, 130] width 6 height 5
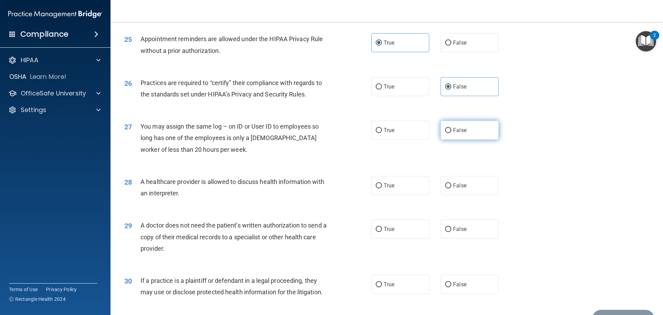
radio input "true"
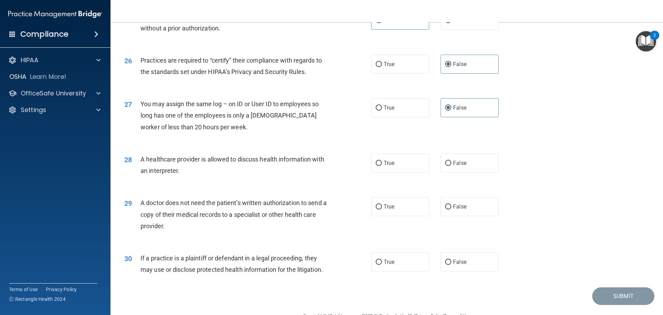
scroll to position [1287, 0]
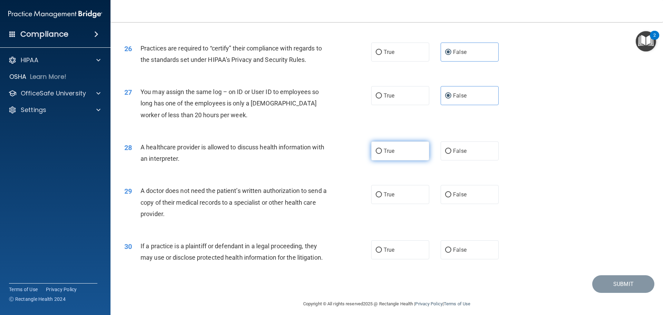
click at [388, 147] on label "True" at bounding box center [400, 150] width 58 height 19
click at [382, 148] on input "True" at bounding box center [379, 150] width 6 height 5
radio input "true"
click at [396, 194] on label "True" at bounding box center [400, 194] width 58 height 19
click at [382, 194] on input "True" at bounding box center [379, 194] width 6 height 5
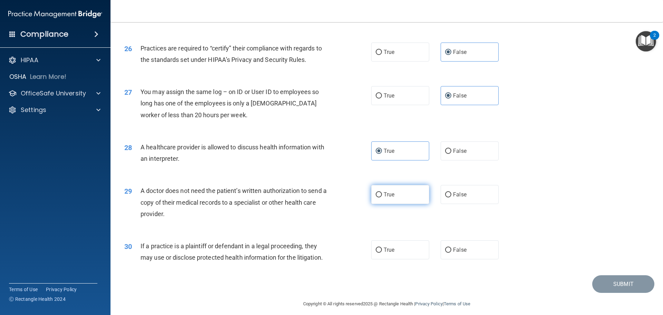
radio input "true"
click at [469, 255] on label "False" at bounding box center [470, 249] width 58 height 19
click at [451, 252] on input "False" at bounding box center [448, 249] width 6 height 5
radio input "true"
click at [617, 281] on button "Submit" at bounding box center [623, 284] width 62 height 18
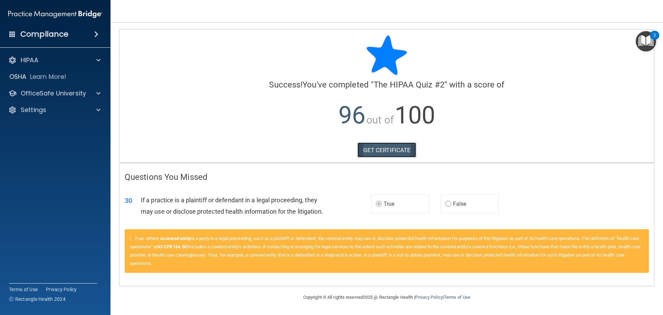
click at [372, 146] on link "GET CERTIFICATE" at bounding box center [386, 149] width 59 height 15
click at [94, 93] on div at bounding box center [97, 93] width 17 height 8
click at [85, 109] on img at bounding box center [83, 110] width 9 height 9
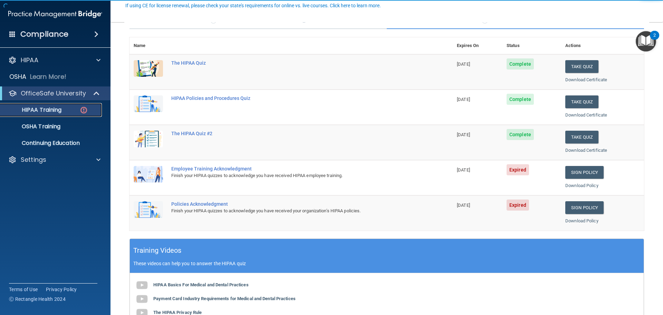
scroll to position [69, 0]
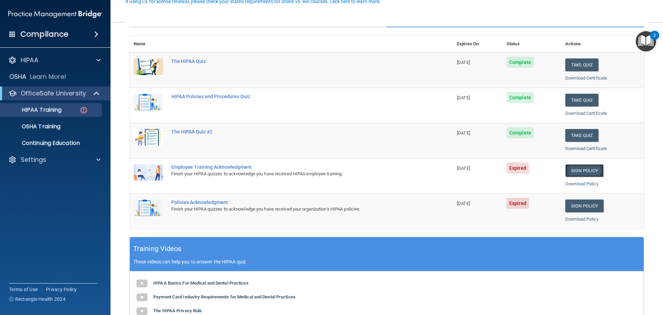
click at [575, 171] on link "Sign Policy" at bounding box center [584, 170] width 38 height 13
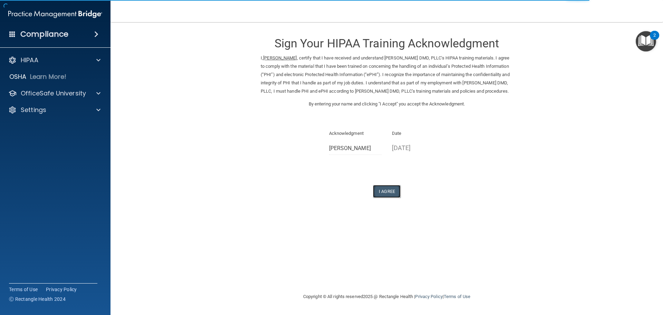
click at [389, 198] on button "I Agree" at bounding box center [387, 191] width 28 height 13
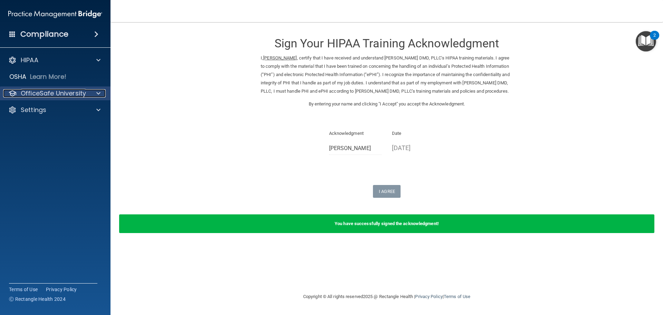
click at [97, 95] on span at bounding box center [98, 93] width 4 height 8
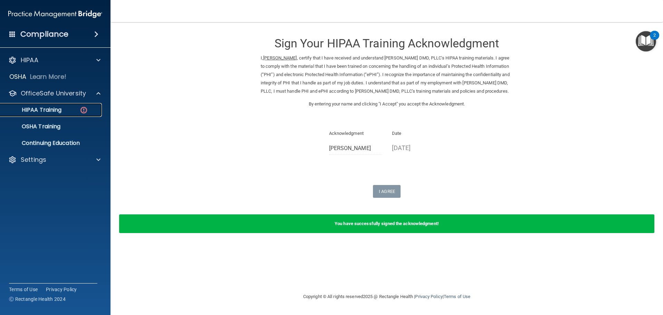
click at [86, 109] on img at bounding box center [83, 110] width 9 height 9
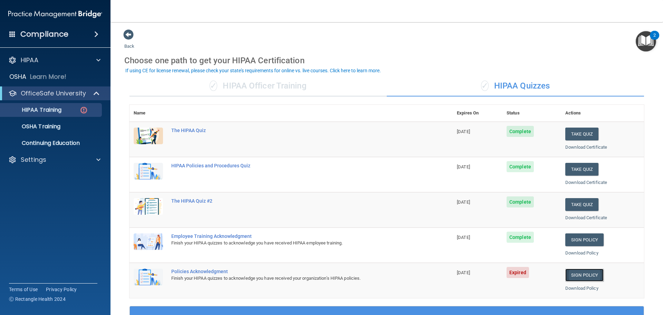
click at [581, 272] on link "Sign Policy" at bounding box center [584, 274] width 38 height 13
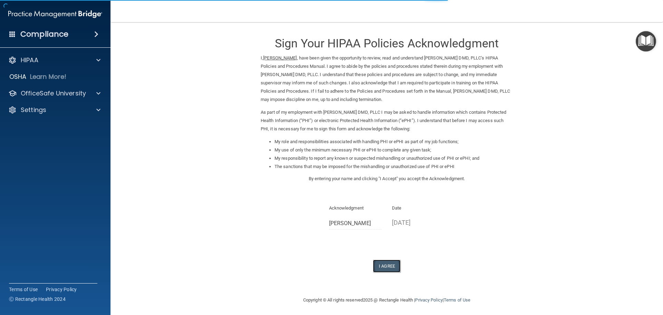
click at [385, 263] on button "I Agree" at bounding box center [387, 265] width 28 height 13
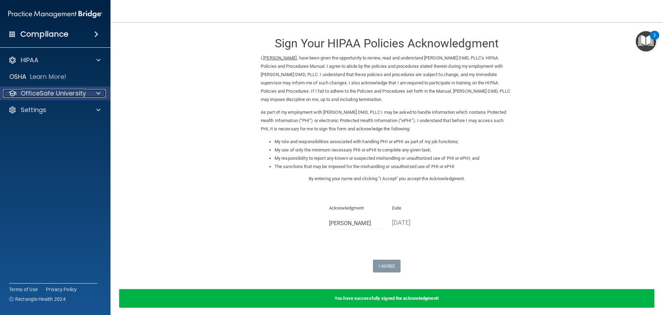
click at [102, 96] on div at bounding box center [97, 93] width 17 height 8
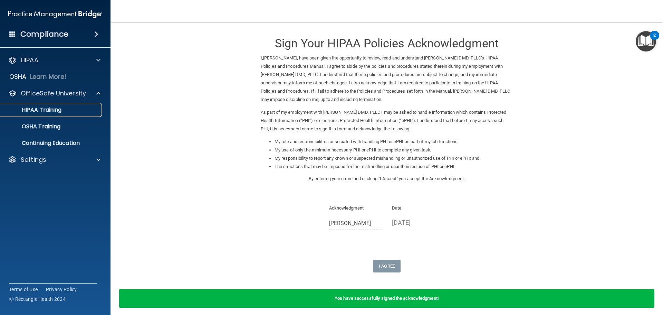
click at [95, 110] on div "HIPAA Training" at bounding box center [51, 109] width 94 height 7
